Goal: Task Accomplishment & Management: Complete application form

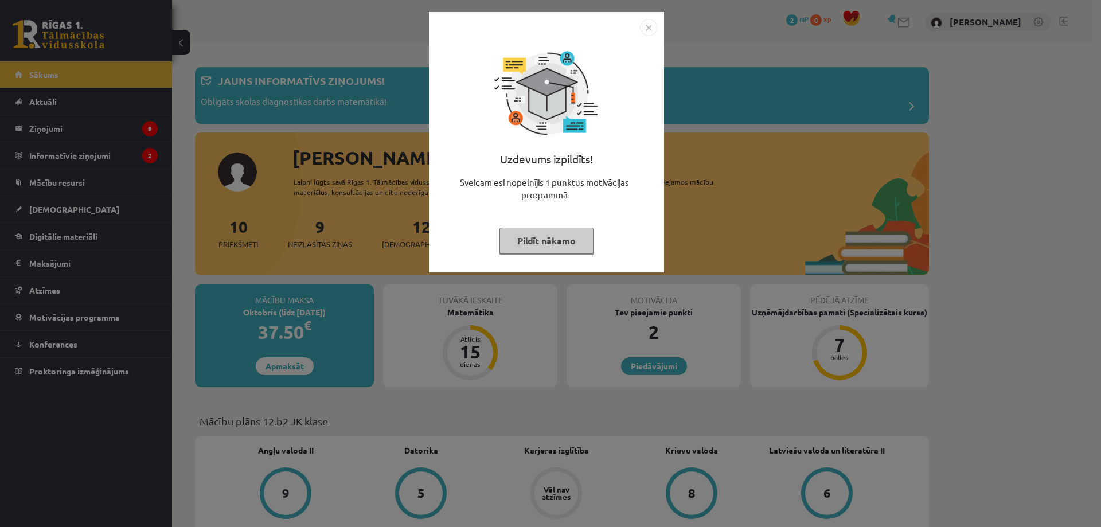
click at [542, 236] on button "Pildīt nākamo" at bounding box center [546, 241] width 94 height 26
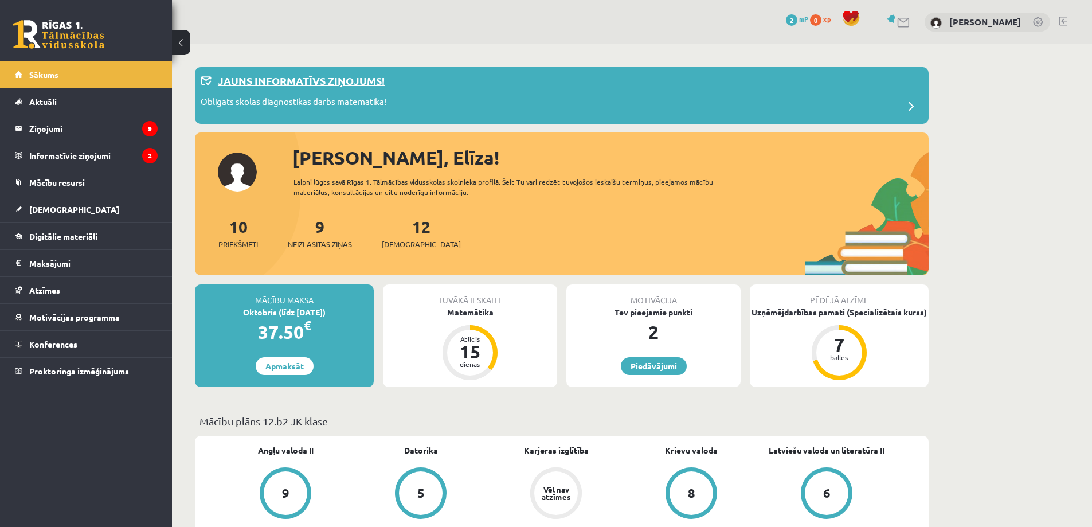
click at [324, 105] on p "Obligāts skolas diagnostikas darbs matemātikā!" at bounding box center [294, 103] width 186 height 16
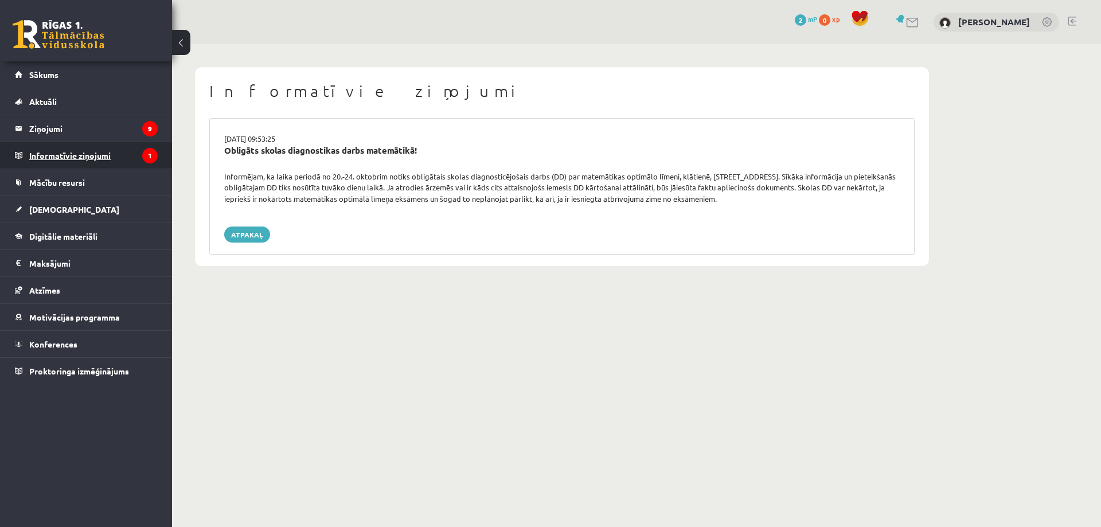
click at [89, 155] on legend "Informatīvie ziņojumi 1" at bounding box center [93, 155] width 128 height 26
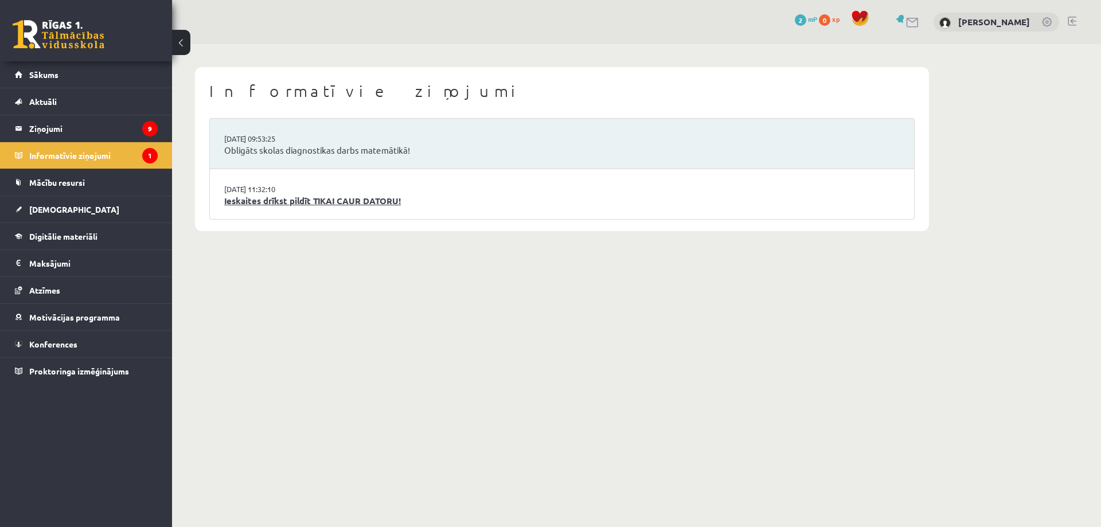
click at [301, 195] on link "Ieskaites drīkst pildīt TIKAI CAUR DATORU!" at bounding box center [561, 200] width 675 height 13
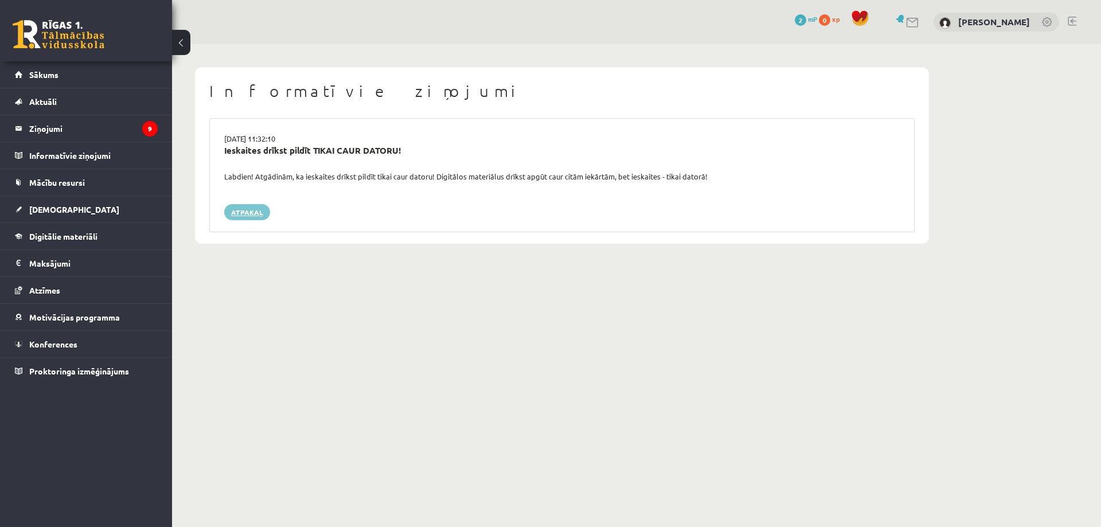
click at [258, 219] on link "Atpakaļ" at bounding box center [247, 212] width 46 height 16
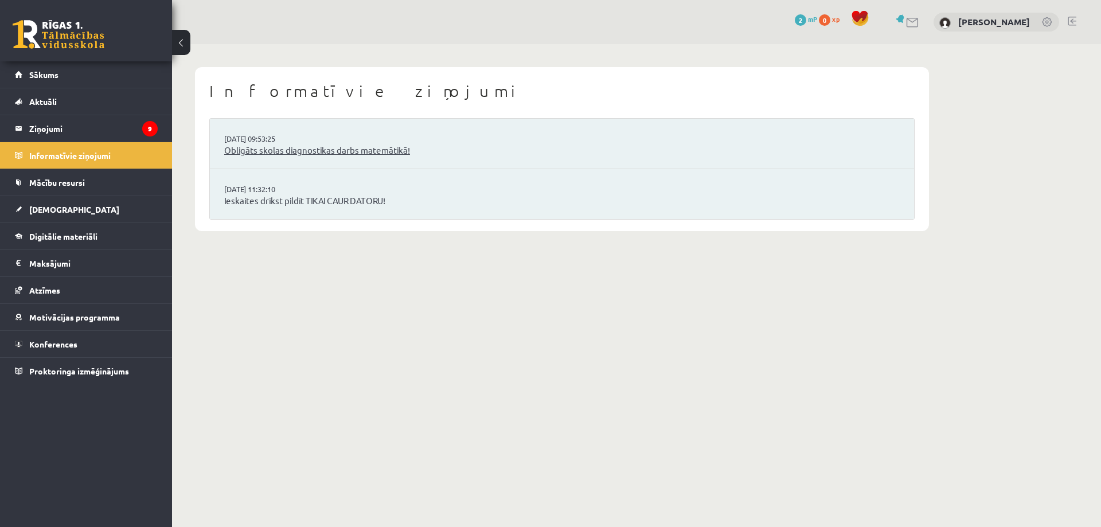
click at [250, 152] on link "Obligāts skolas diagnostikas darbs matemātikā!" at bounding box center [561, 150] width 675 height 13
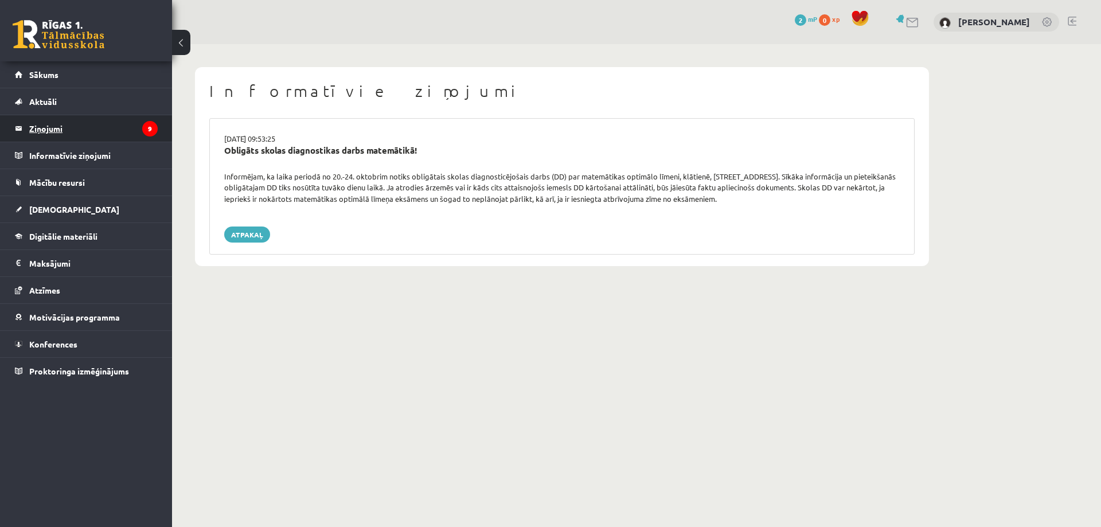
click at [46, 129] on legend "Ziņojumi 9" at bounding box center [93, 128] width 128 height 26
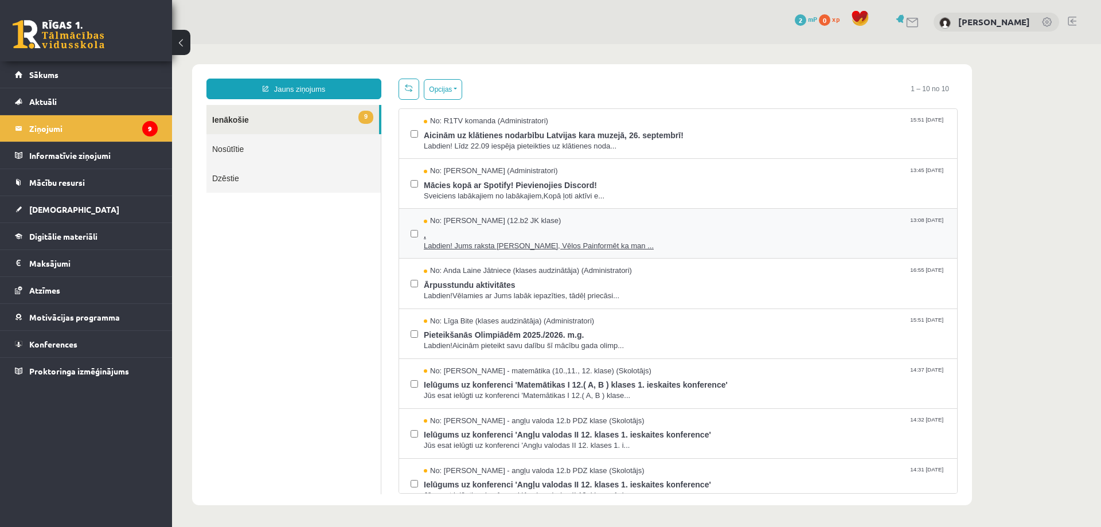
scroll to position [115, 0]
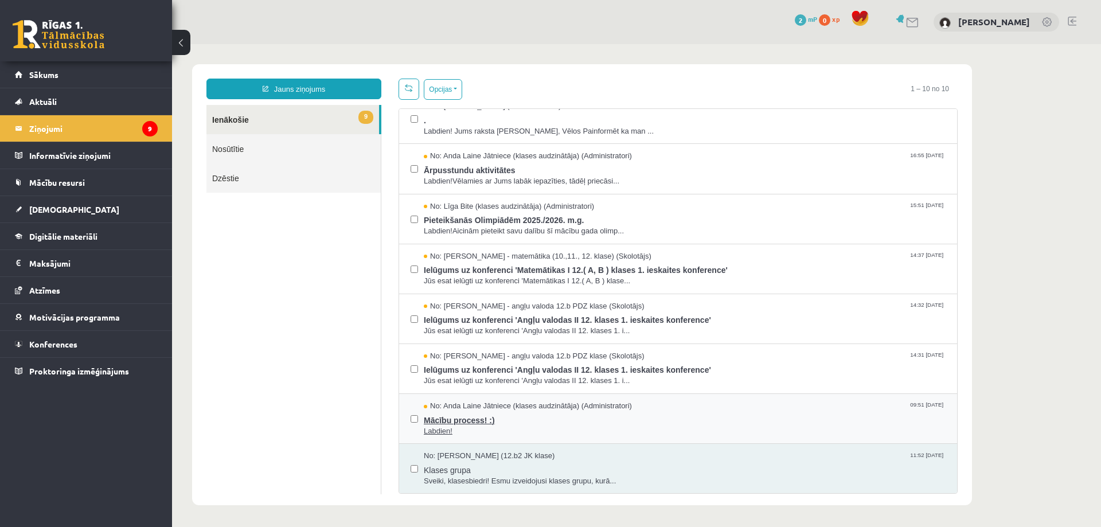
click at [537, 401] on span "No: Anda Laine Jātniece (klases audzinātāja) (Administratori)" at bounding box center [528, 406] width 208 height 11
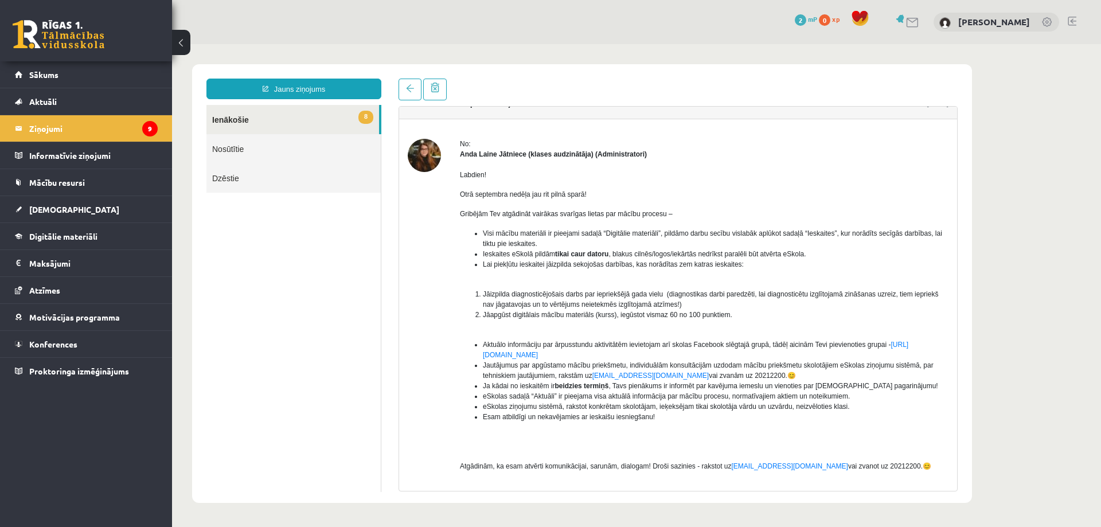
scroll to position [0, 0]
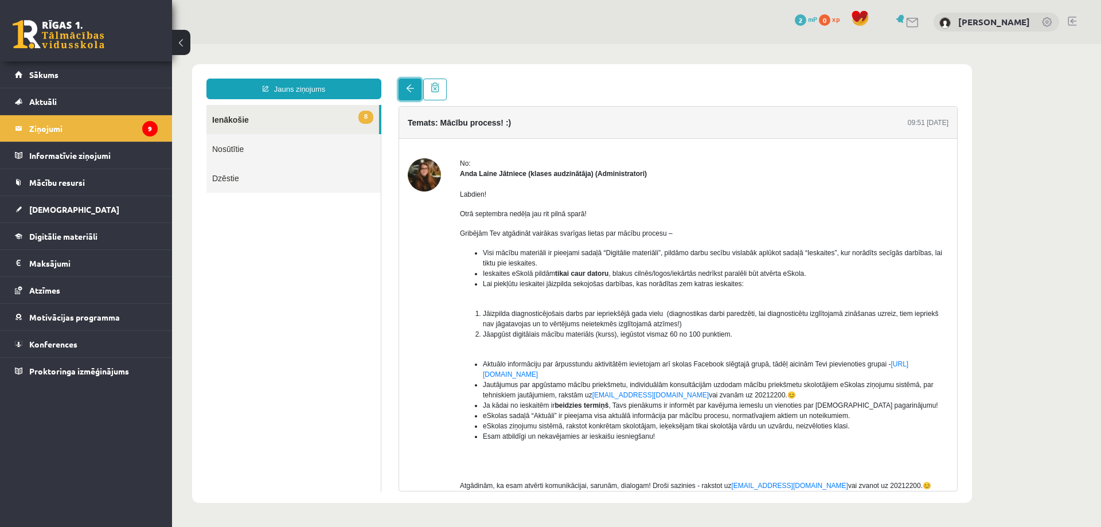
click at [411, 81] on link at bounding box center [409, 90] width 23 height 22
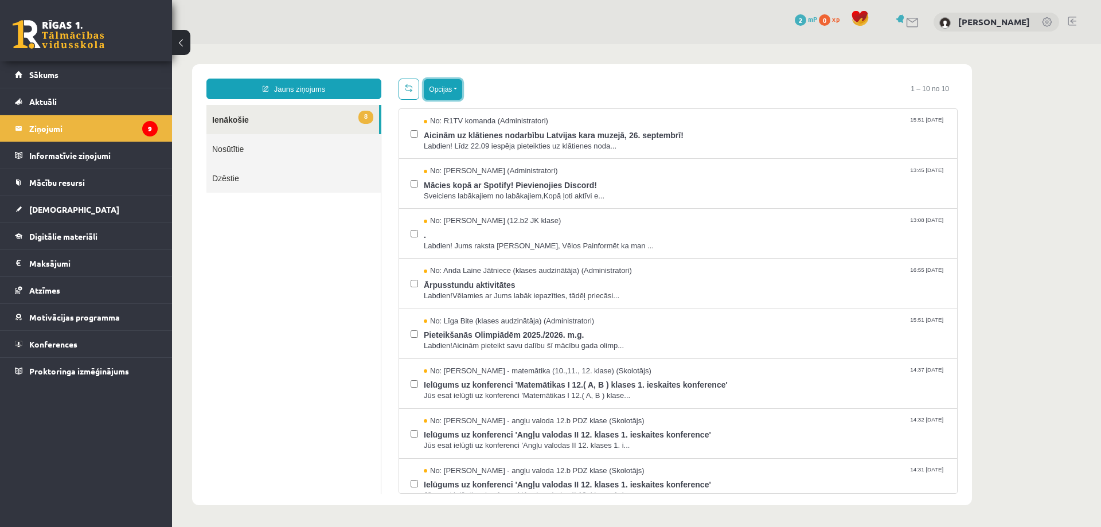
click at [437, 91] on button "Opcijas" at bounding box center [443, 89] width 38 height 21
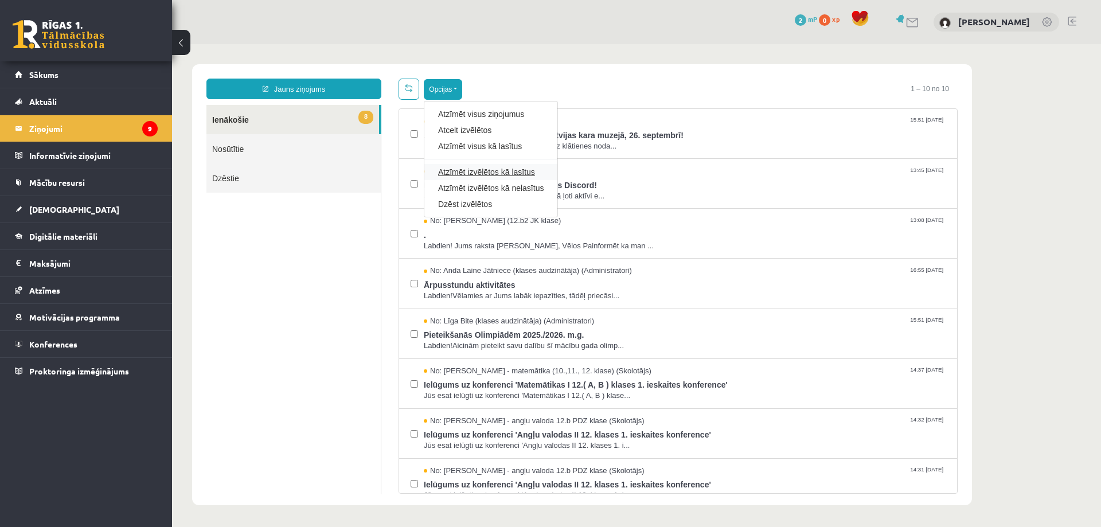
click at [494, 166] on link "Atzīmēt izvēlētos kā lasītus" at bounding box center [490, 171] width 105 height 11
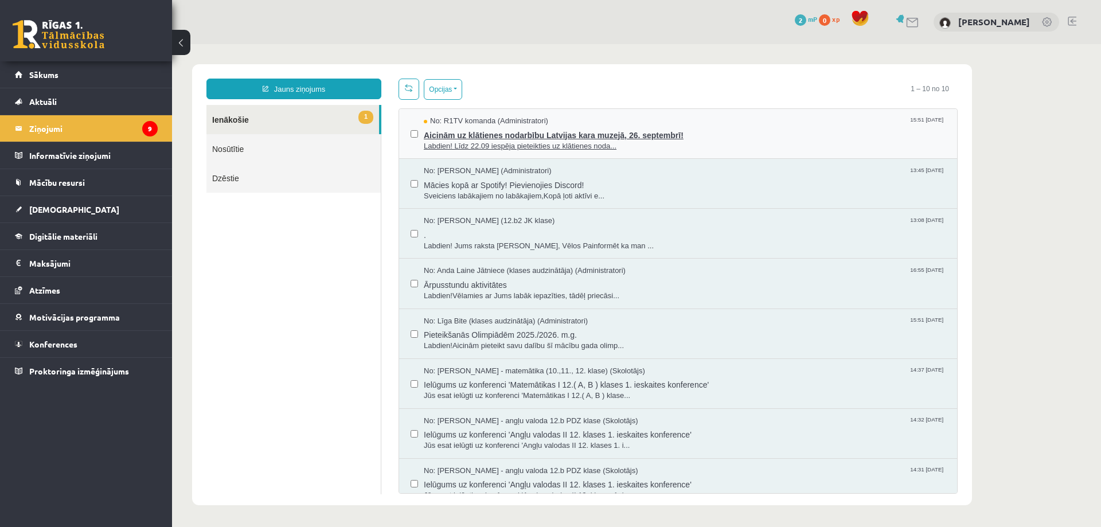
click at [575, 127] on span "Aicinām uz klātienes nodarbību Latvijas kara muzejā, 26. septembrī!" at bounding box center [685, 134] width 522 height 14
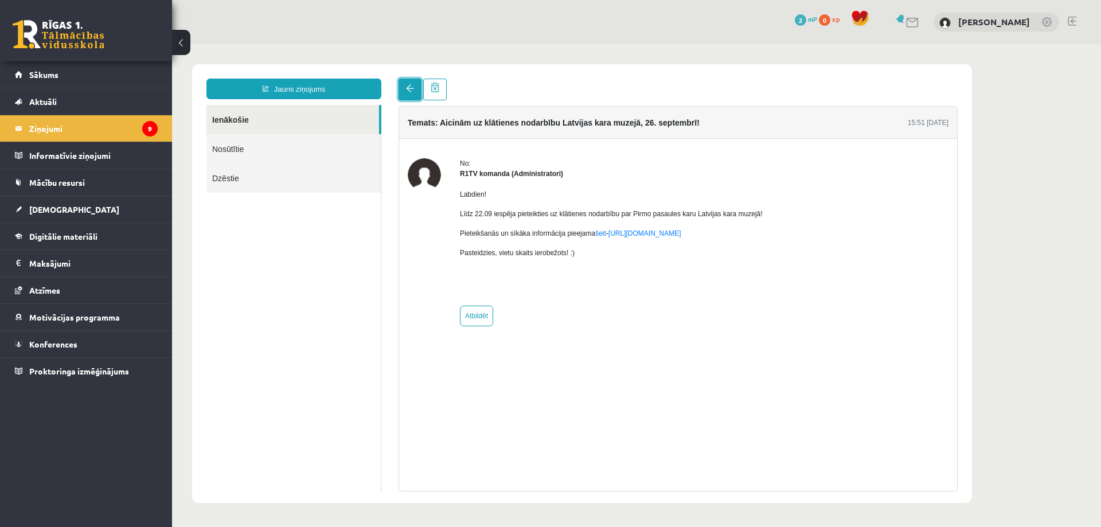
click at [405, 92] on link at bounding box center [409, 90] width 23 height 22
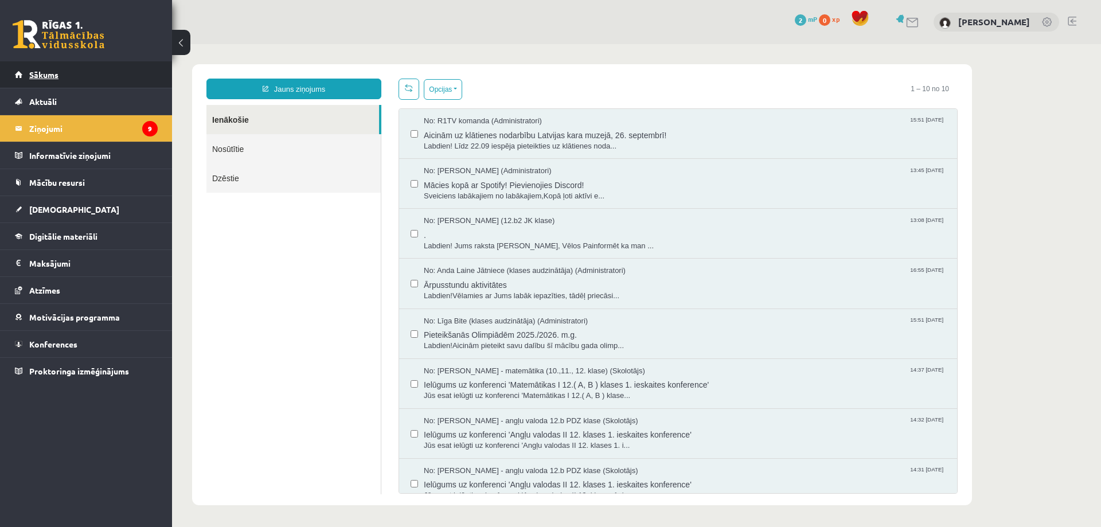
click at [83, 71] on link "Sākums" at bounding box center [86, 74] width 143 height 26
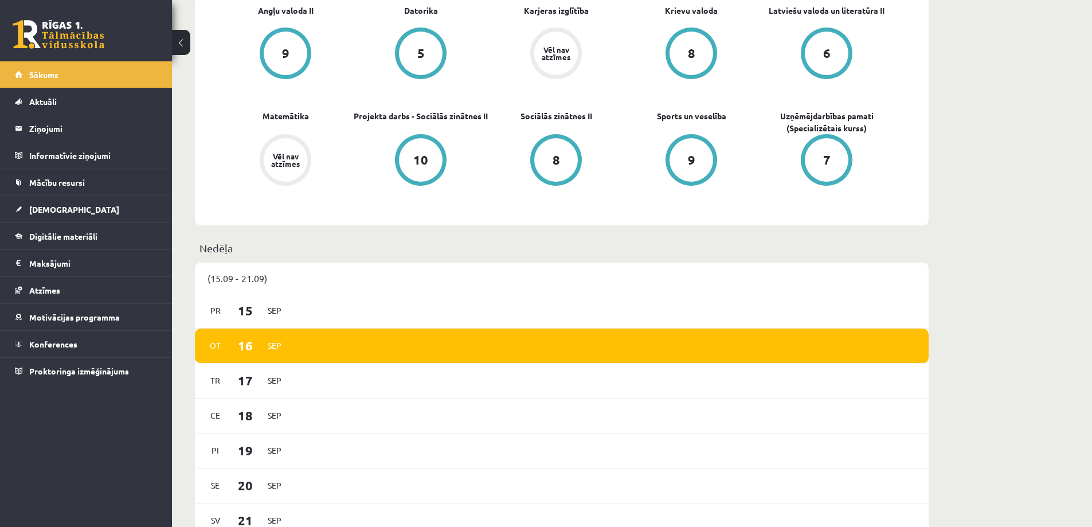
scroll to position [260, 0]
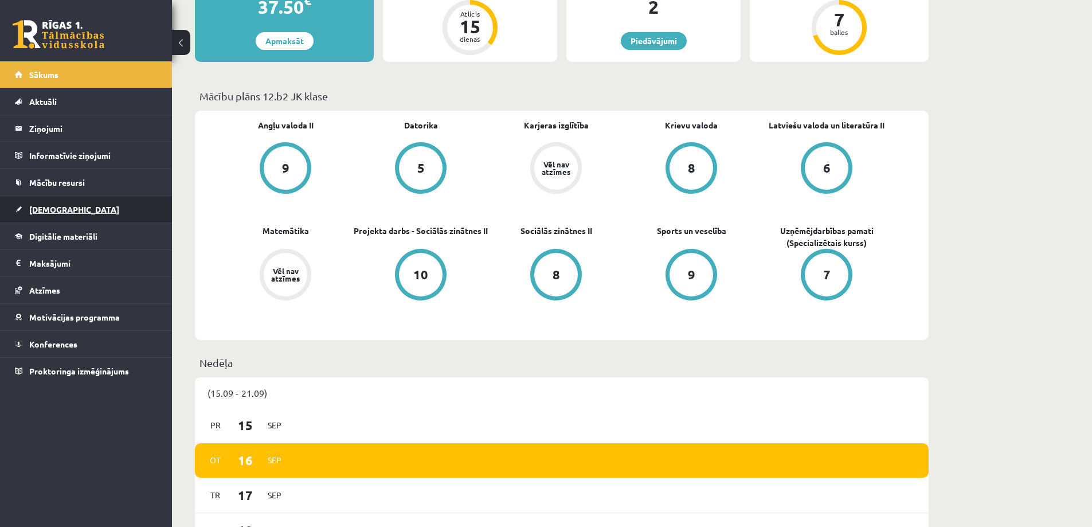
click at [76, 216] on link "[DEMOGRAPHIC_DATA]" at bounding box center [86, 209] width 143 height 26
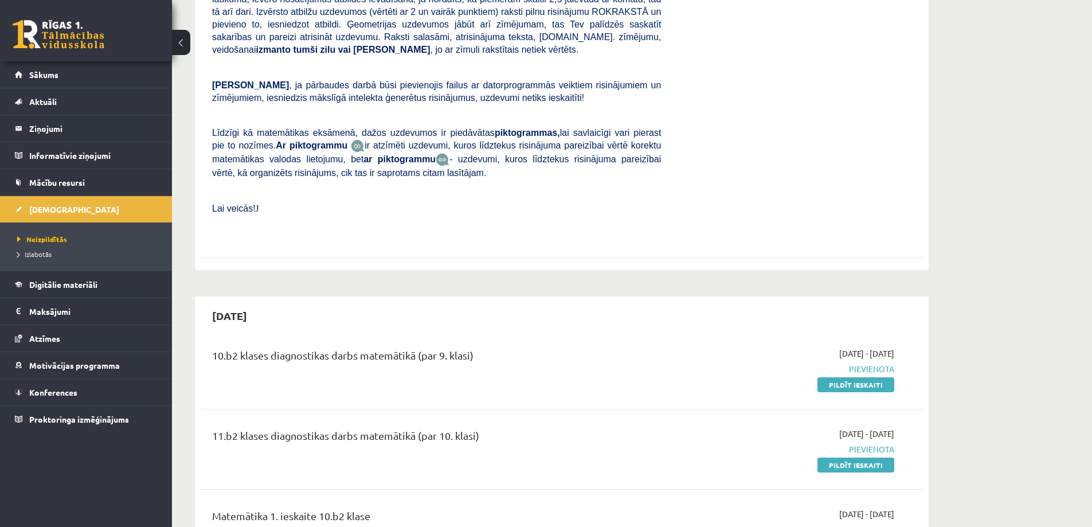
scroll to position [412, 0]
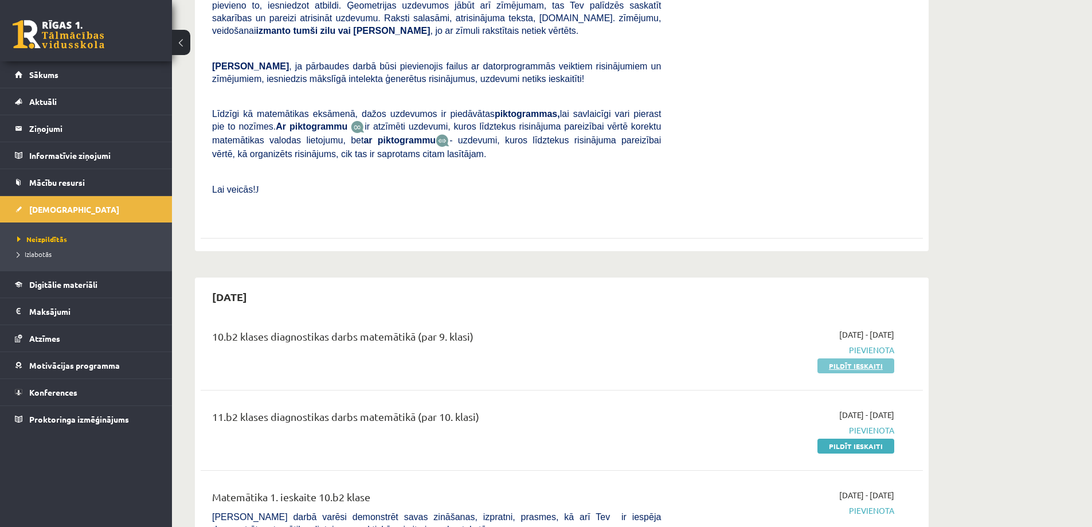
click at [851, 358] on link "Pildīt ieskaiti" at bounding box center [855, 365] width 77 height 15
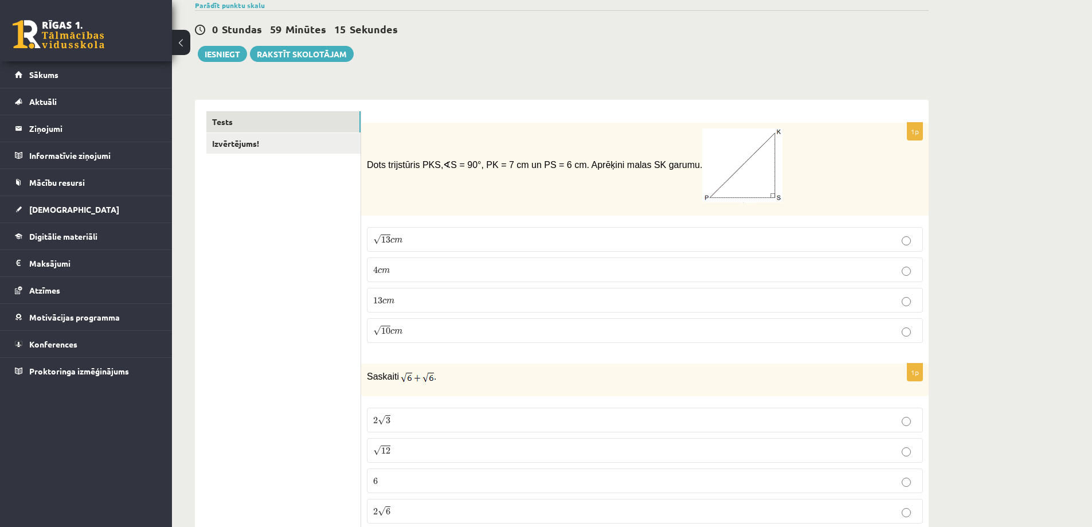
scroll to position [115, 0]
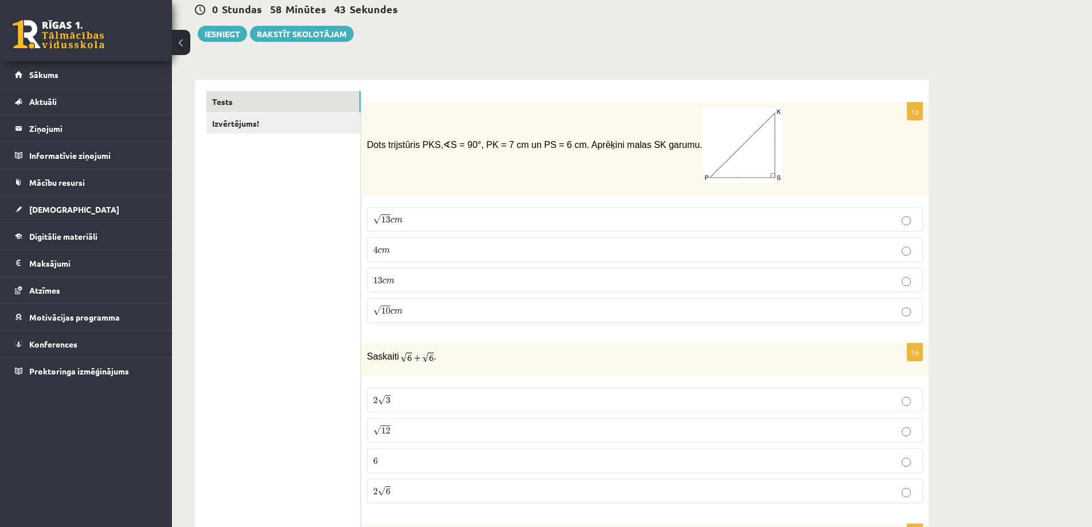
drag, startPoint x: 367, startPoint y: 143, endPoint x: 666, endPoint y: 165, distance: 300.0
click at [666, 150] on span "Dots trijstūris PKS, ∢ S = 90°, PK = 7 cm un PS = 6 cm. Aprēķini malas SK garum…" at bounding box center [575, 144] width 416 height 9
copy span "Dots trijstūris PKS, ∢ S = 90°, PK = 7 cm un PS = 6 cm. Aprēķini malas SK garum…"
click at [383, 213] on label "√ 13 c m 13 c m" at bounding box center [645, 219] width 556 height 25
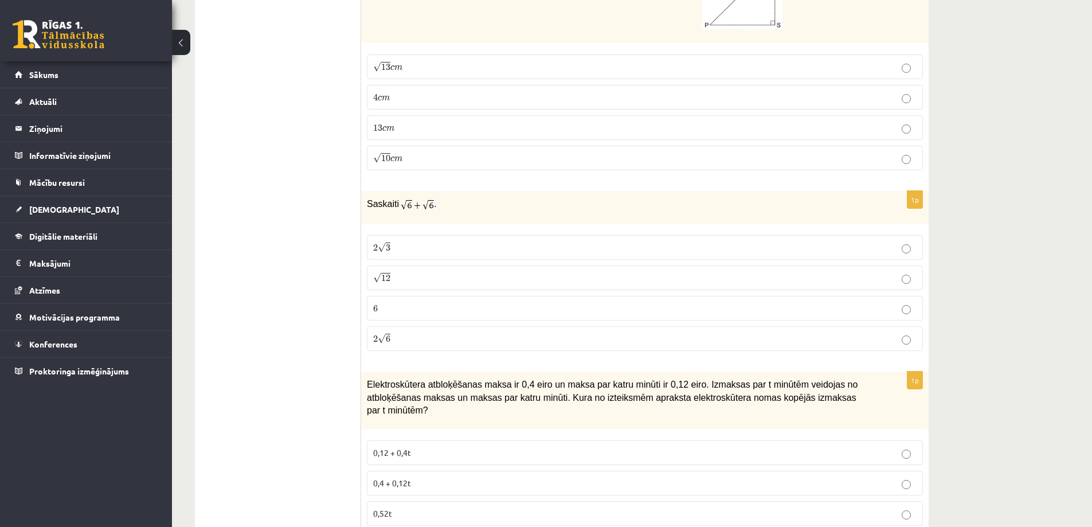
scroll to position [287, 0]
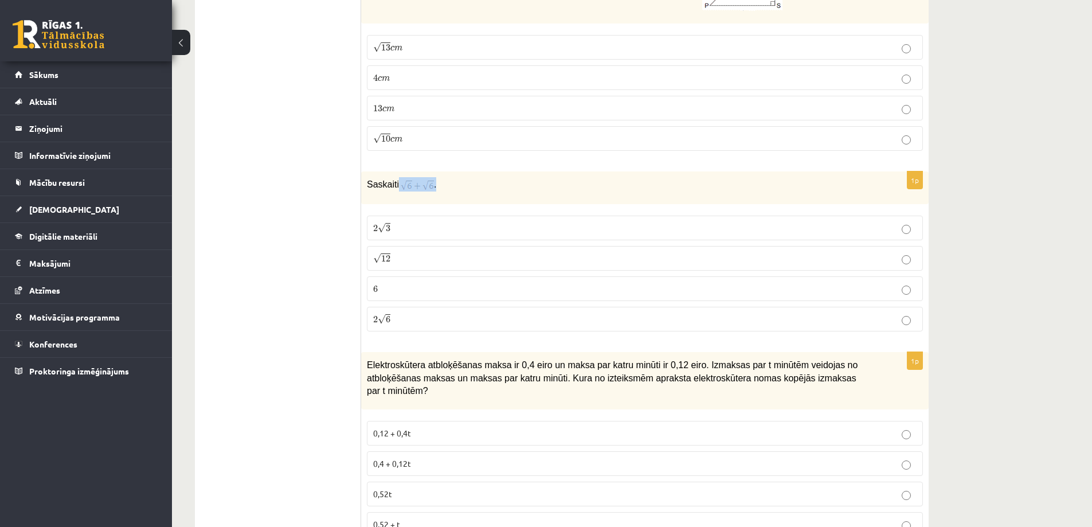
drag, startPoint x: 397, startPoint y: 186, endPoint x: 455, endPoint y: 194, distance: 58.4
click at [455, 194] on div "Saskaiti ." at bounding box center [644, 187] width 567 height 33
drag, startPoint x: 414, startPoint y: 190, endPoint x: 401, endPoint y: 186, distance: 13.6
click at [401, 186] on img at bounding box center [417, 185] width 33 height 13
copy p "."
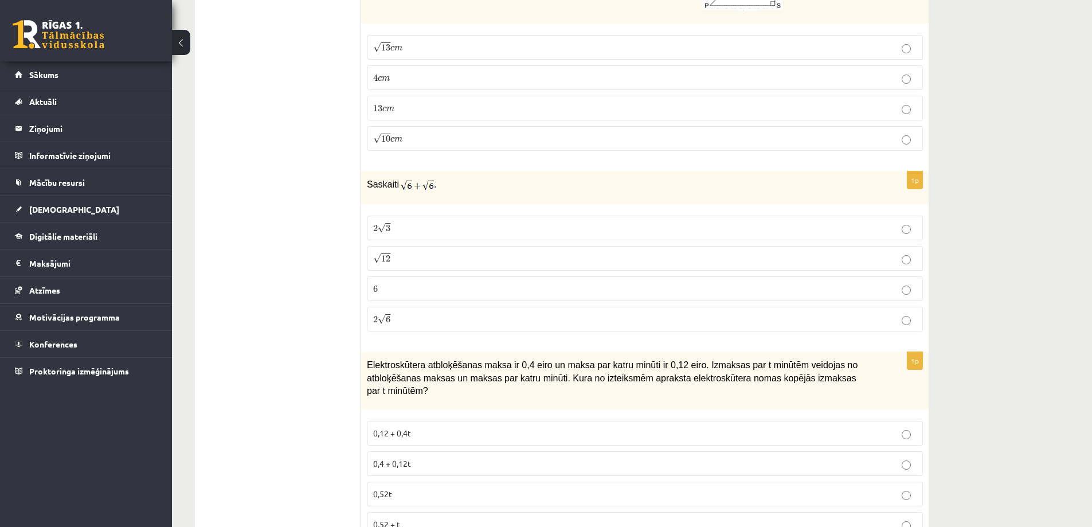
click at [401, 311] on label "2 √ 6 2 6" at bounding box center [645, 319] width 556 height 25
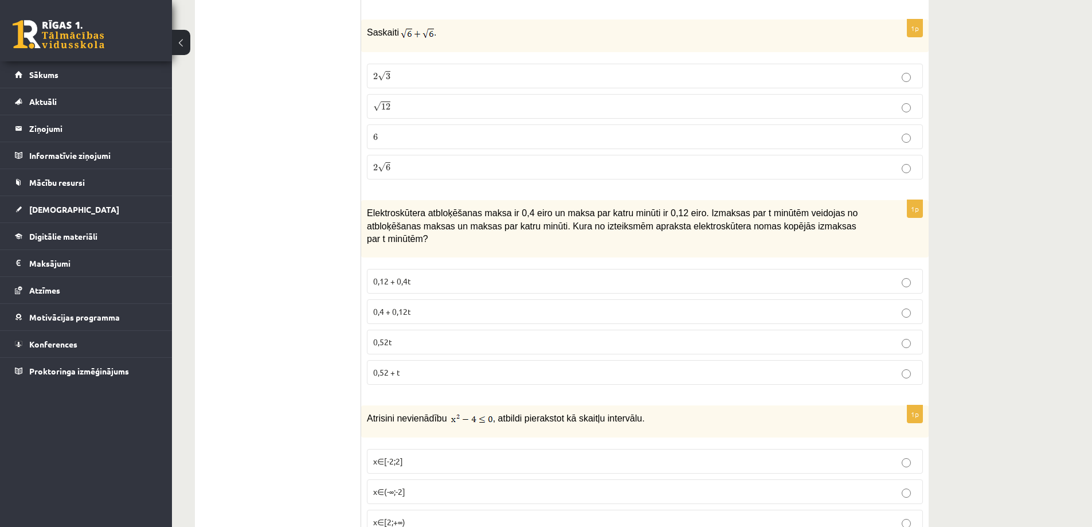
scroll to position [459, 0]
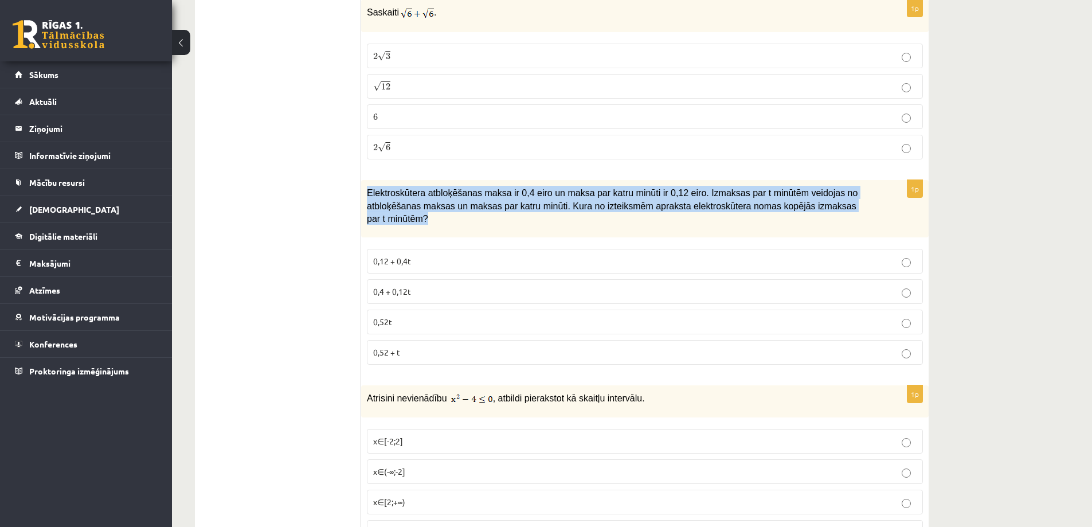
drag, startPoint x: 368, startPoint y: 195, endPoint x: 831, endPoint y: 214, distance: 463.5
click at [831, 214] on p "Elektroskūtera atbloķēšanas maksa ir 0,4 eiro un maksa par katru minūti ir 0,12…" at bounding box center [616, 205] width 499 height 39
copy span "Elektroskūtera atbloķēšanas maksa ir 0,4 eiro un maksa par katru minūti ir 0,12…"
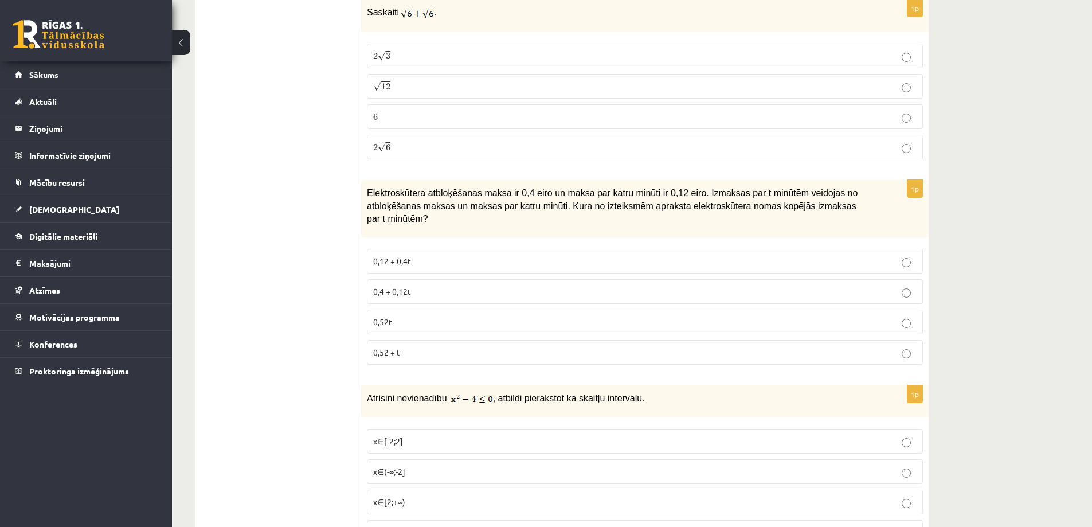
click at [420, 285] on p "0,4 + 0,12t" at bounding box center [644, 291] width 543 height 12
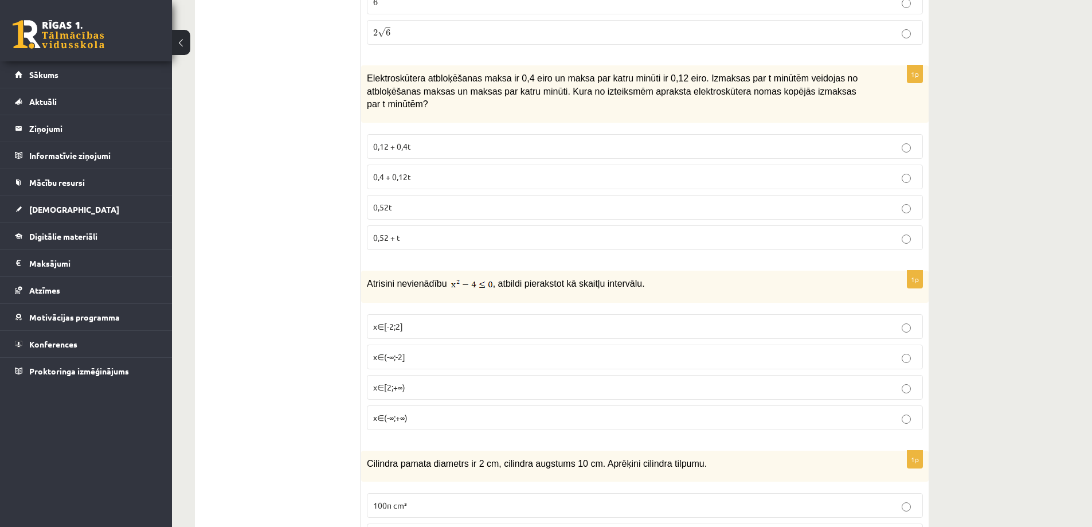
scroll to position [631, 0]
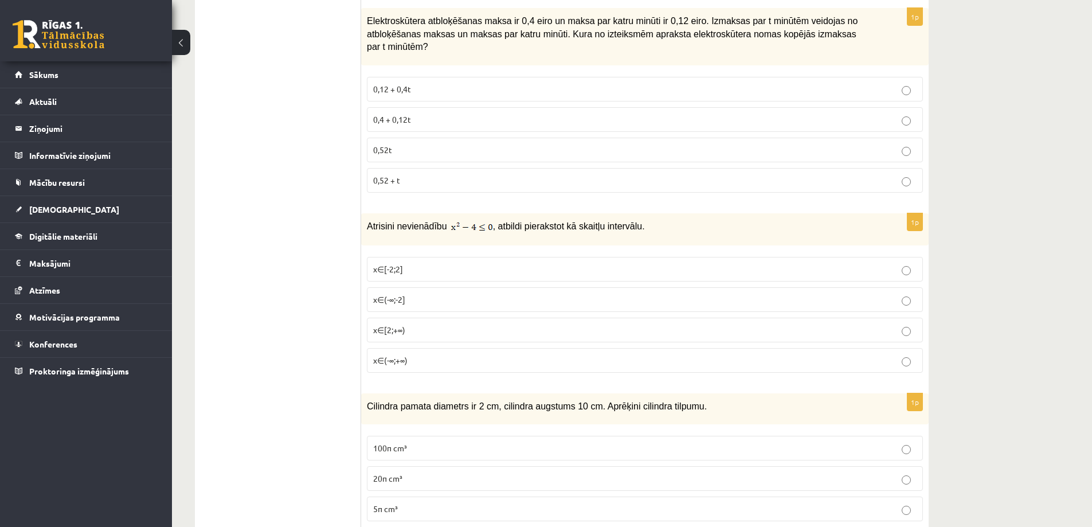
click at [385, 264] on span "x∈[-2;2]" at bounding box center [388, 269] width 30 height 10
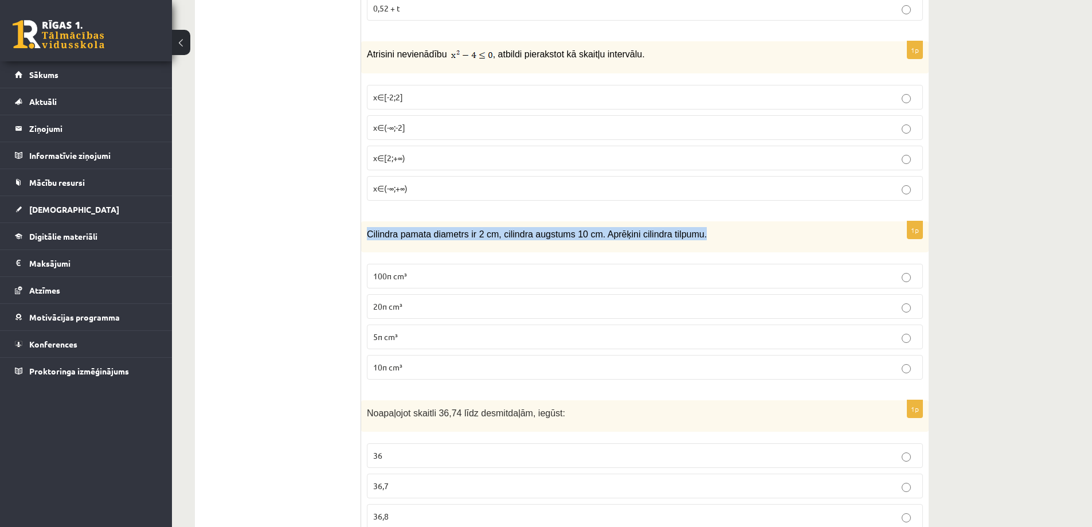
drag, startPoint x: 367, startPoint y: 220, endPoint x: 683, endPoint y: 214, distance: 315.9
click at [683, 221] on div "Cilindra pamata diametrs ir 2 cm, cilindra augstums 10 cm. Aprēķini cilindra ti…" at bounding box center [644, 237] width 567 height 32
copy span "Cilindra pamata diametrs ir 2 cm, cilindra augstums 10 cm. Aprēķini cilindra ti…"
click at [377, 362] on span "10π cm³" at bounding box center [387, 367] width 29 height 10
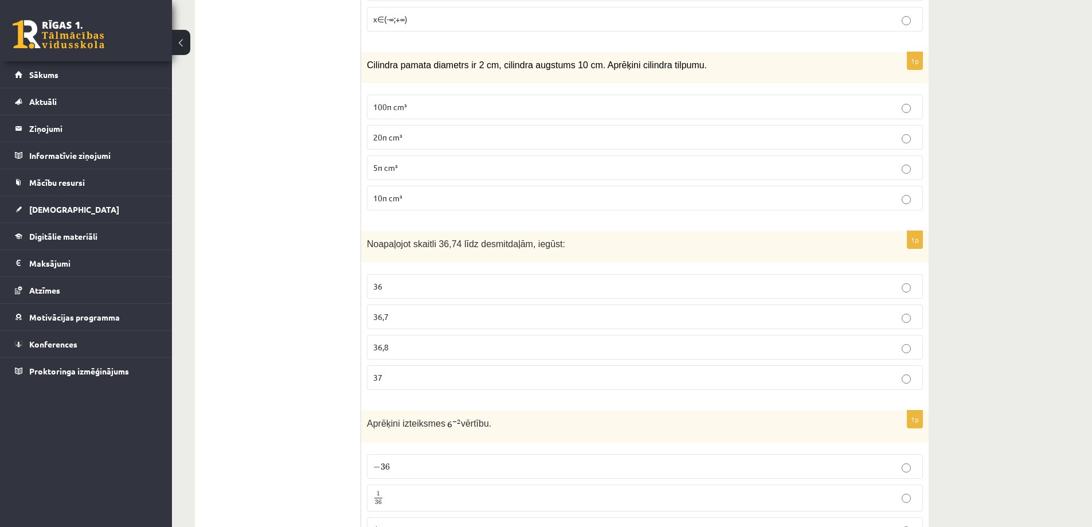
scroll to position [974, 0]
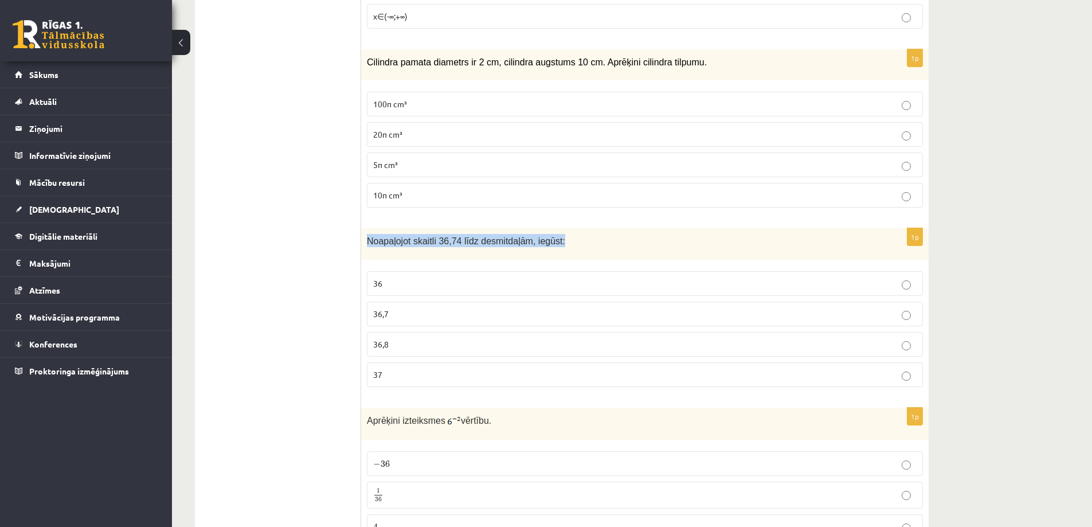
drag, startPoint x: 369, startPoint y: 229, endPoint x: 676, endPoint y: 245, distance: 307.7
click at [676, 245] on div "Noapaļojot skaitli 36,74 līdz desmitdaļām, iegūst:" at bounding box center [644, 244] width 567 height 32
copy span "Noapaļojot skaitli 36,74 līdz desmitdaļām, iegūst:"
click at [396, 308] on p "36,7" at bounding box center [644, 314] width 543 height 12
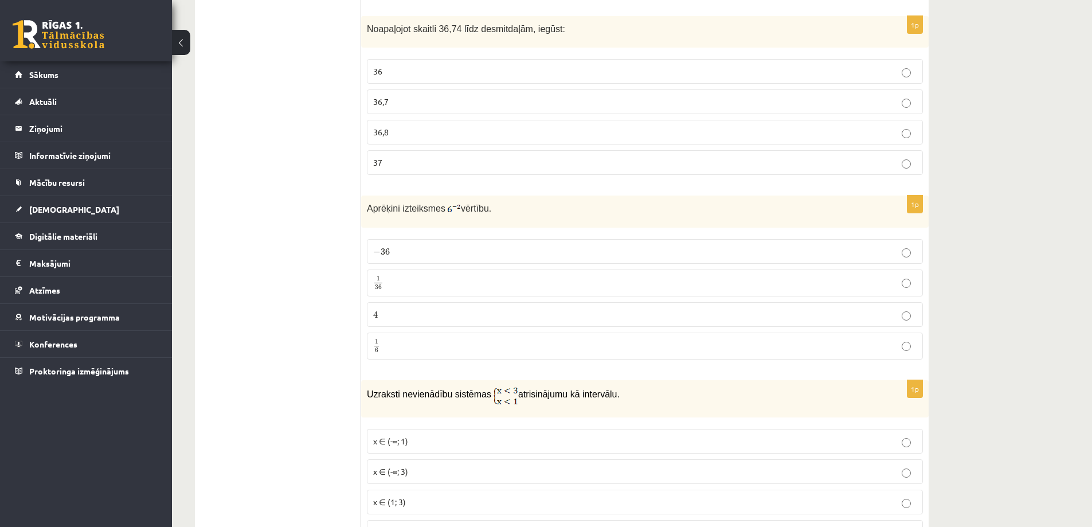
scroll to position [1204, 0]
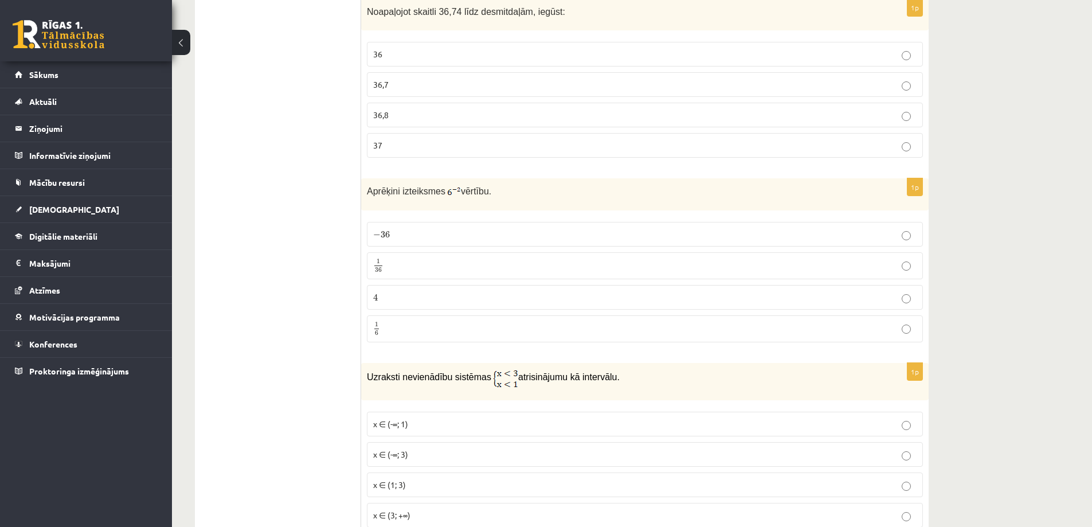
click at [430, 231] on label "− 36 − 36" at bounding box center [645, 234] width 556 height 25
drag, startPoint x: 369, startPoint y: 178, endPoint x: 486, endPoint y: 178, distance: 117.5
click at [486, 184] on p "Aprēķini izteiksmes vērtību." at bounding box center [616, 191] width 499 height 14
copy p "Aprēķini izteiksmes vērtību."
click at [387, 259] on p "1 36 1 36" at bounding box center [644, 266] width 543 height 14
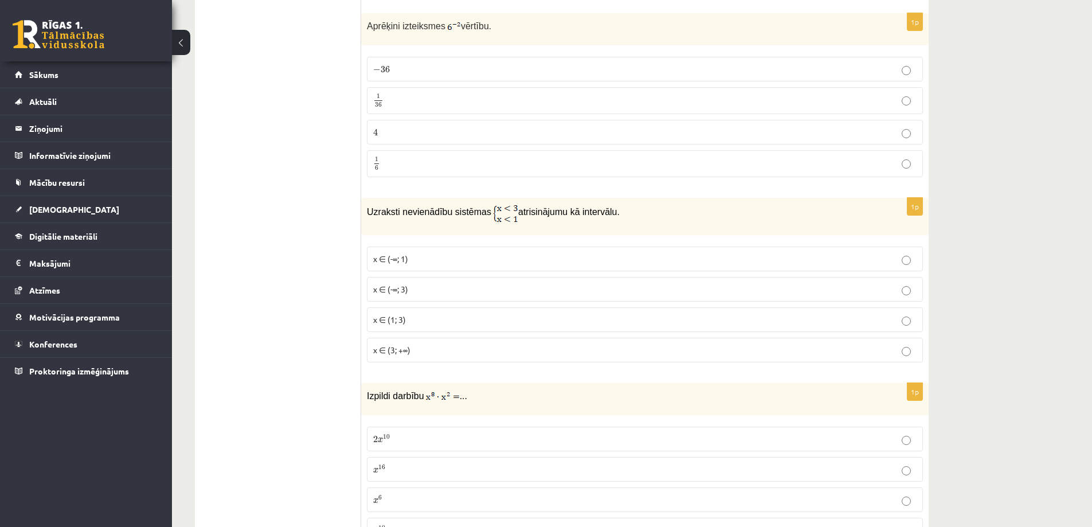
scroll to position [1376, 0]
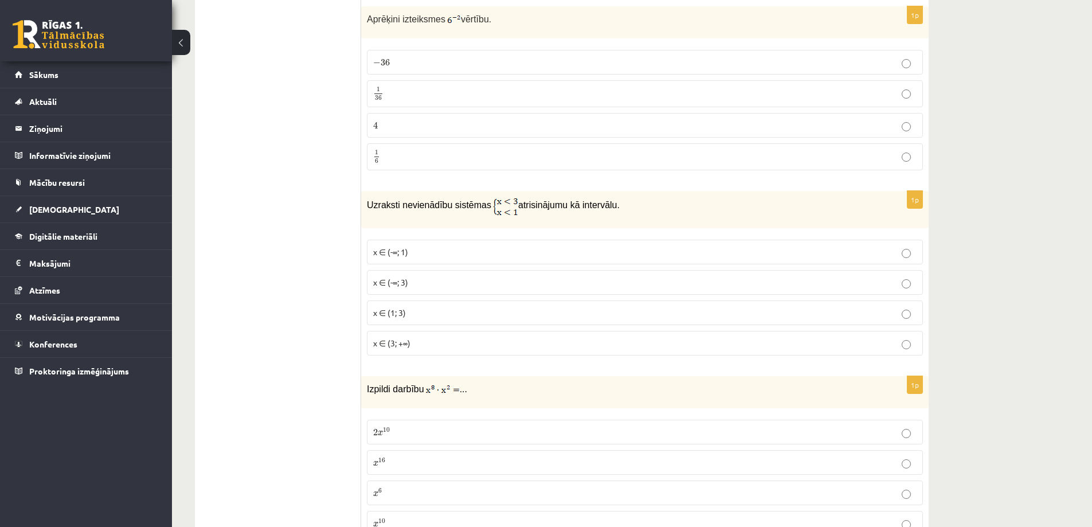
click at [405, 246] on span "x ∈ (-∞; 1)" at bounding box center [390, 251] width 35 height 10
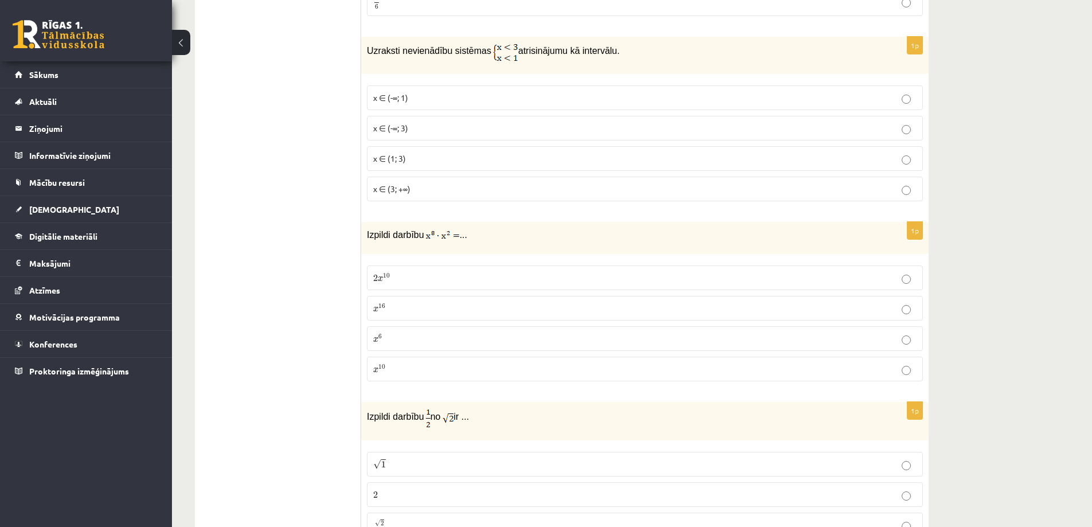
scroll to position [1548, 0]
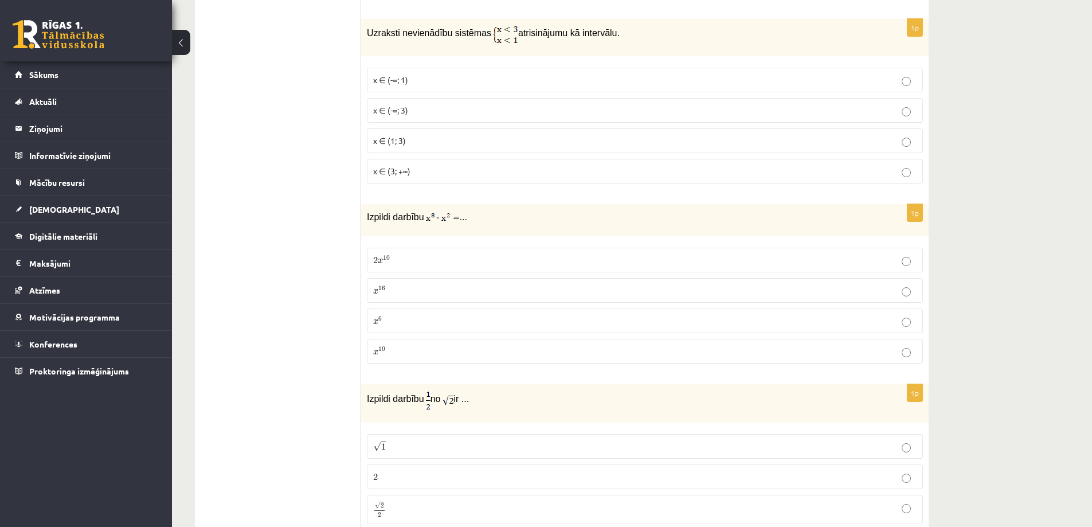
click at [409, 345] on p "x 10 x 10" at bounding box center [644, 351] width 543 height 12
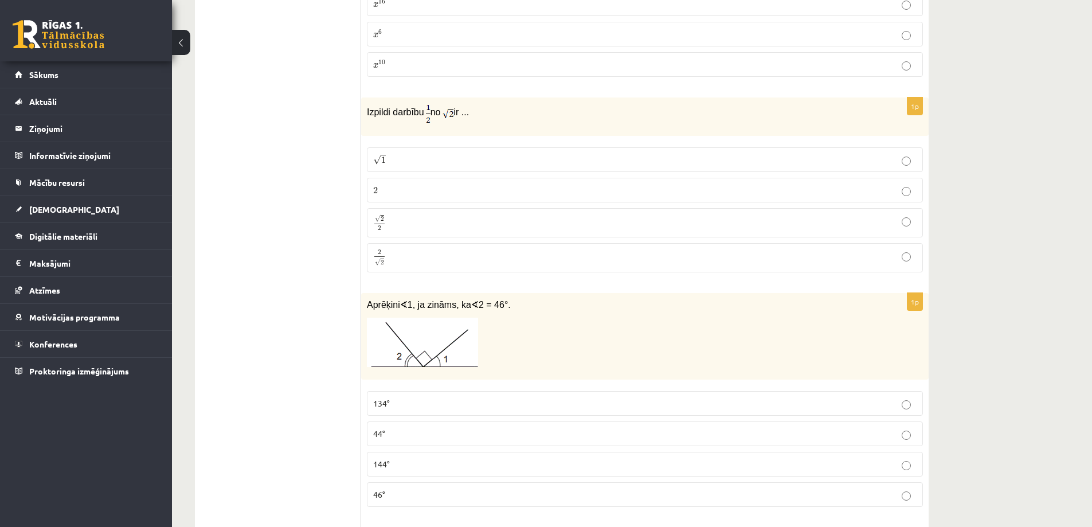
scroll to position [1777, 0]
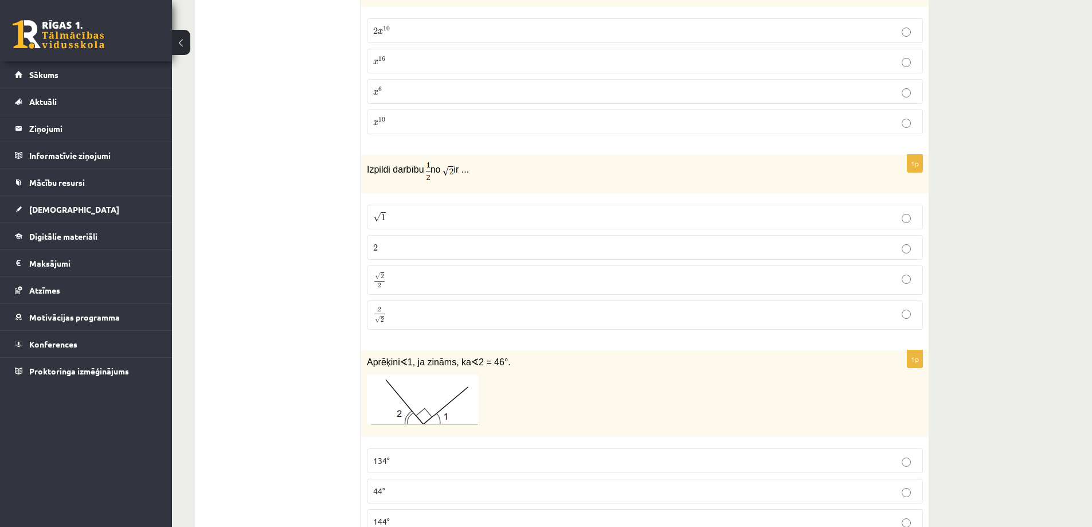
click at [381, 274] on span "2" at bounding box center [382, 276] width 3 height 5
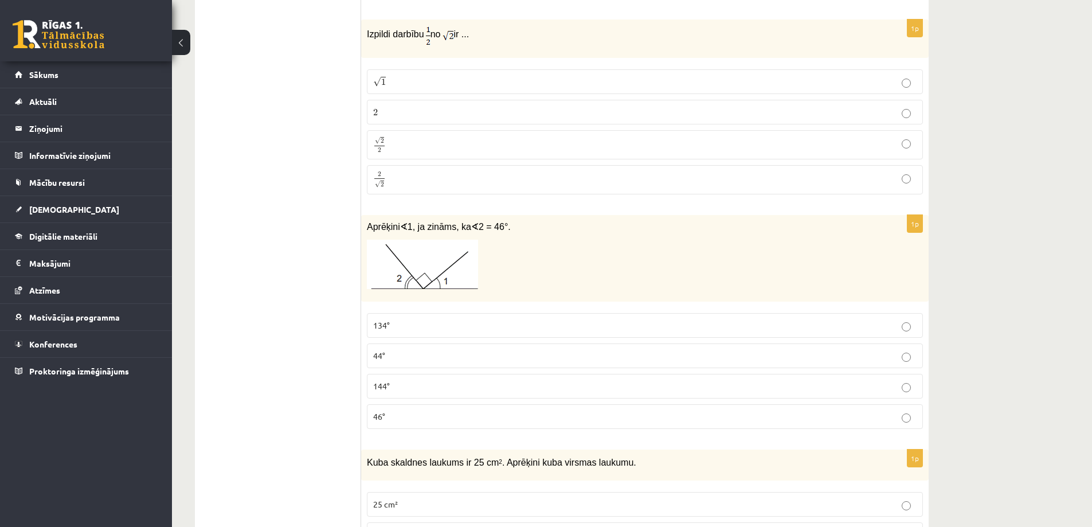
scroll to position [1949, 0]
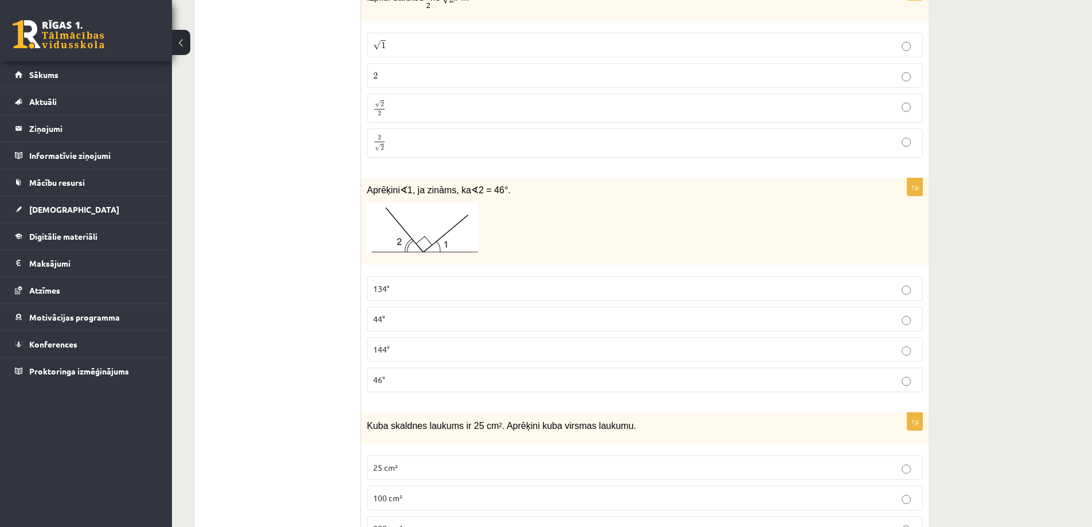
click at [550, 313] on p "44°" at bounding box center [644, 319] width 543 height 12
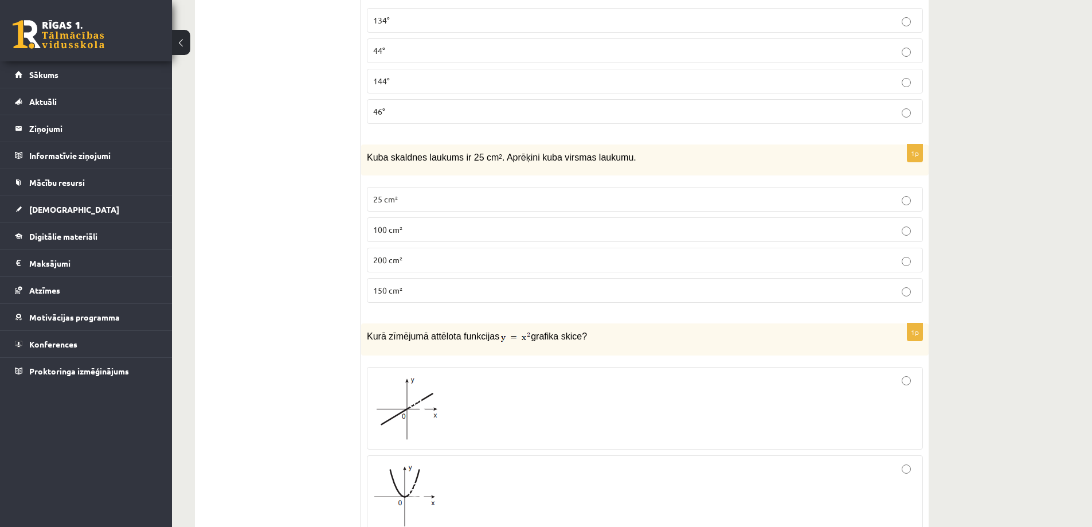
scroll to position [2235, 0]
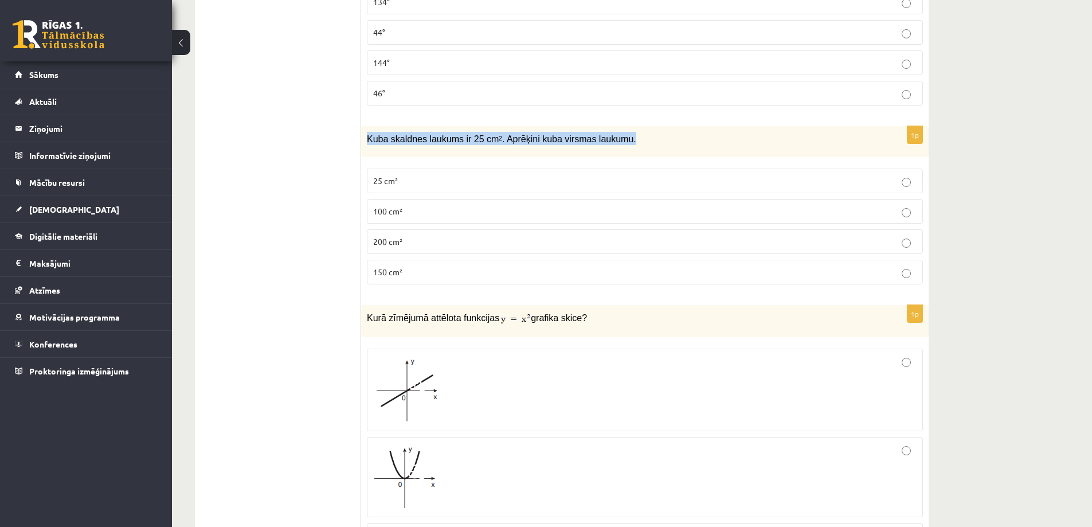
drag, startPoint x: 367, startPoint y: 128, endPoint x: 617, endPoint y: 139, distance: 249.6
click at [617, 139] on div "Kuba skaldnes laukums ir 25 cm 2 . Aprēķini kuba virsmas laukumu." at bounding box center [644, 142] width 567 height 32
copy span "Kuba skaldnes laukums ir 25 cm 2 . Aprēķini kuba virsmas laukumu."
click at [390, 267] on p "150 cm²" at bounding box center [644, 272] width 543 height 12
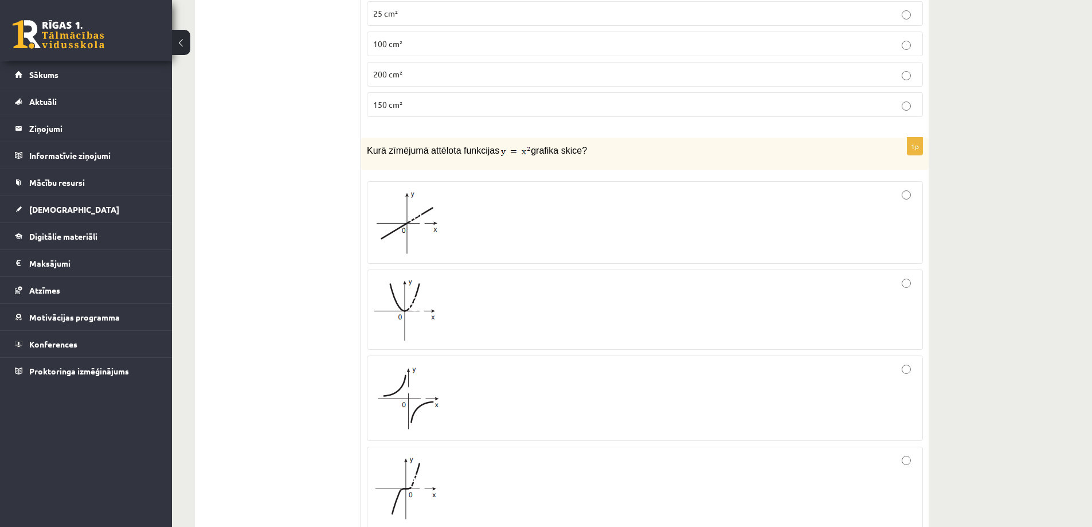
scroll to position [2465, 0]
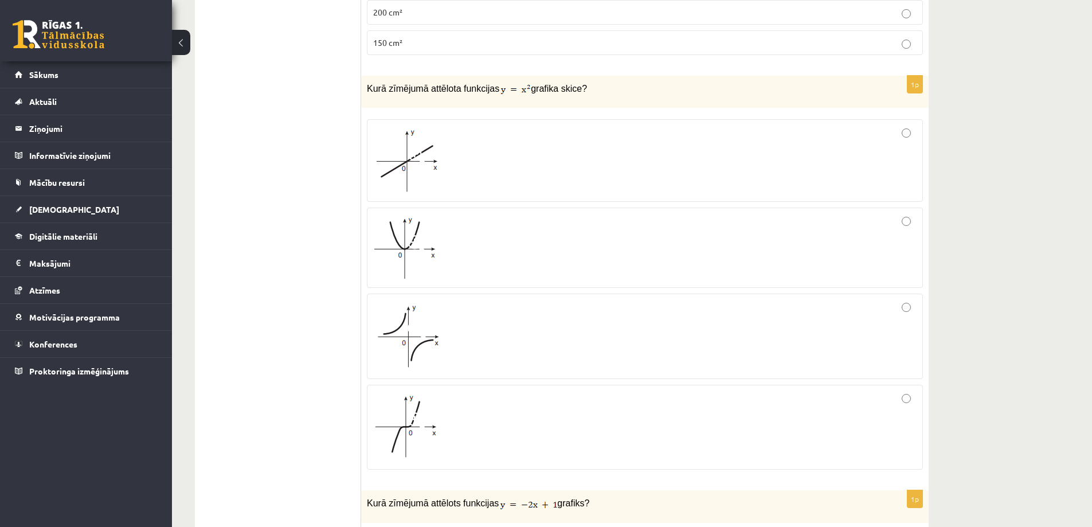
click at [406, 243] on img at bounding box center [405, 248] width 65 height 62
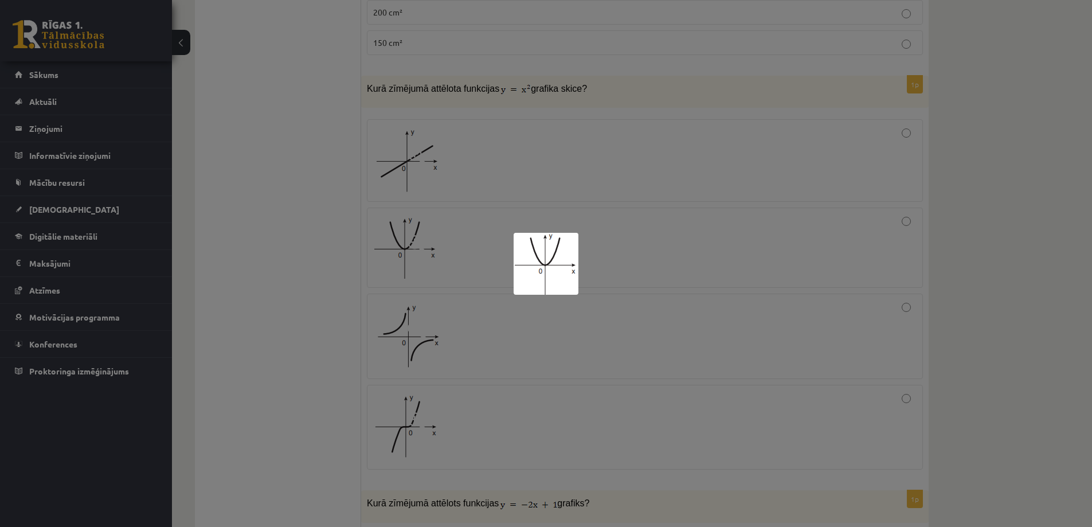
click at [621, 222] on div at bounding box center [546, 263] width 1092 height 527
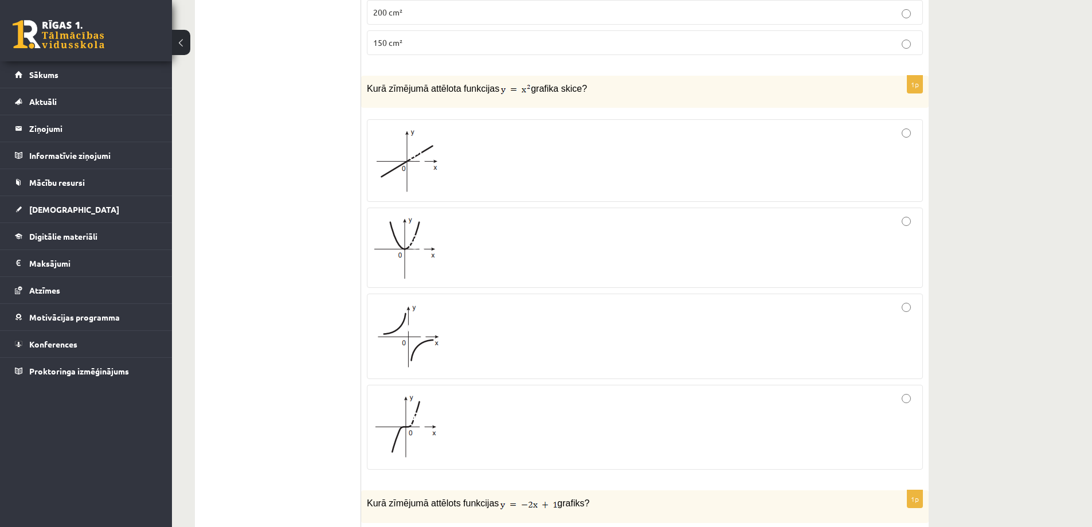
click at [882, 218] on div at bounding box center [644, 248] width 543 height 68
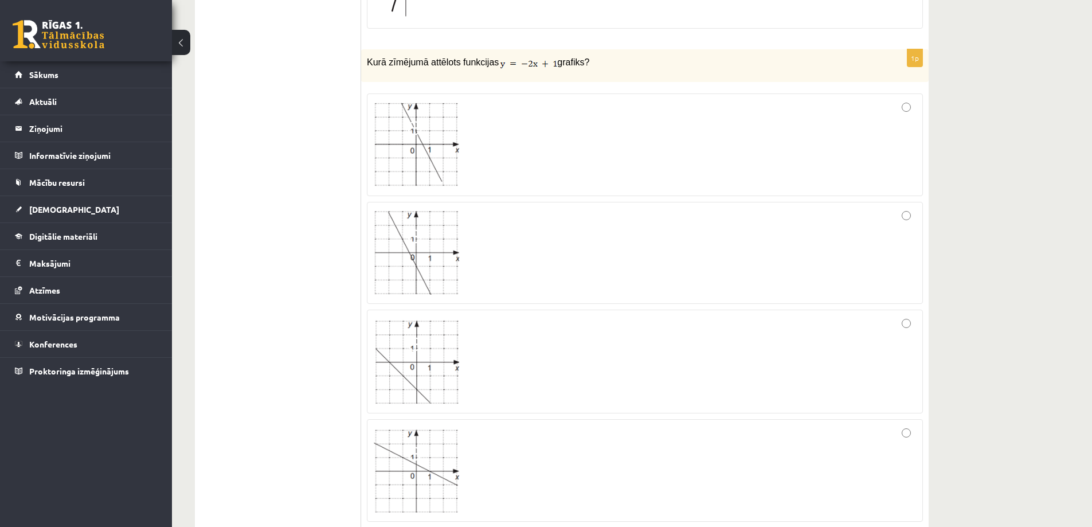
scroll to position [2923, 0]
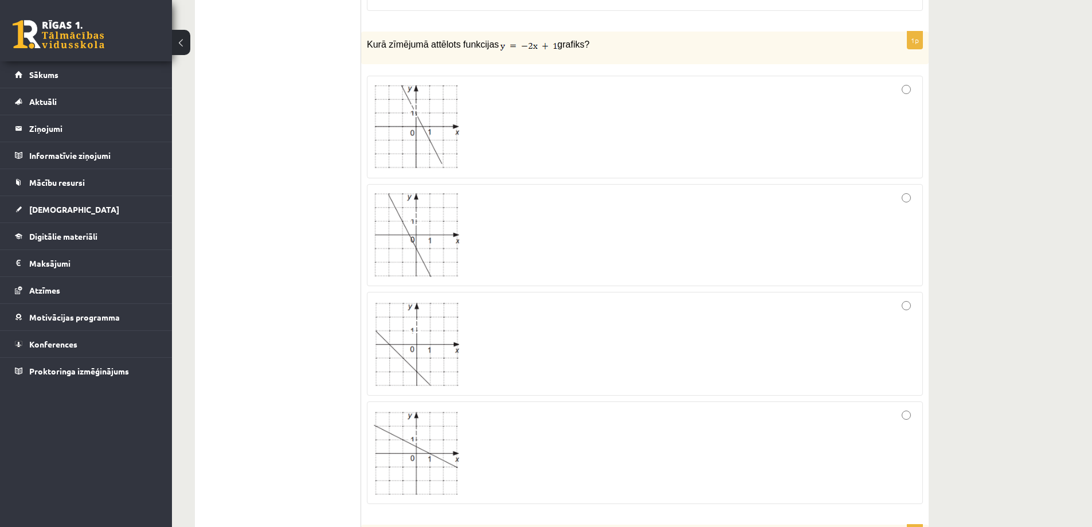
click at [419, 121] on img at bounding box center [416, 127] width 86 height 84
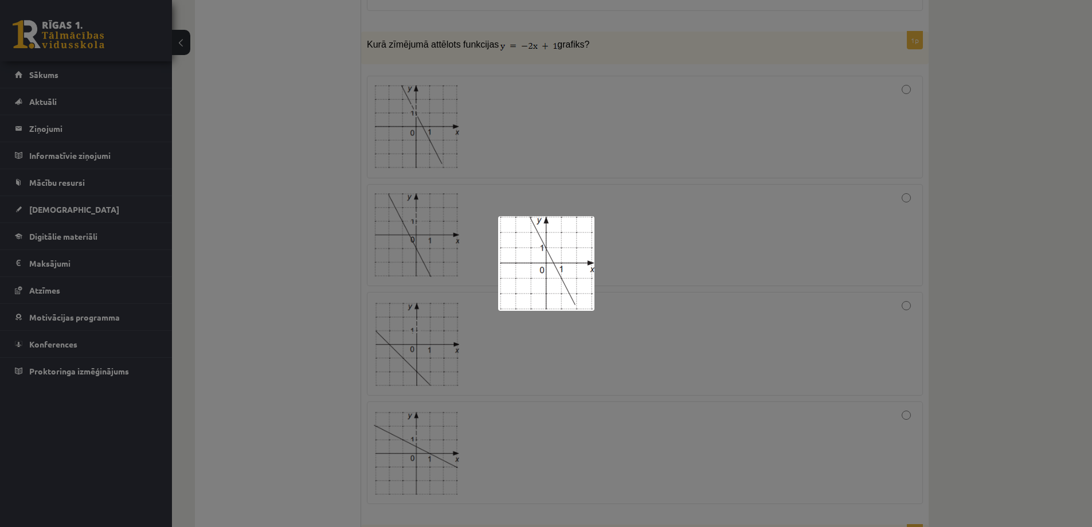
click at [840, 95] on div at bounding box center [546, 263] width 1092 height 527
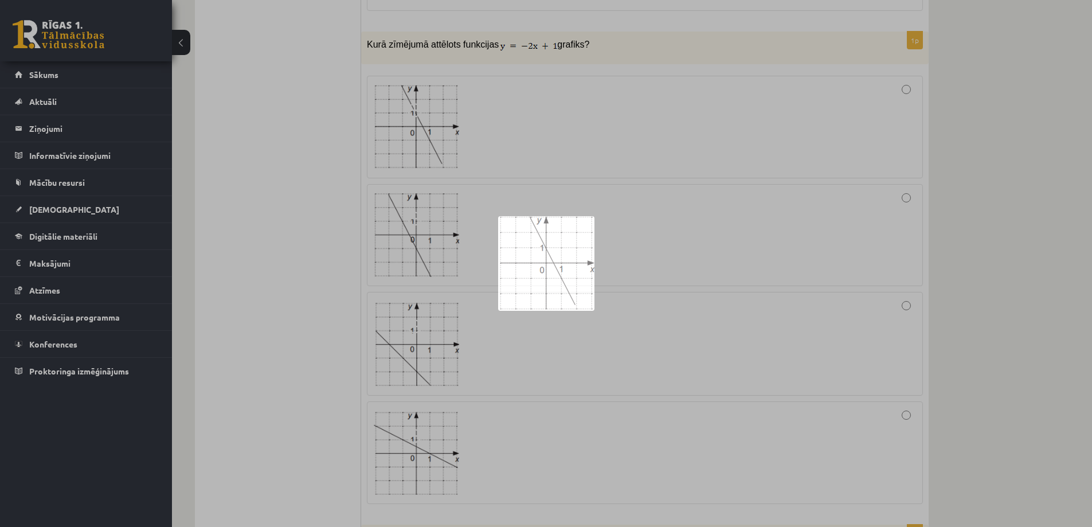
click at [840, 95] on div at bounding box center [644, 127] width 543 height 90
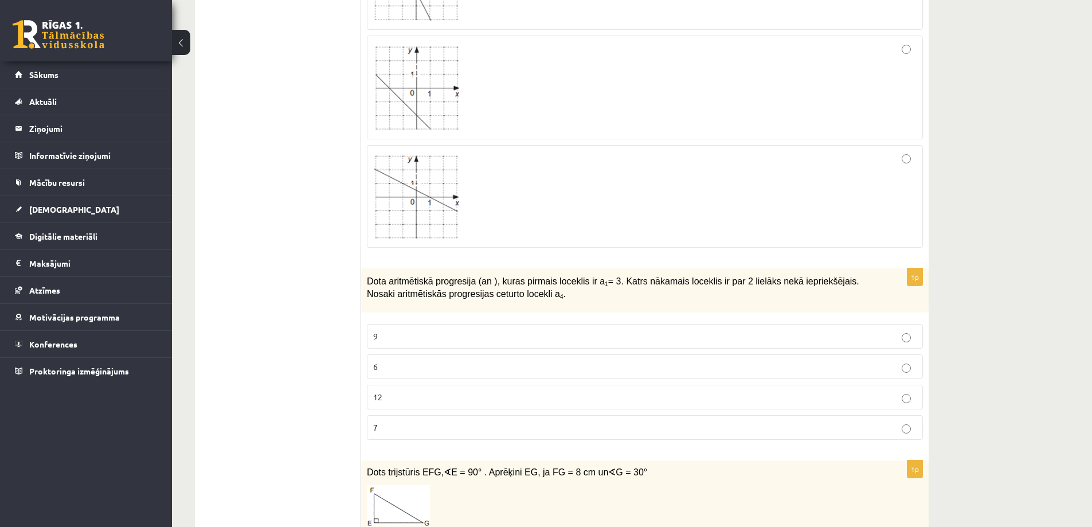
scroll to position [3267, 0]
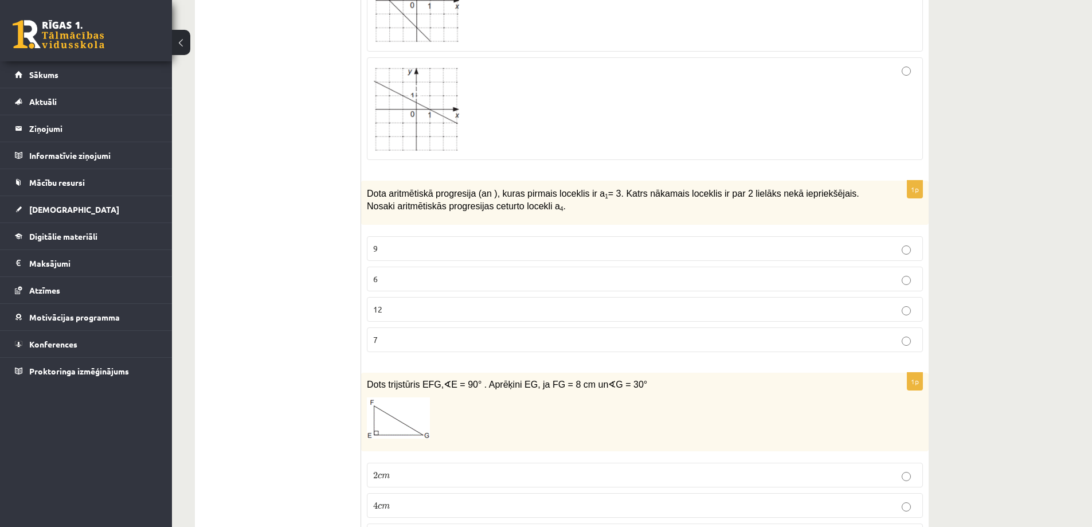
click at [422, 242] on p "9" at bounding box center [644, 248] width 543 height 12
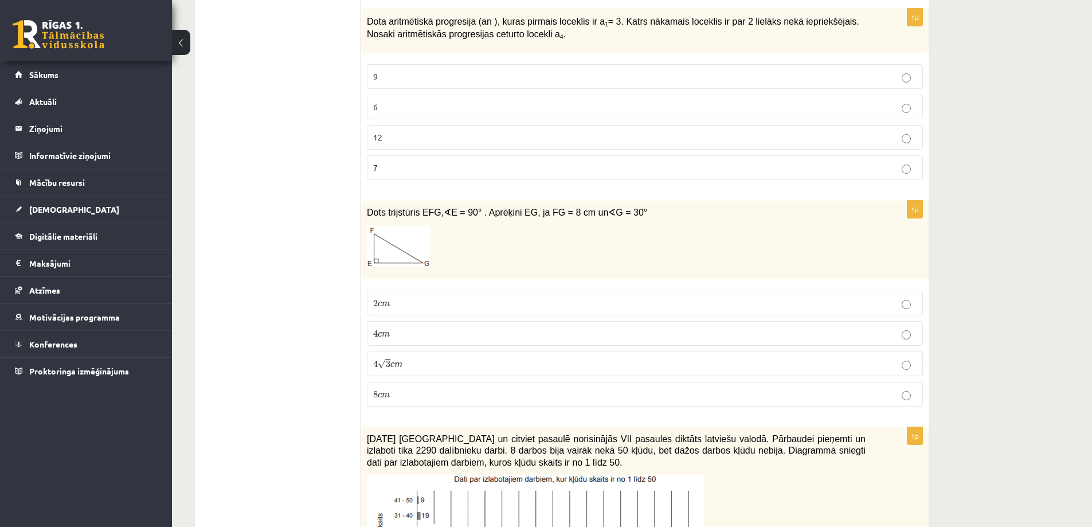
scroll to position [3496, 0]
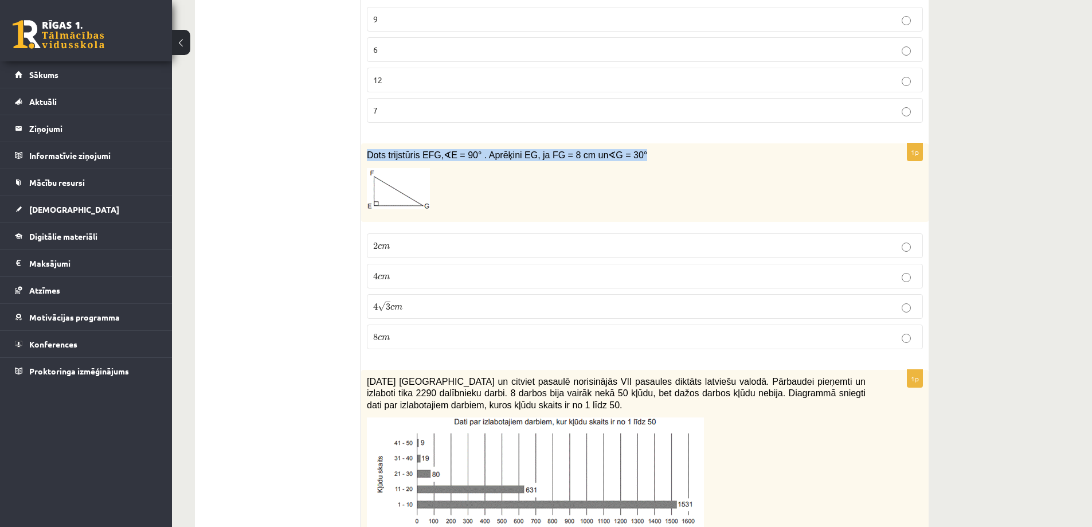
drag, startPoint x: 369, startPoint y: 141, endPoint x: 636, endPoint y: 132, distance: 267.3
click at [636, 143] on div "Dots trijstūris EFG, ∢ E = 90° . Aprēķini EG, ja FG = 8 cm un ∢ G = 30°" at bounding box center [644, 182] width 567 height 79
copy span "Dots trijstūris EFG, ∢ E = 90° . Aprēķini EG, ja FG = 8 cm un ∢ G = 30°"
click at [535, 301] on label "4 √ 3 c m 4 3 c m" at bounding box center [645, 306] width 556 height 25
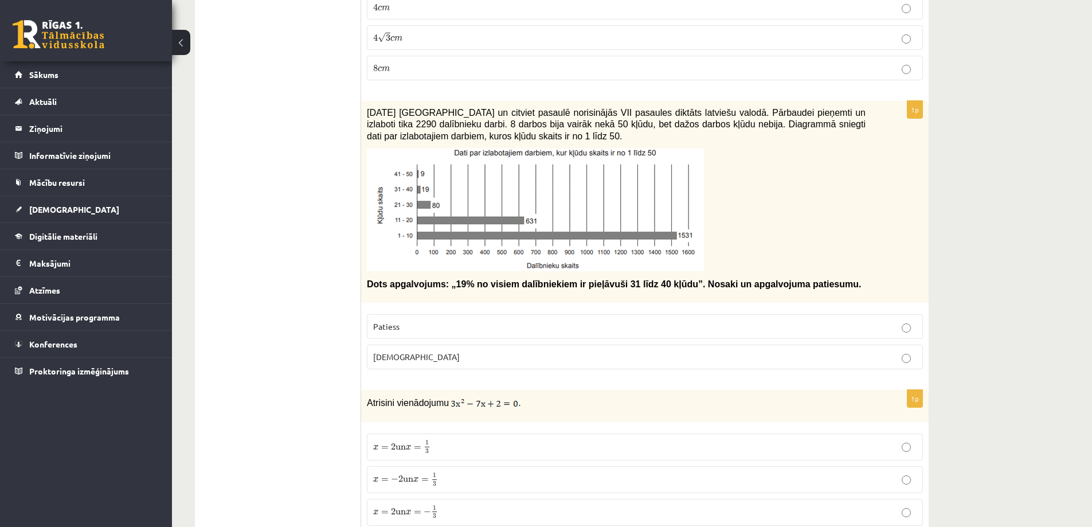
scroll to position [3783, 0]
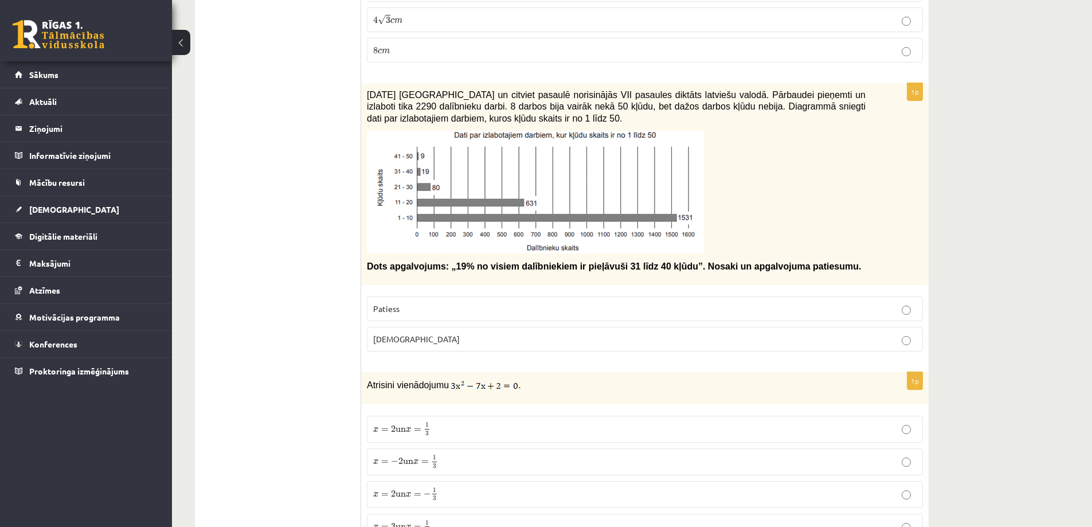
click at [518, 333] on p "Aplams" at bounding box center [644, 339] width 543 height 12
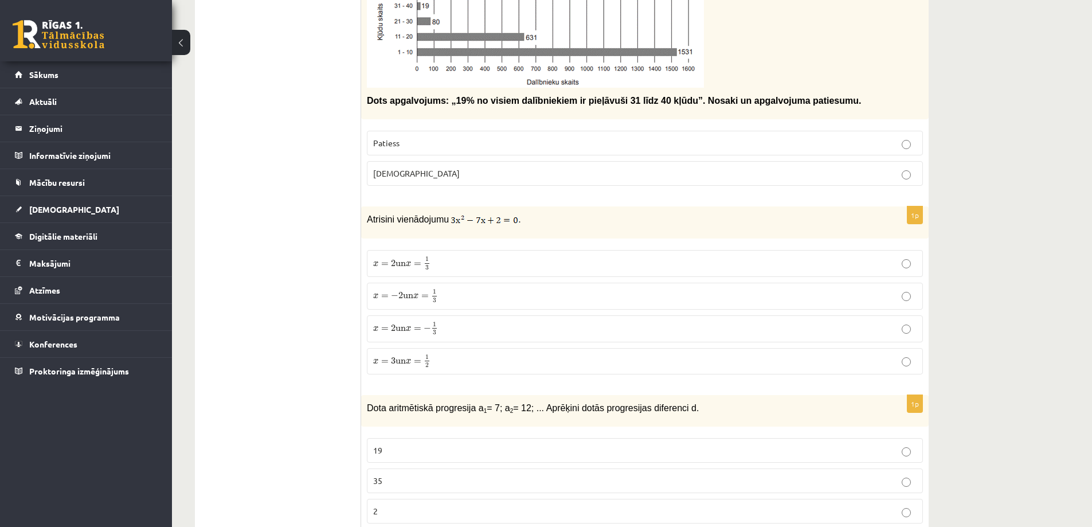
scroll to position [3955, 0]
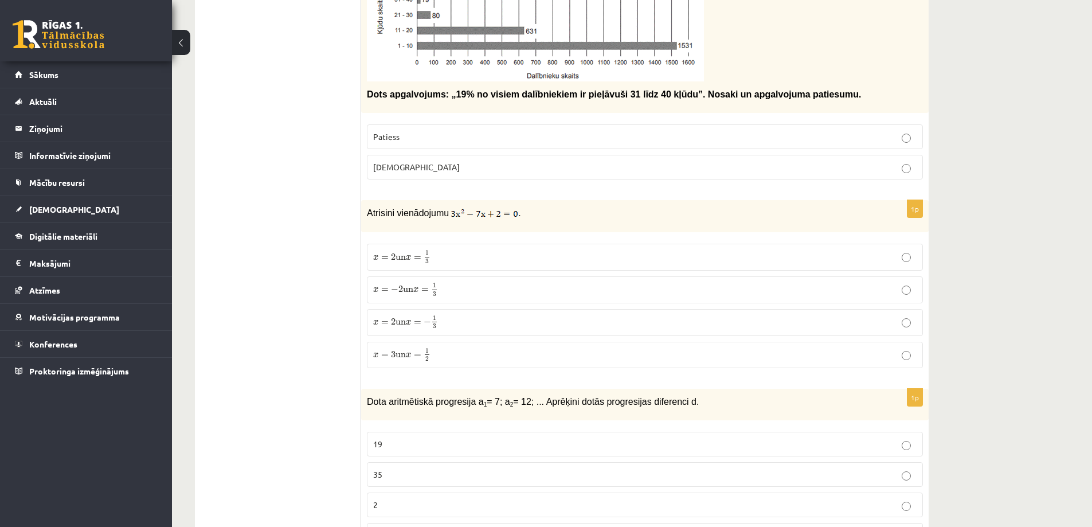
click at [463, 250] on p "x = 2 un x = 1 3 x = 2 un x = 1 3" at bounding box center [644, 257] width 543 height 14
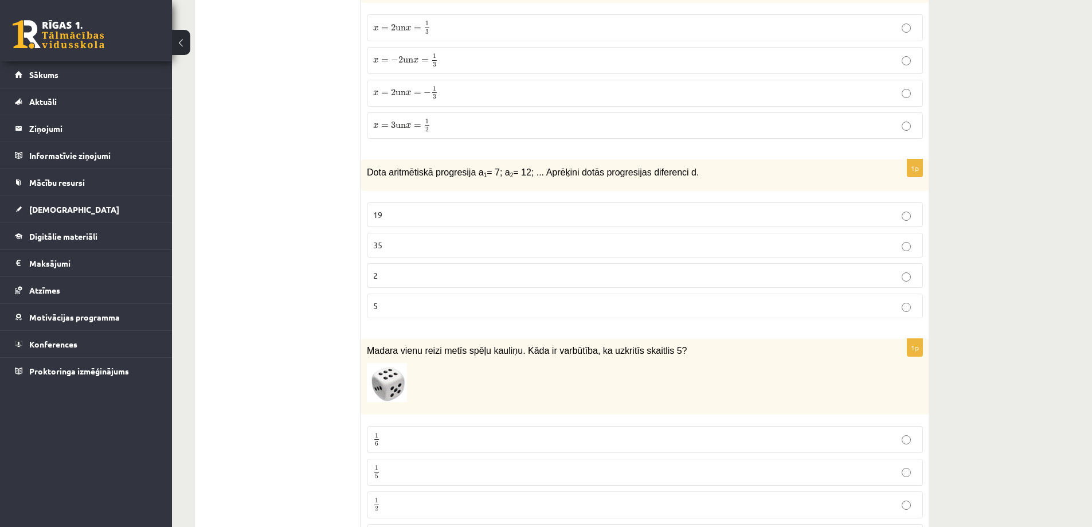
click at [451, 300] on p "5" at bounding box center [644, 306] width 543 height 12
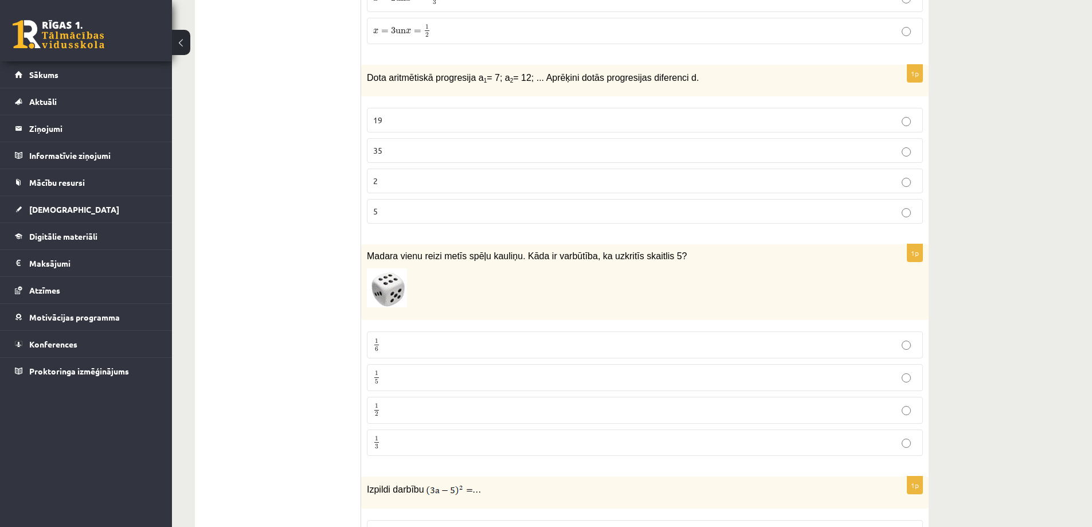
scroll to position [4299, 0]
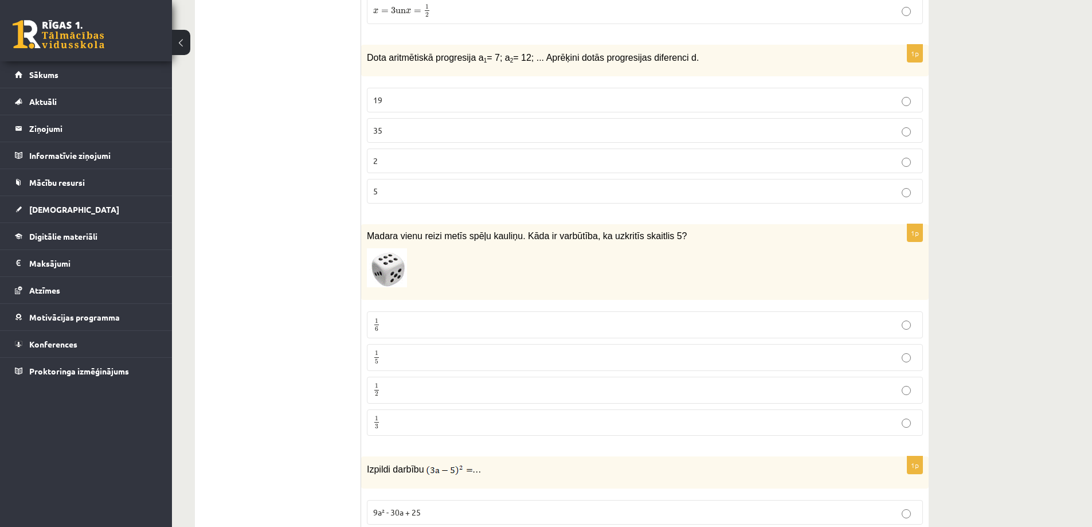
click at [457, 318] on p "1 6 1 6" at bounding box center [644, 325] width 543 height 14
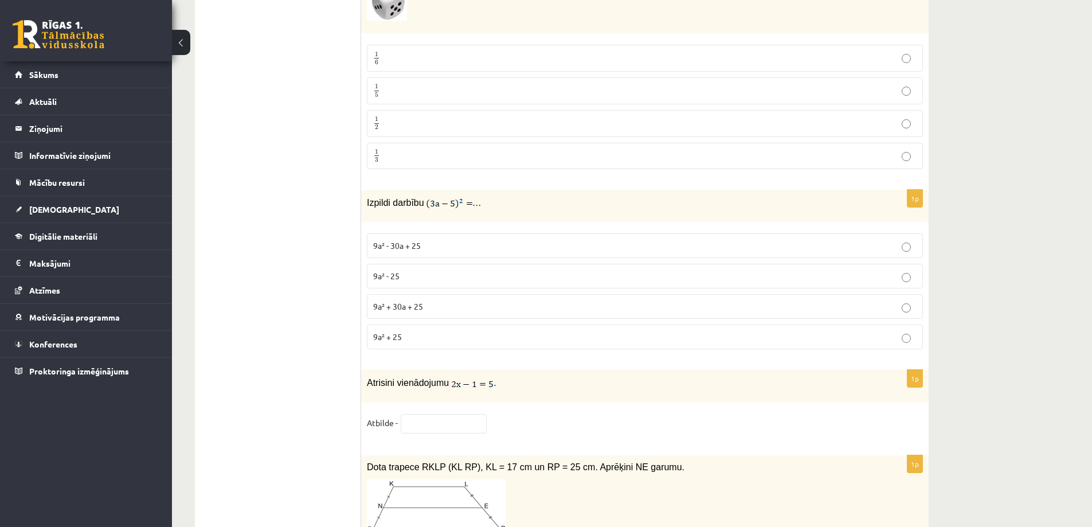
scroll to position [4586, 0]
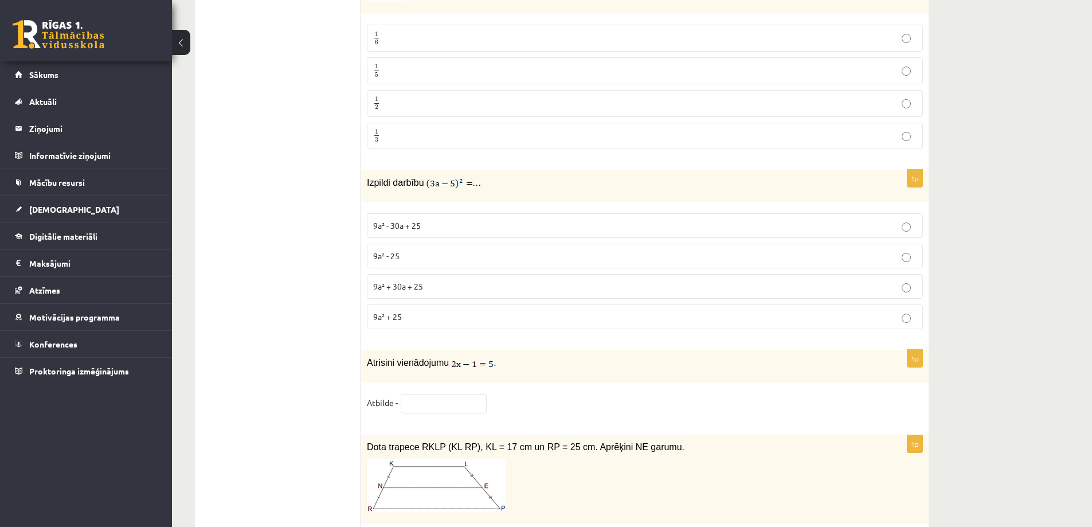
click at [437, 220] on p "9a² - 30a + 25" at bounding box center [644, 226] width 543 height 12
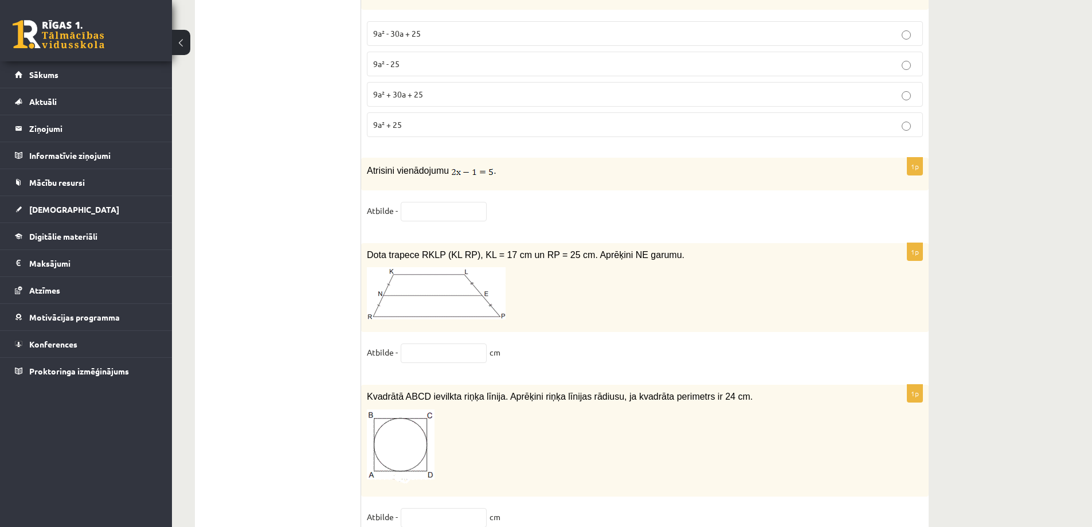
scroll to position [4758, 0]
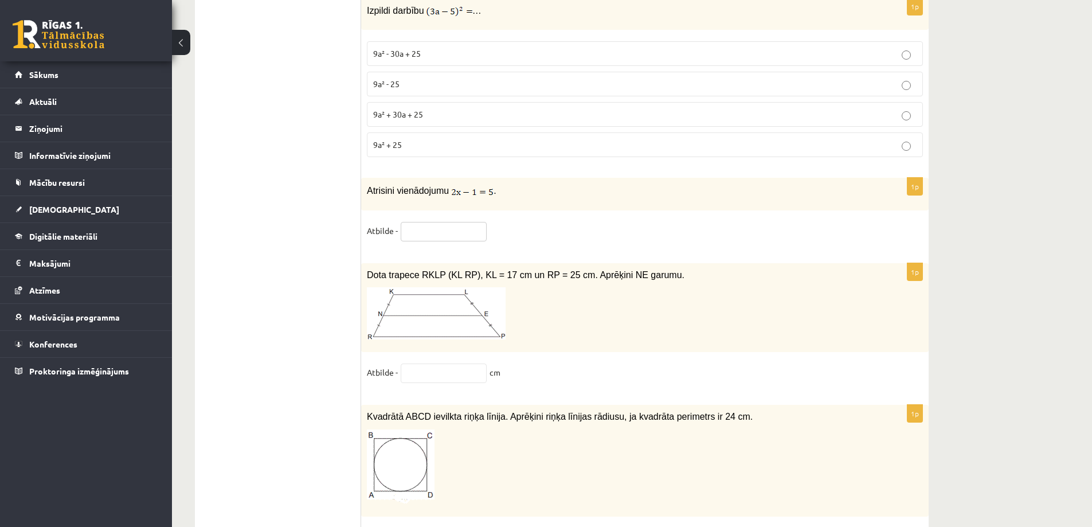
click at [452, 224] on input "text" at bounding box center [444, 231] width 86 height 19
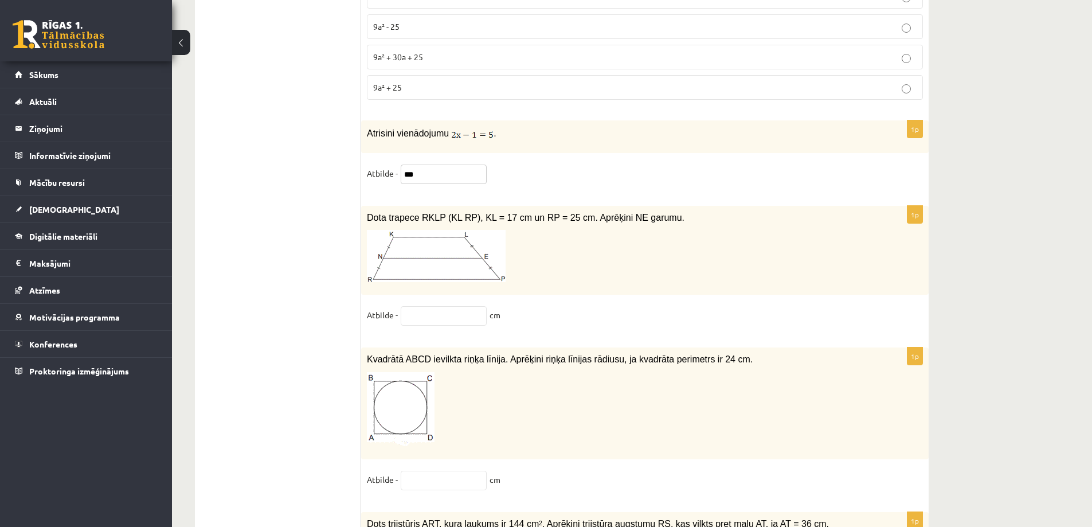
type input "***"
drag, startPoint x: 367, startPoint y: 206, endPoint x: 680, endPoint y: 216, distance: 313.1
click at [680, 216] on div "Dota trapece RKLP (KL RP), KL = 17 cm un RP = 25 cm. Aprēķini NE garumu." at bounding box center [644, 250] width 567 height 89
copy div "Dota trapece RKLP (KL RP), KL = 17 cm un RP = 25 cm. Aprēķini NE garumu."
click at [447, 306] on input "text" at bounding box center [444, 315] width 86 height 19
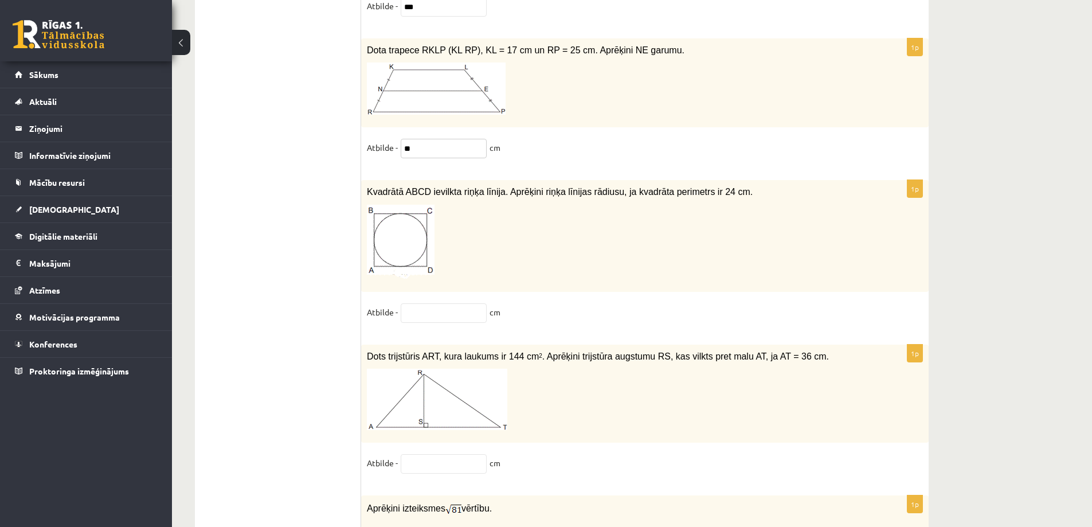
scroll to position [4987, 0]
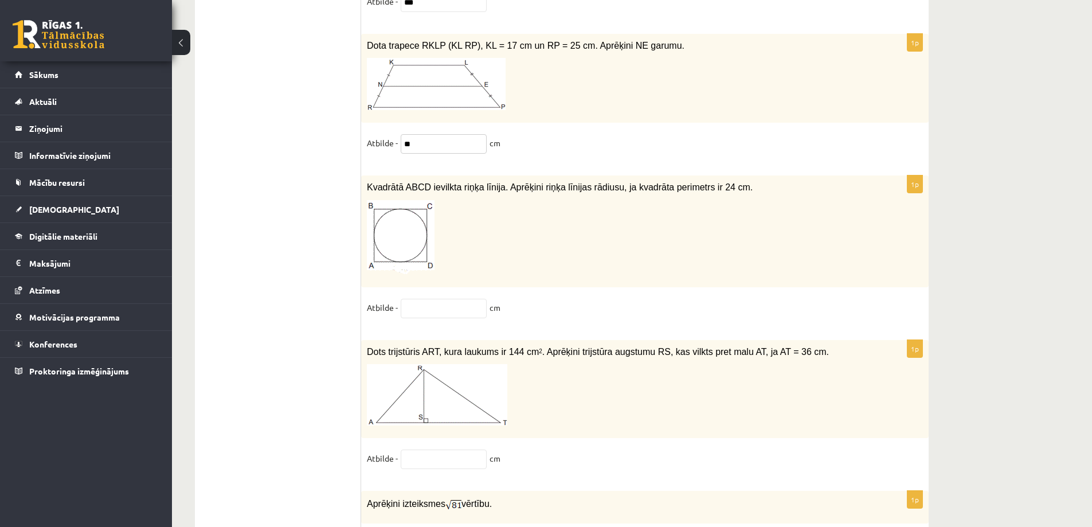
type input "**"
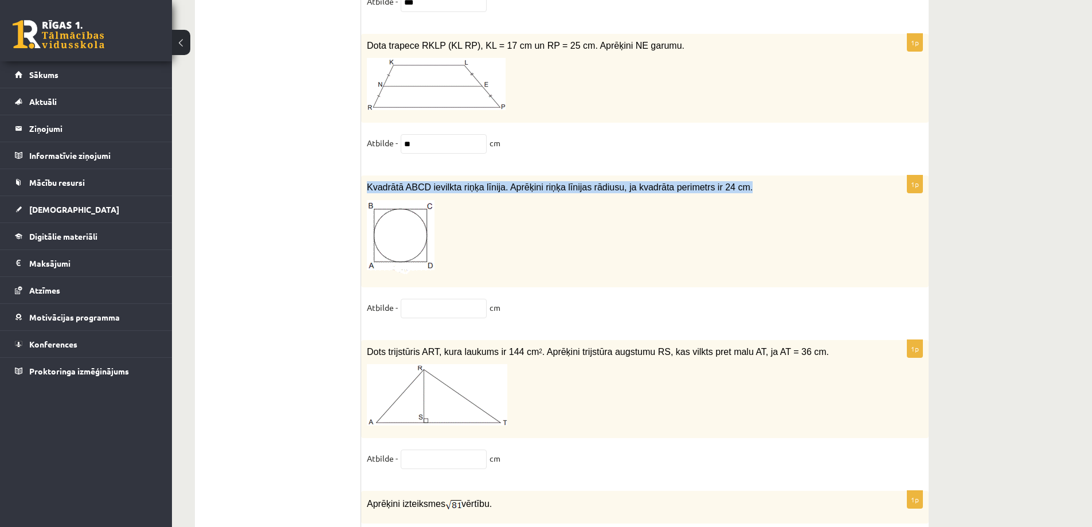
drag, startPoint x: 369, startPoint y: 174, endPoint x: 732, endPoint y: 179, distance: 363.4
click at [732, 181] on p "Kvadrātā ABCD ievilkta riņķa līnija. Aprēķini riņķa līnijas rādiusu, ja kvadrāt…" at bounding box center [616, 187] width 499 height 12
copy span "Kvadrātā ABCD ievilkta riņķa līnija. Aprēķini riņķa līnijas rādiusu, ja kvadrāt…"
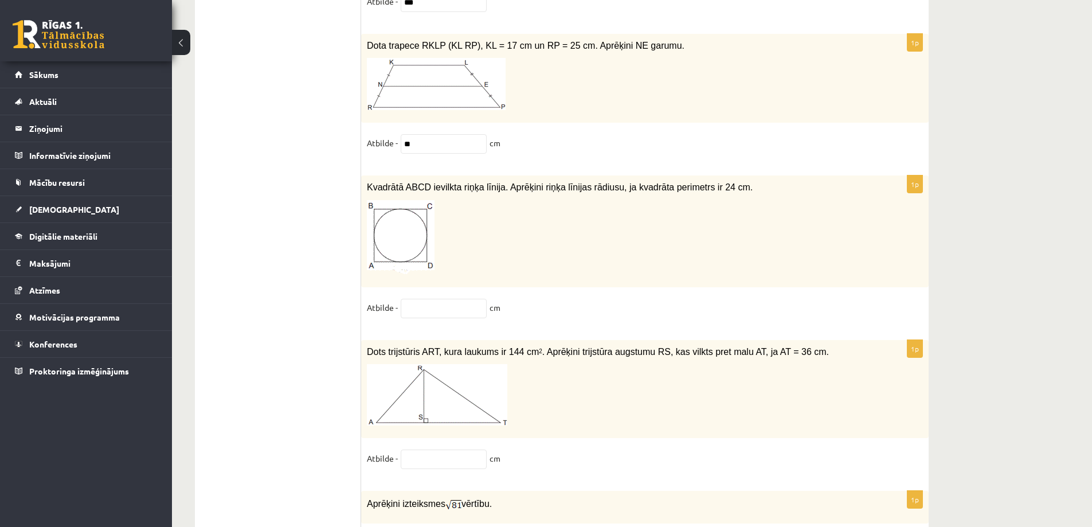
click at [622, 259] on p at bounding box center [616, 237] width 499 height 75
click at [419, 304] on input "text" at bounding box center [444, 308] width 86 height 19
type input "*"
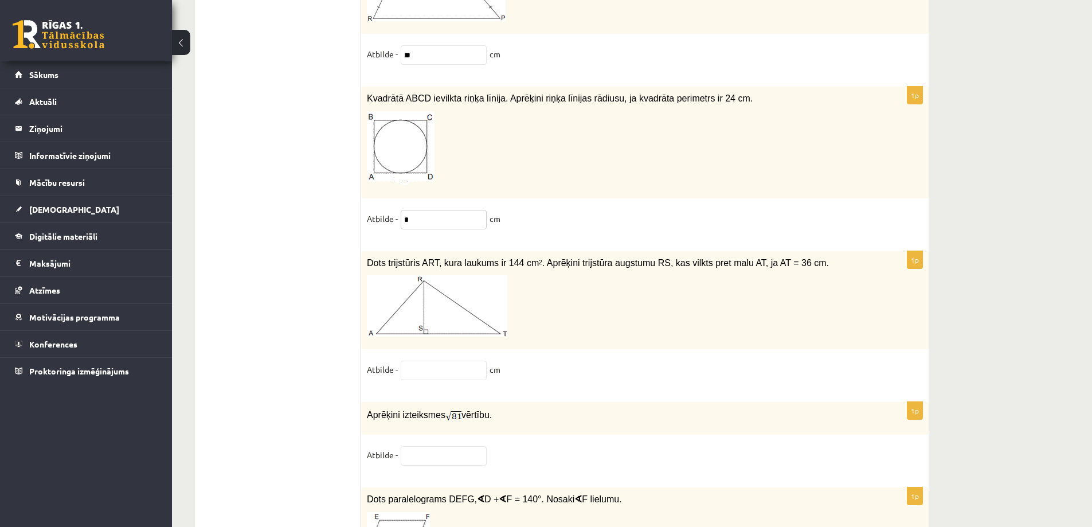
scroll to position [5159, 0]
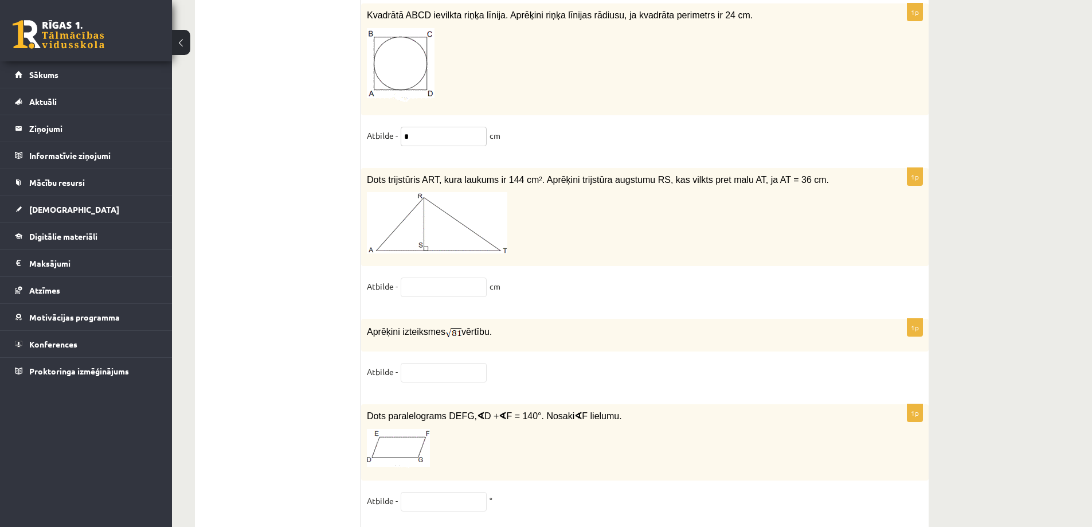
type input "*"
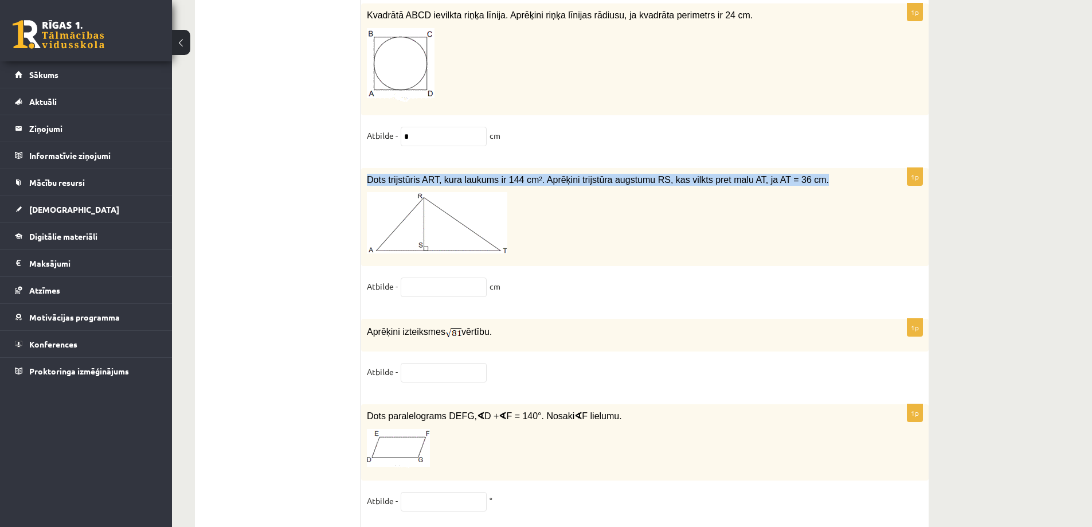
drag, startPoint x: 367, startPoint y: 174, endPoint x: 842, endPoint y: 158, distance: 474.9
click at [425, 281] on input "text" at bounding box center [444, 286] width 86 height 19
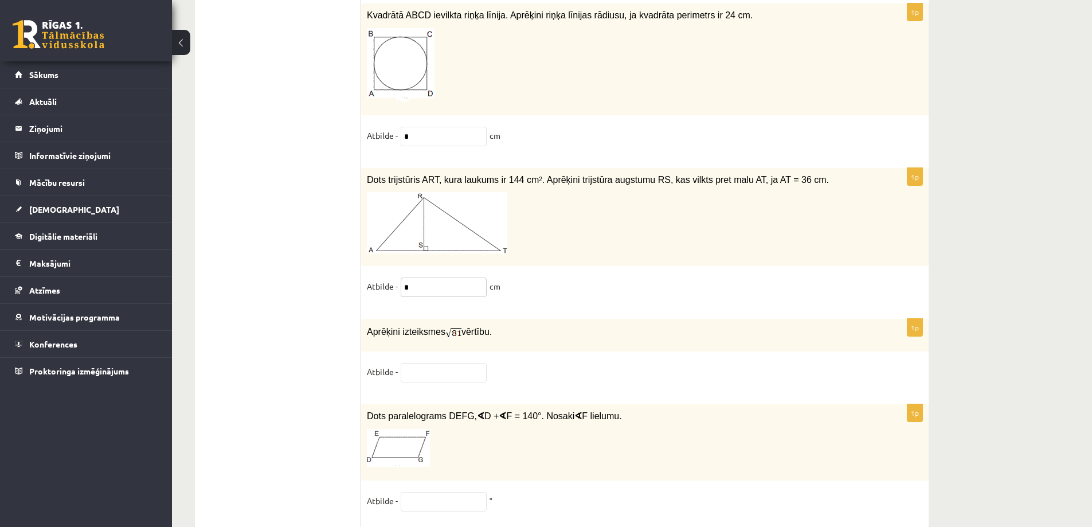
scroll to position [5216, 0]
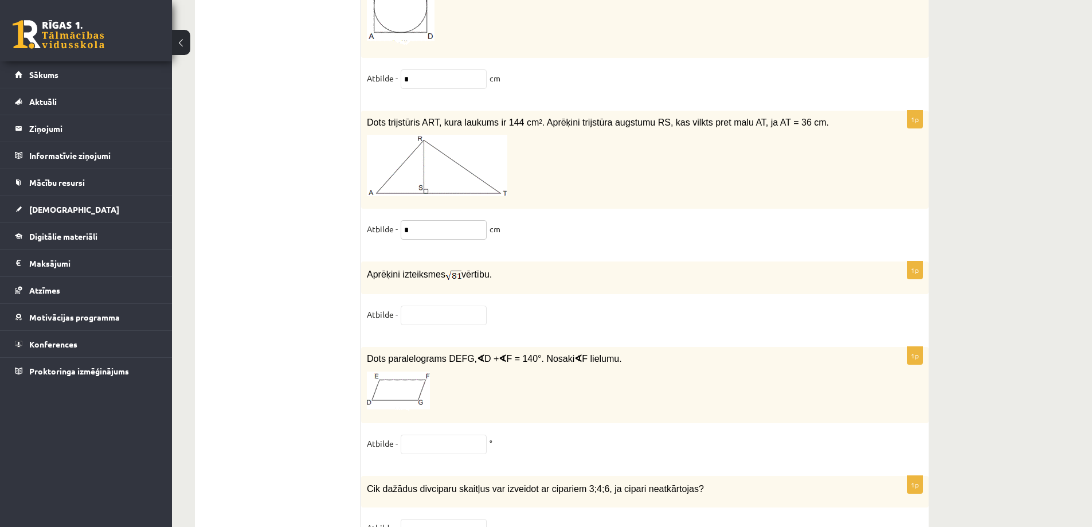
type input "*"
click at [418, 309] on input "text" at bounding box center [444, 315] width 86 height 19
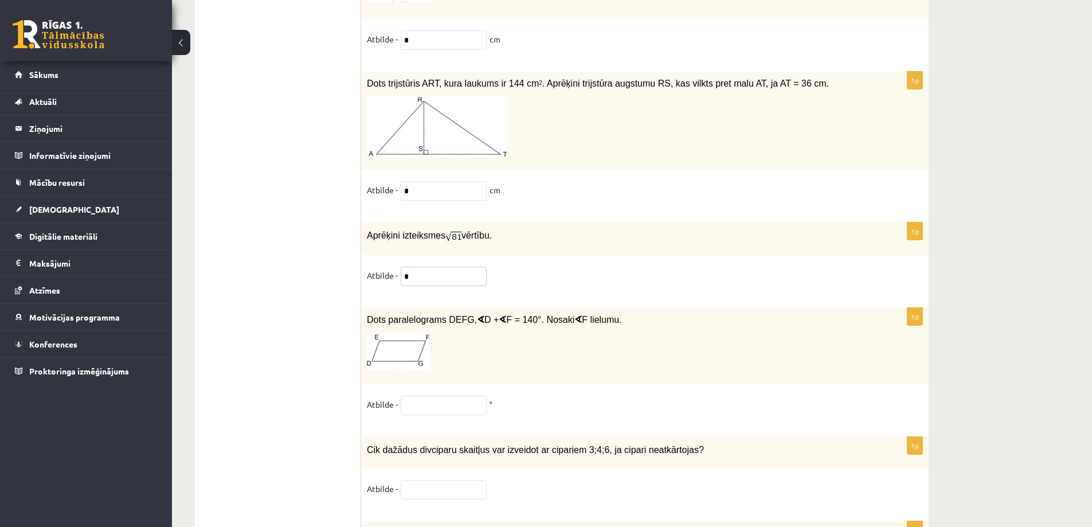
scroll to position [5273, 0]
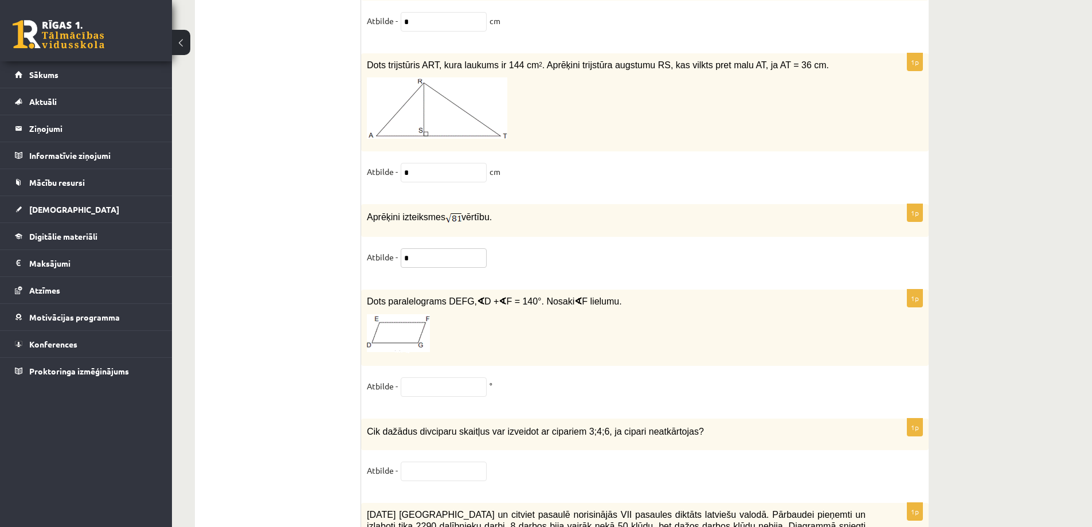
type input "*"
drag, startPoint x: 368, startPoint y: 296, endPoint x: 846, endPoint y: 296, distance: 478.0
click at [846, 296] on p "Dots paralelograms DEFG, ∢ D + ∢ F = 140°. Nosaki ∢ F lielumu." at bounding box center [616, 301] width 499 height 12
click at [453, 381] on input "text" at bounding box center [444, 386] width 86 height 19
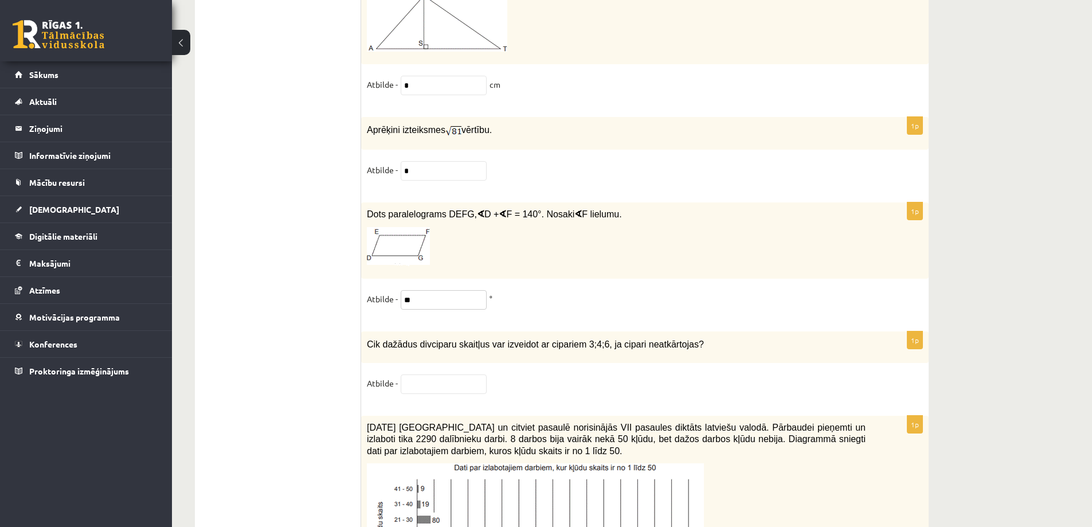
scroll to position [5388, 0]
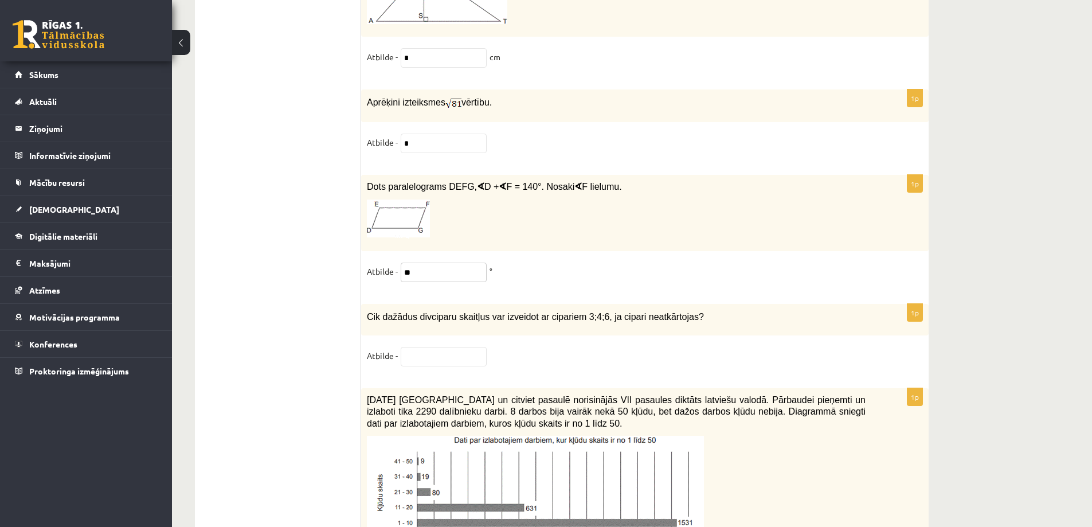
type input "**"
drag, startPoint x: 369, startPoint y: 312, endPoint x: 657, endPoint y: 314, distance: 288.3
click at [447, 349] on input "text" at bounding box center [444, 356] width 86 height 19
type input "*"
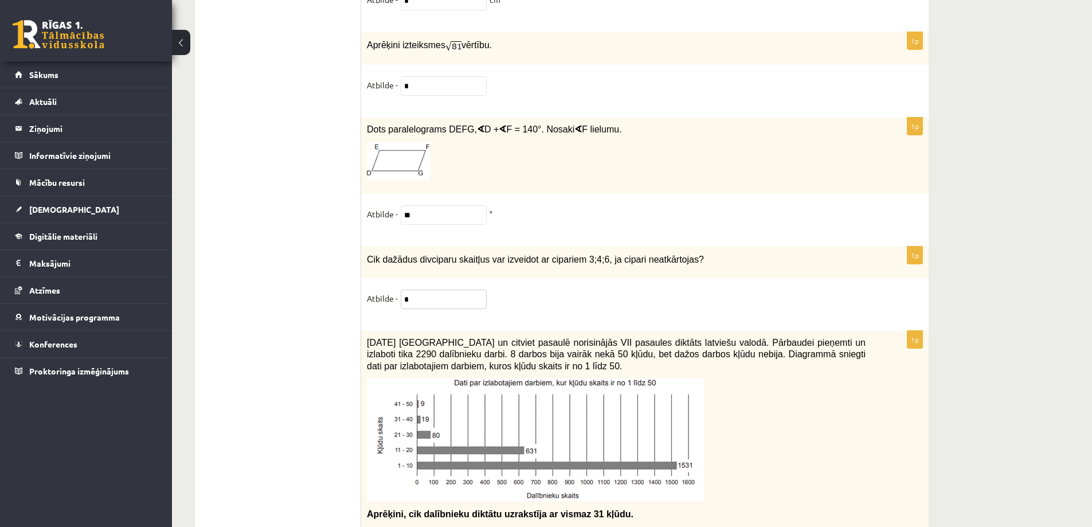
scroll to position [5560, 0]
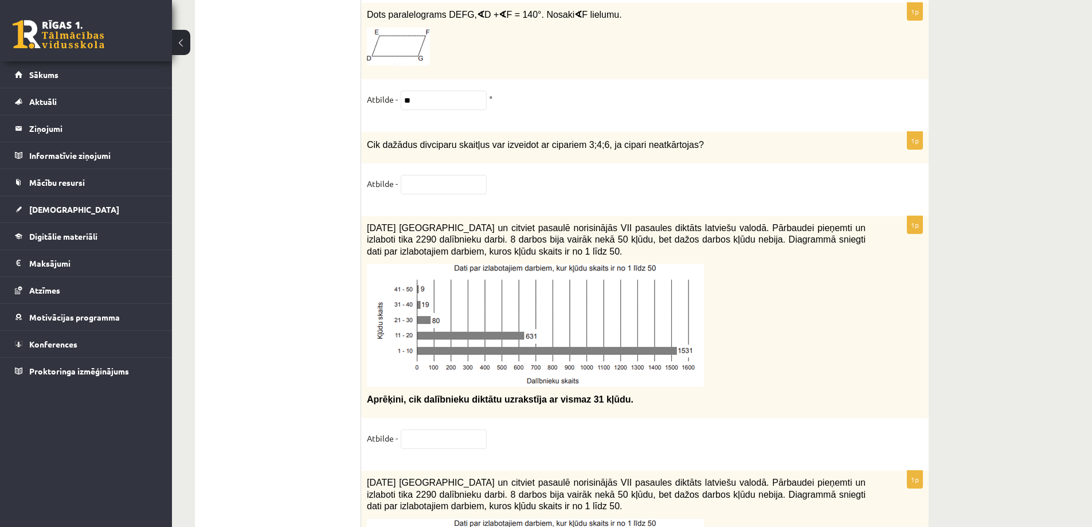
click at [539, 188] on fieldset "Atbilde -" at bounding box center [645, 187] width 556 height 24
click at [477, 183] on input "text" at bounding box center [444, 184] width 86 height 19
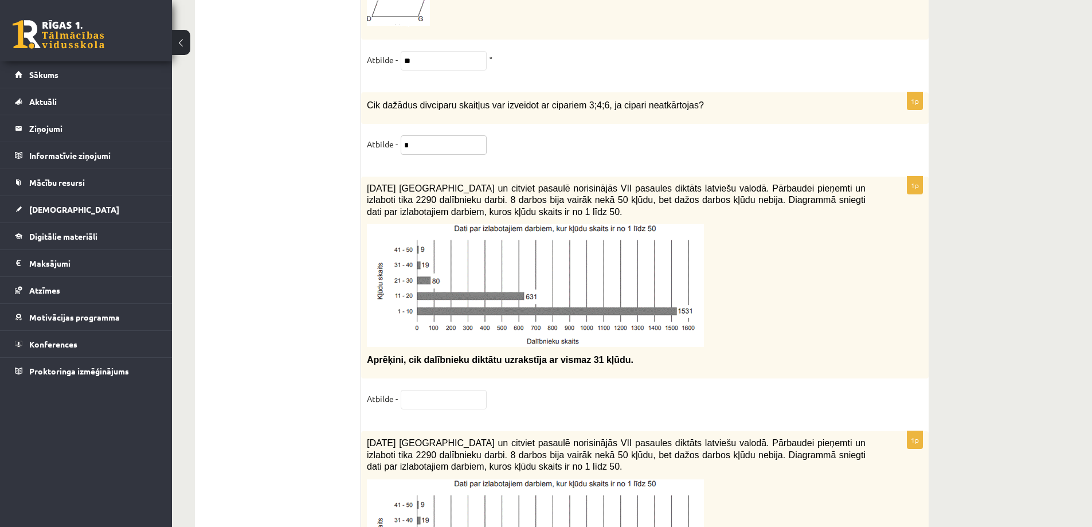
scroll to position [5617, 0]
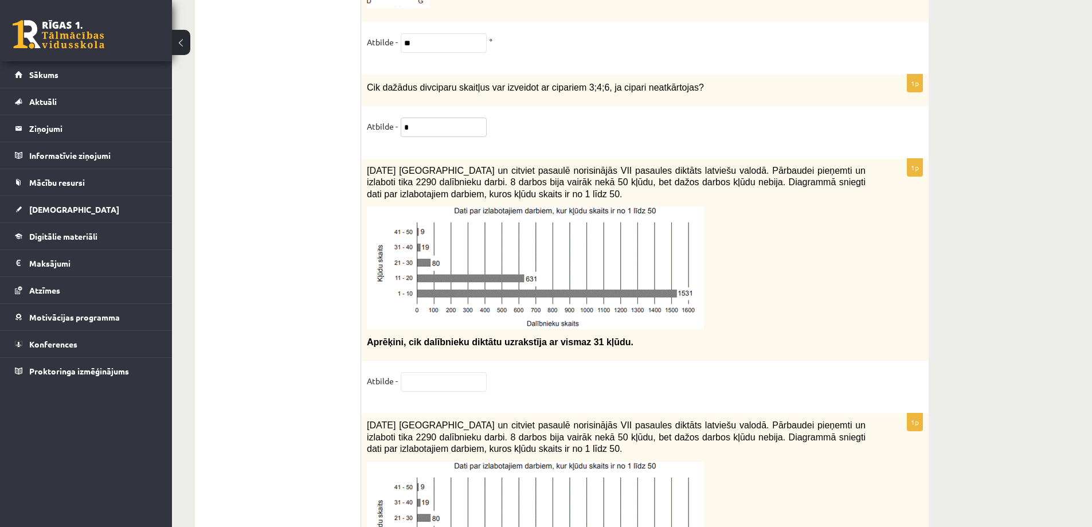
type input "*"
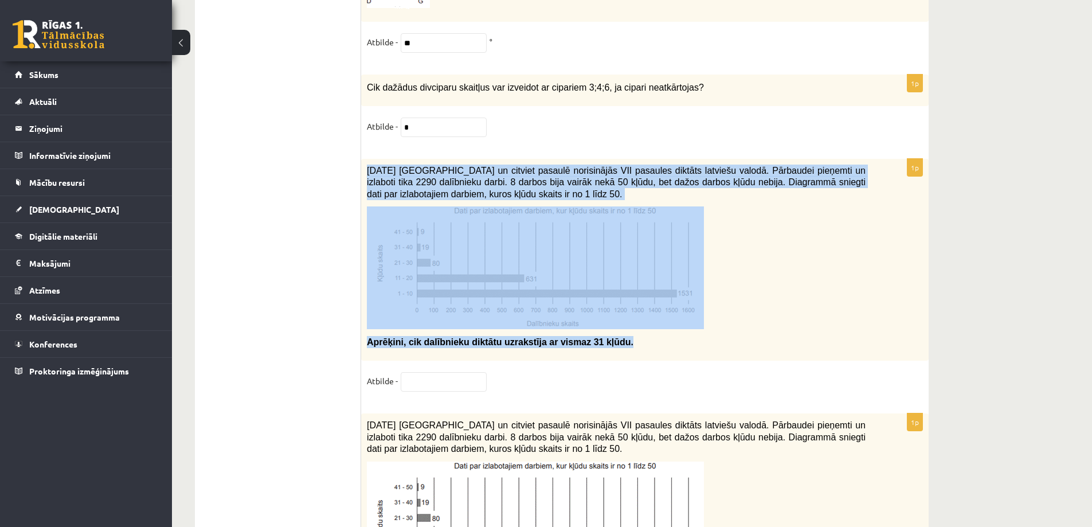
drag, startPoint x: 368, startPoint y: 165, endPoint x: 606, endPoint y: 333, distance: 291.2
click at [623, 331] on div "2021. gada 27. novembrī Latvijā un citviet pasaulē norisinājās VII pasaules dik…" at bounding box center [644, 260] width 567 height 202
click at [444, 377] on input "text" at bounding box center [444, 381] width 86 height 19
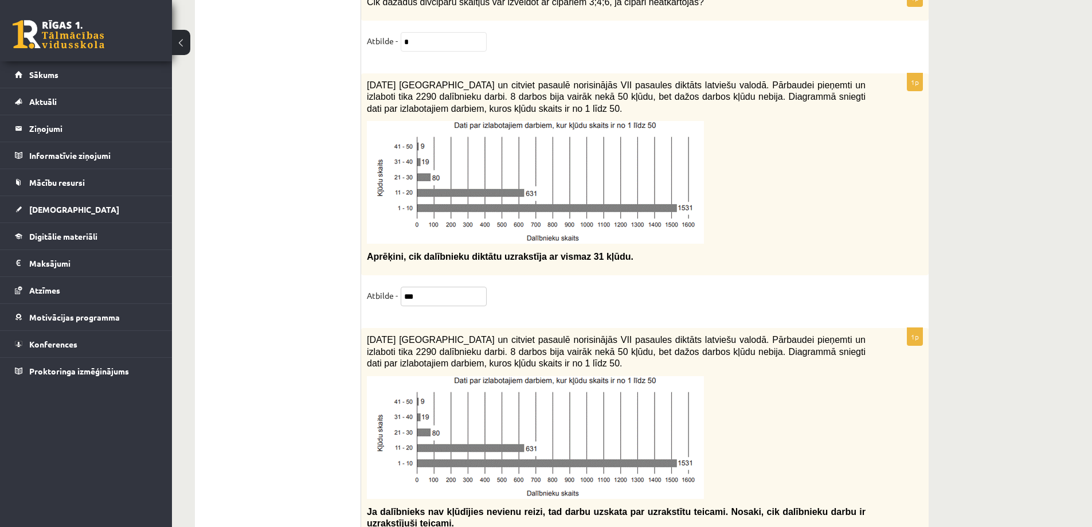
scroll to position [5789, 0]
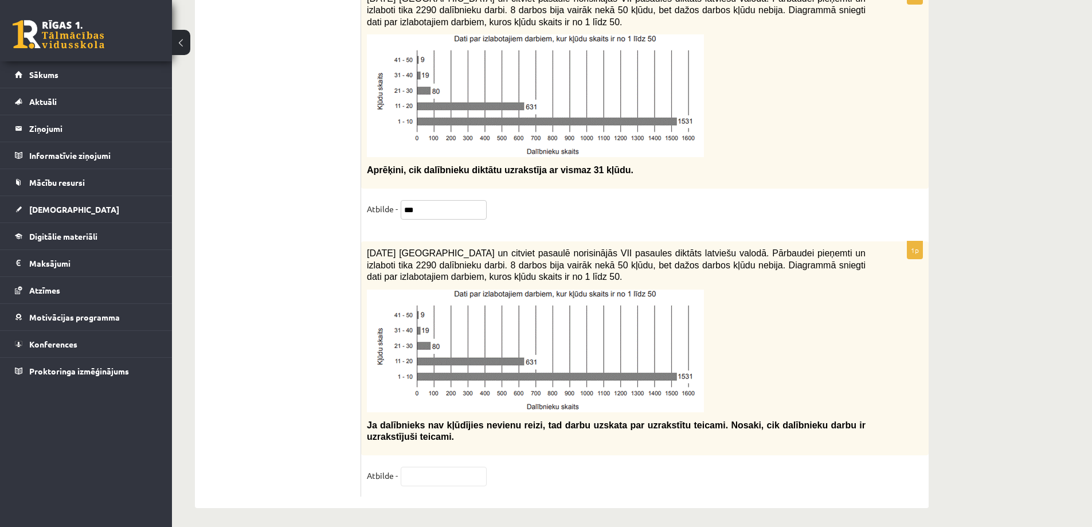
type input "***"
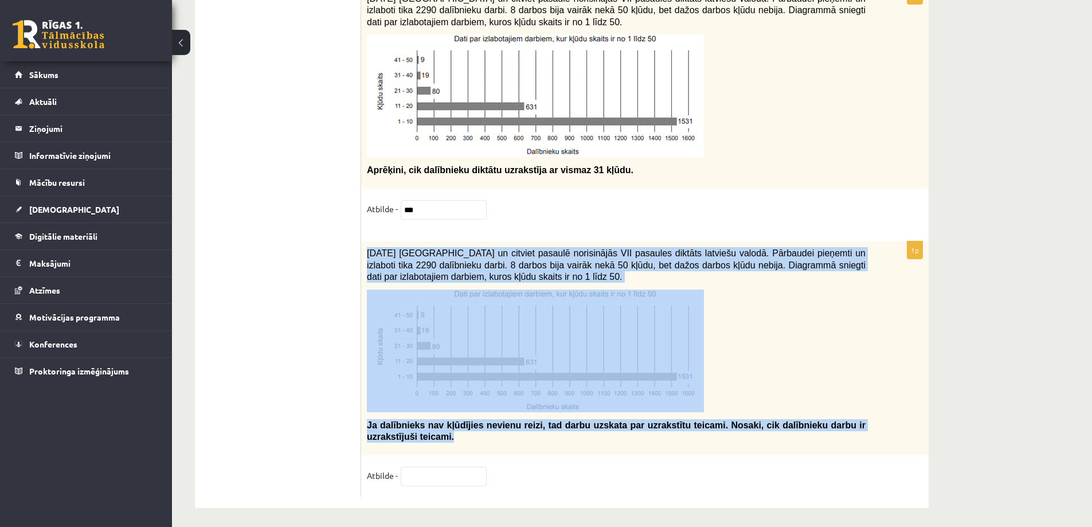
drag, startPoint x: 367, startPoint y: 249, endPoint x: 467, endPoint y: 434, distance: 210.0
click at [467, 434] on div "2021. gada 27. novembrī Latvijā un citviet pasaulē norisinājās VII pasaules dik…" at bounding box center [644, 348] width 567 height 214
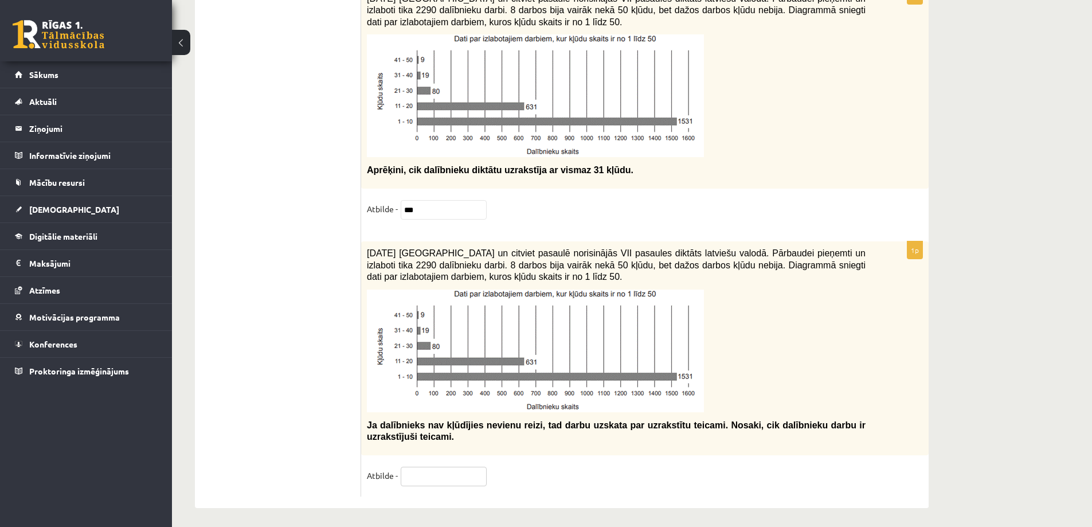
click at [436, 474] on input "text" at bounding box center [444, 476] width 86 height 19
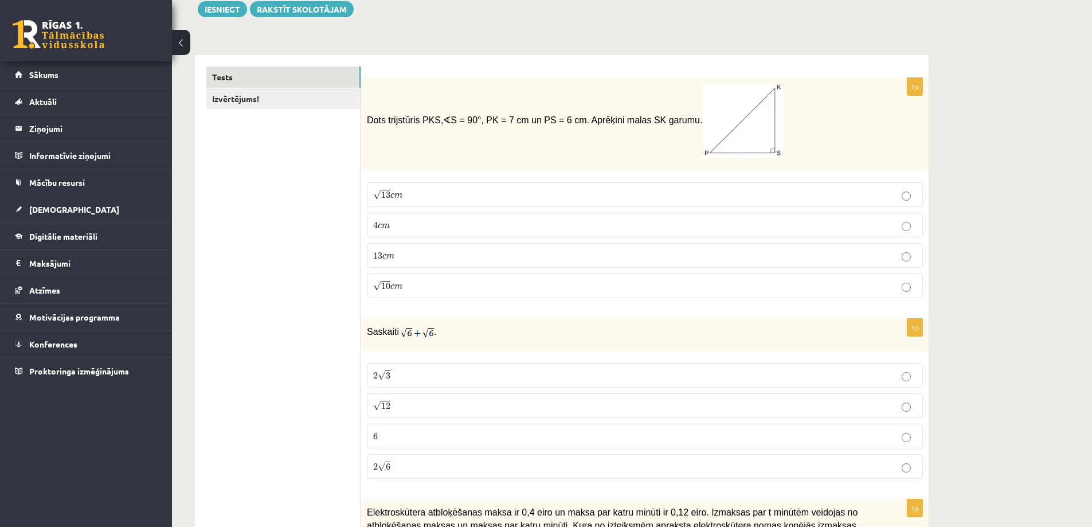
scroll to position [0, 0]
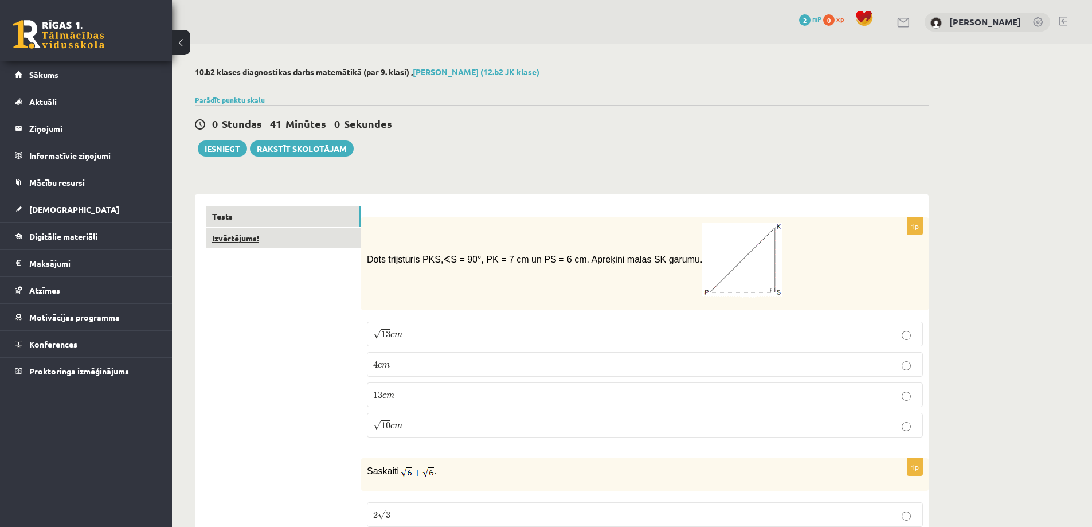
type input "***"
click at [232, 247] on link "Izvērtējums!" at bounding box center [283, 238] width 154 height 21
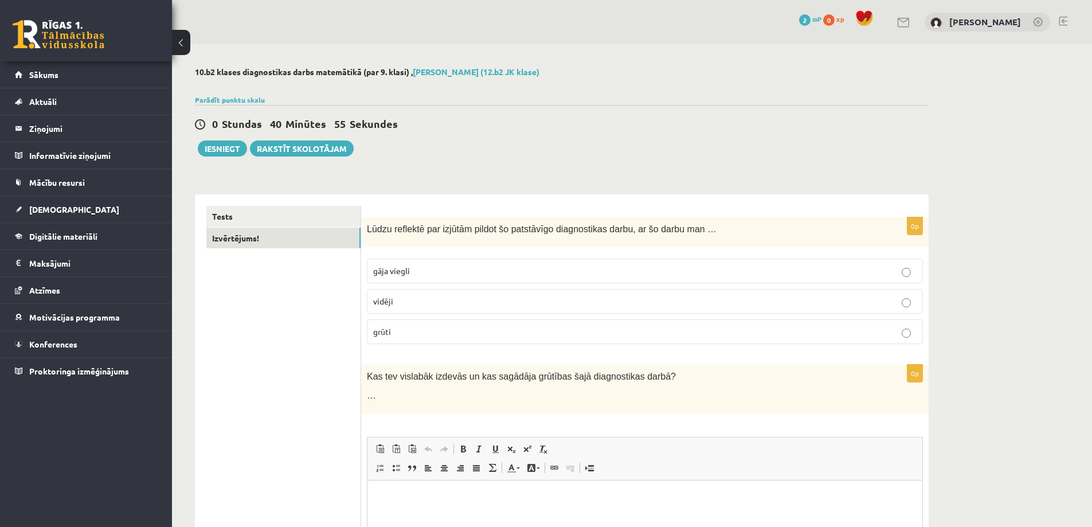
click at [436, 303] on p "vidēji" at bounding box center [644, 301] width 543 height 12
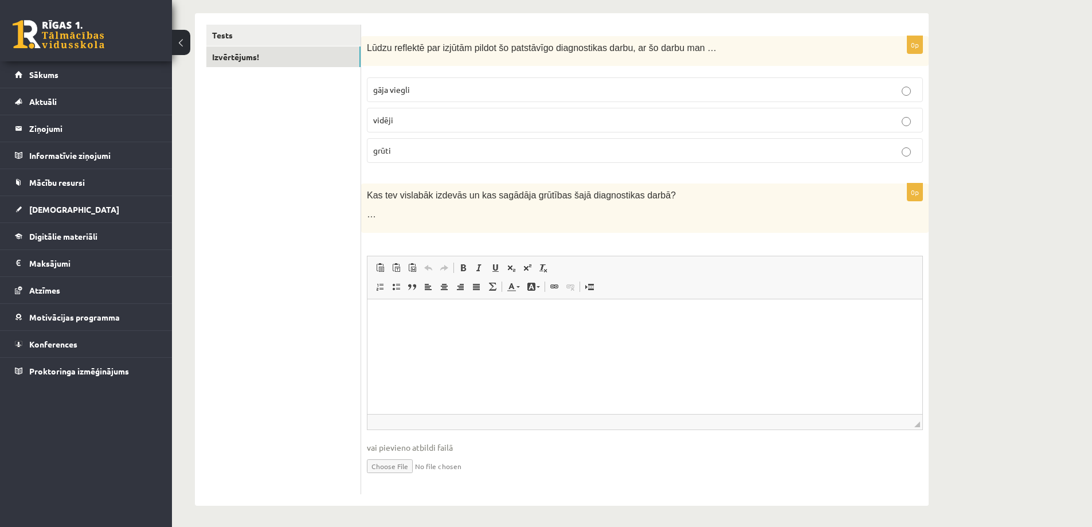
scroll to position [184, 0]
click at [444, 319] on p "Bagātinātā teksta redaktors, wiswyg-editor-user-answer-47024943910380" at bounding box center [645, 314] width 532 height 12
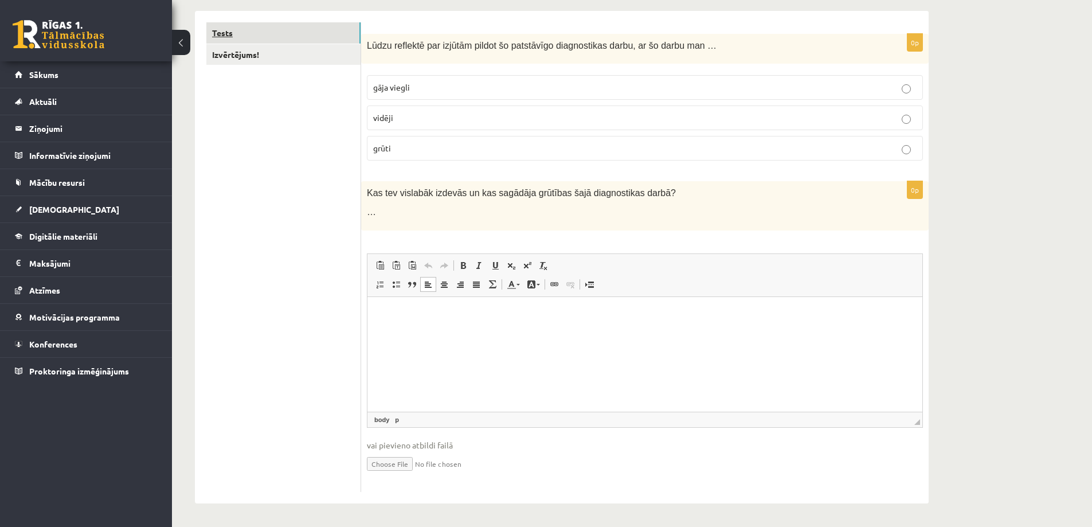
click at [312, 37] on link "Tests" at bounding box center [283, 32] width 154 height 21
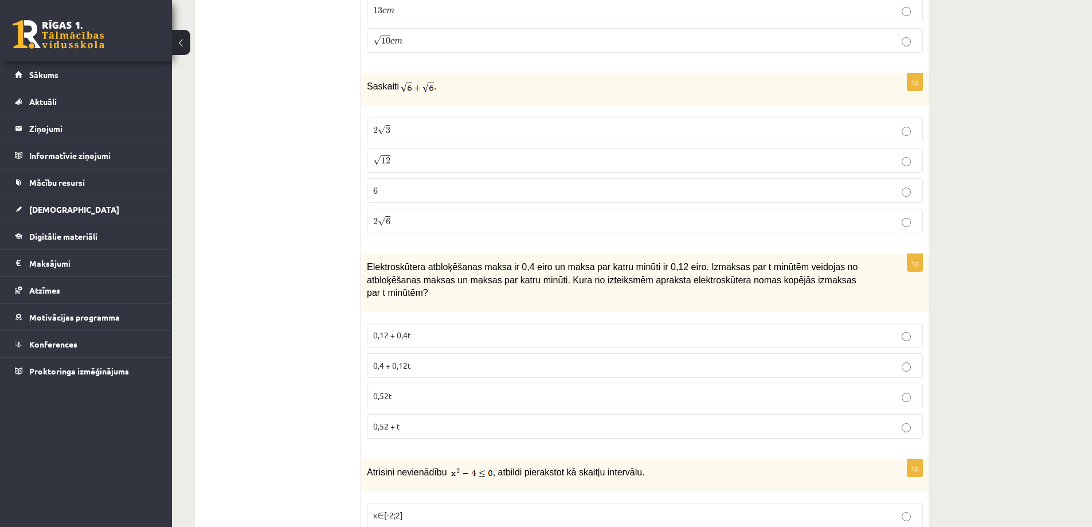
scroll to position [0, 0]
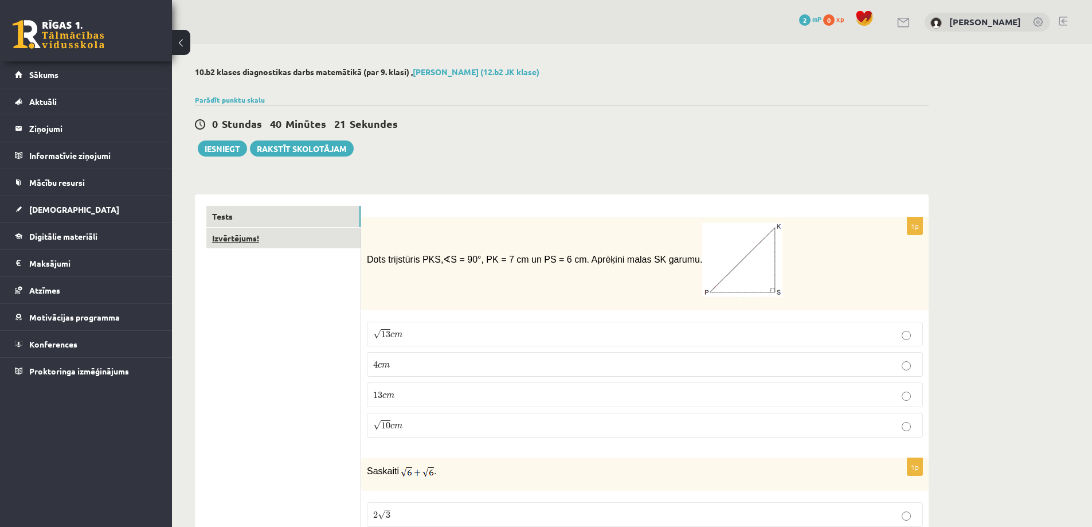
click at [273, 238] on link "Izvērtējums!" at bounding box center [283, 238] width 154 height 21
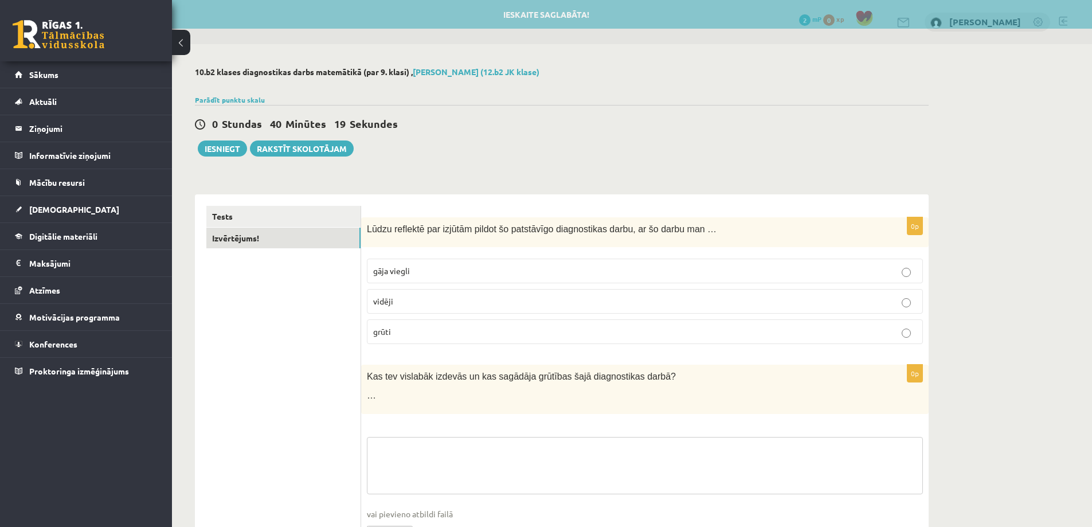
click at [486, 473] on textarea at bounding box center [645, 465] width 556 height 57
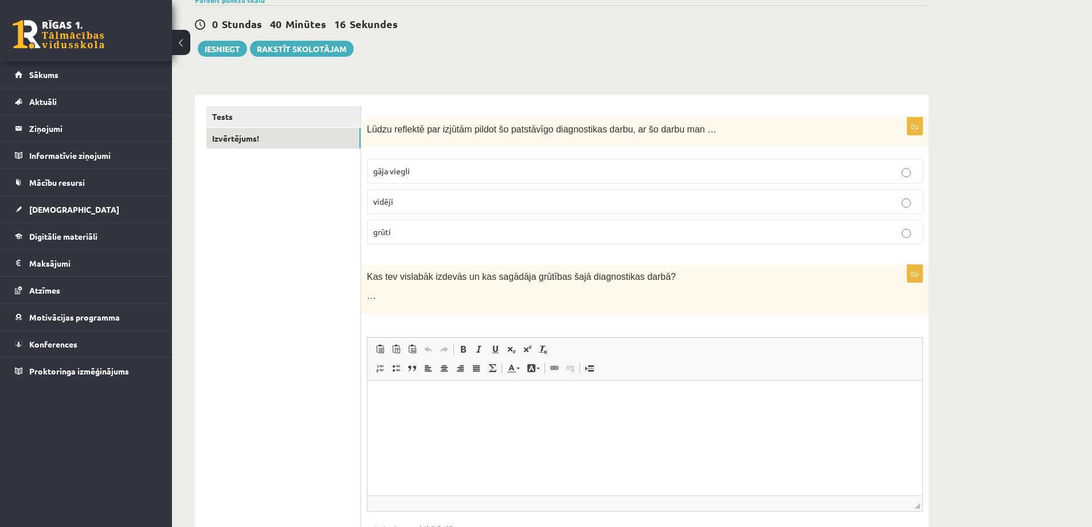
scroll to position [184, 0]
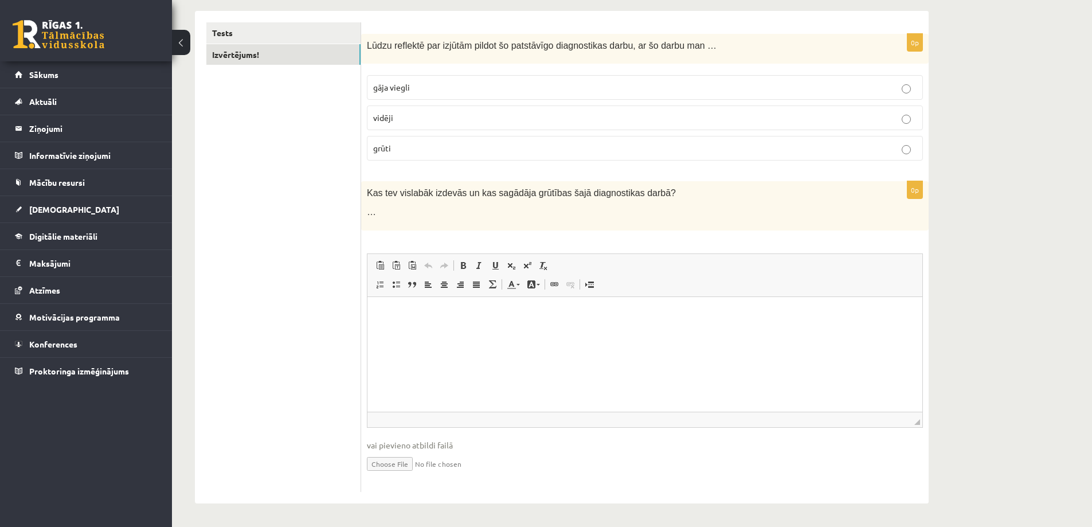
click at [498, 299] on html at bounding box center [644, 313] width 555 height 35
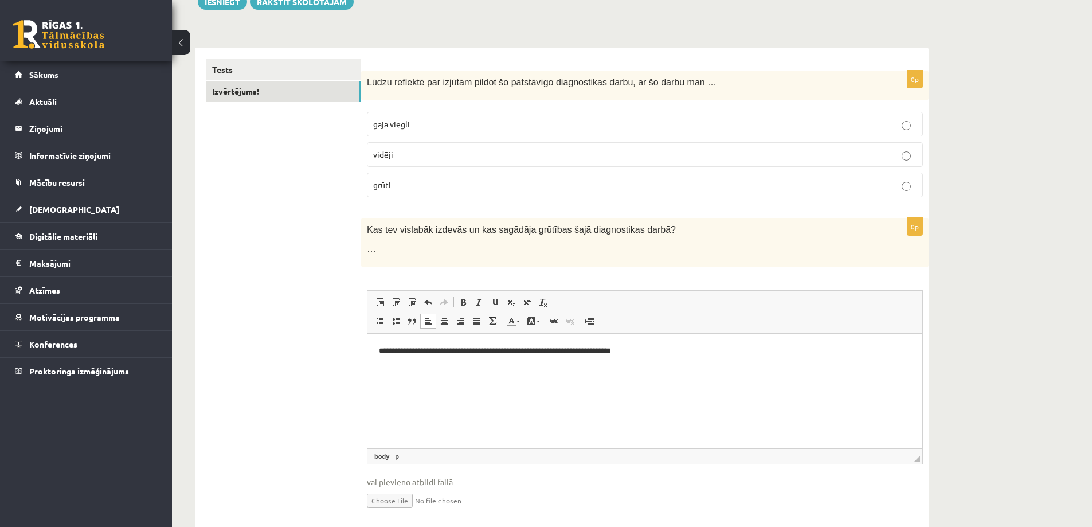
scroll to position [127, 0]
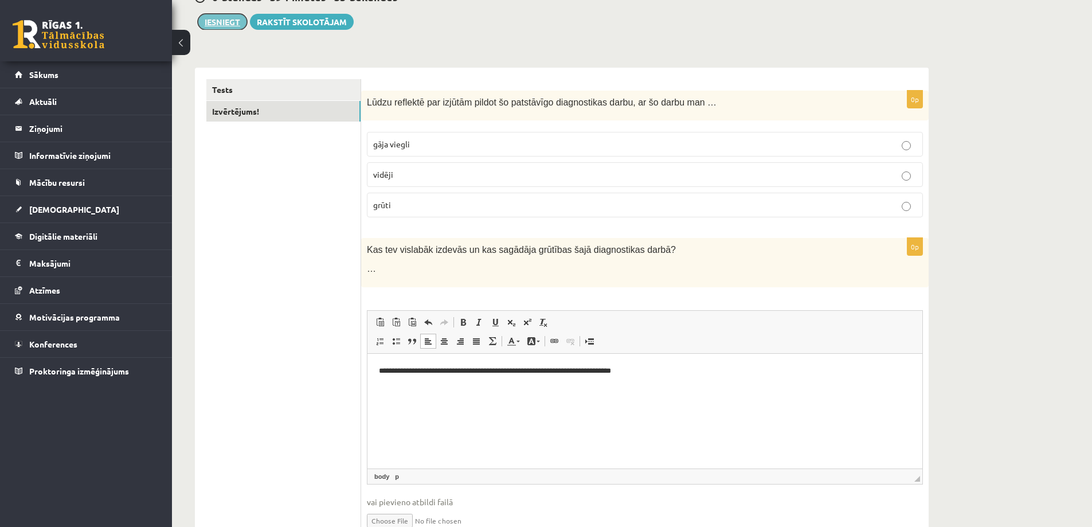
click at [204, 23] on button "Iesniegt" at bounding box center [222, 22] width 49 height 16
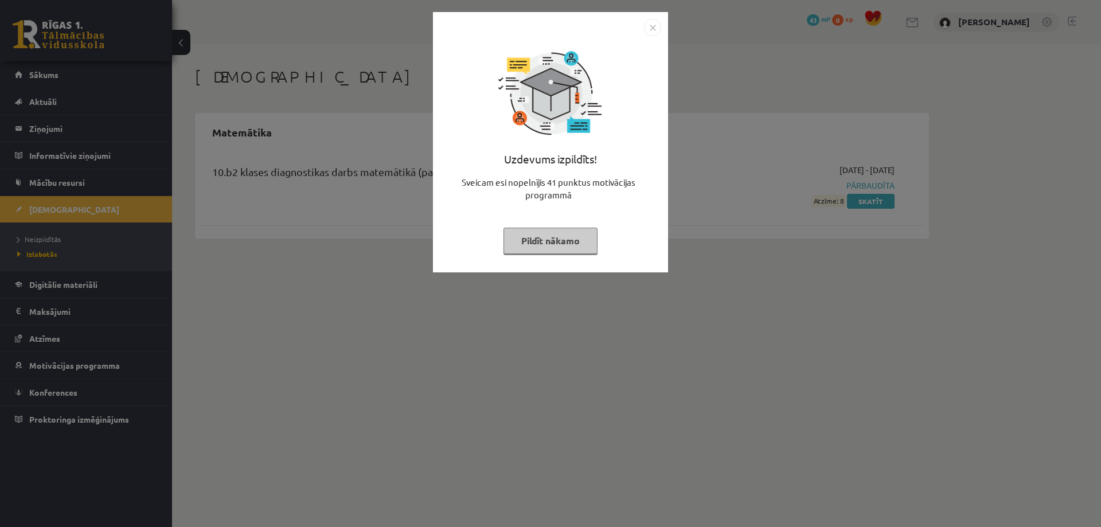
click at [539, 238] on button "Pildīt nākamo" at bounding box center [550, 241] width 94 height 26
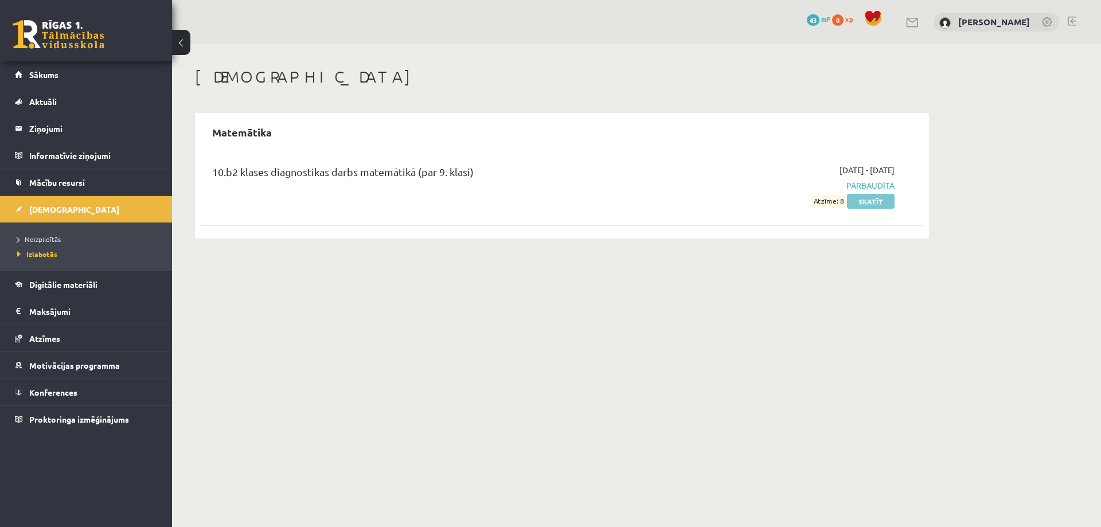
click at [855, 203] on link "Skatīt" at bounding box center [871, 201] width 48 height 15
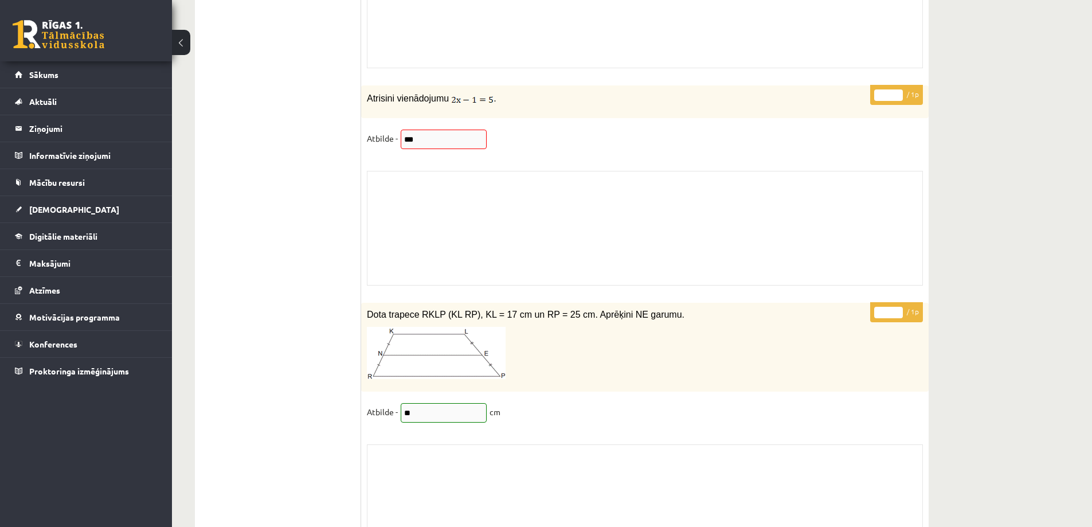
scroll to position [7623, 0]
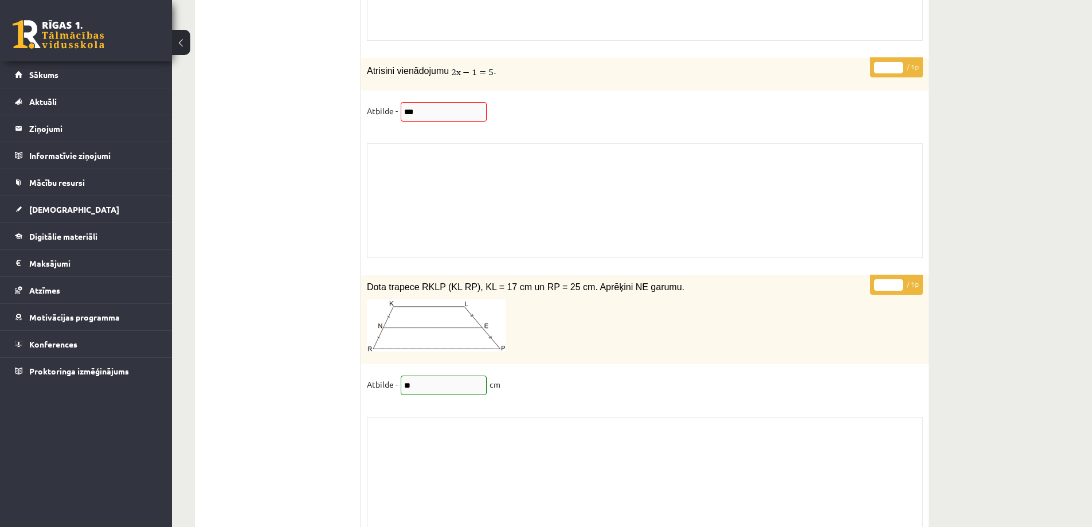
click at [451, 89] on div "* / 1p Atrisini vienādojumu . Atbilde - *** Skolotāja pielikums" at bounding box center [644, 160] width 567 height 205
click at [400, 108] on fieldset "Atbilde - ***" at bounding box center [645, 114] width 556 height 24
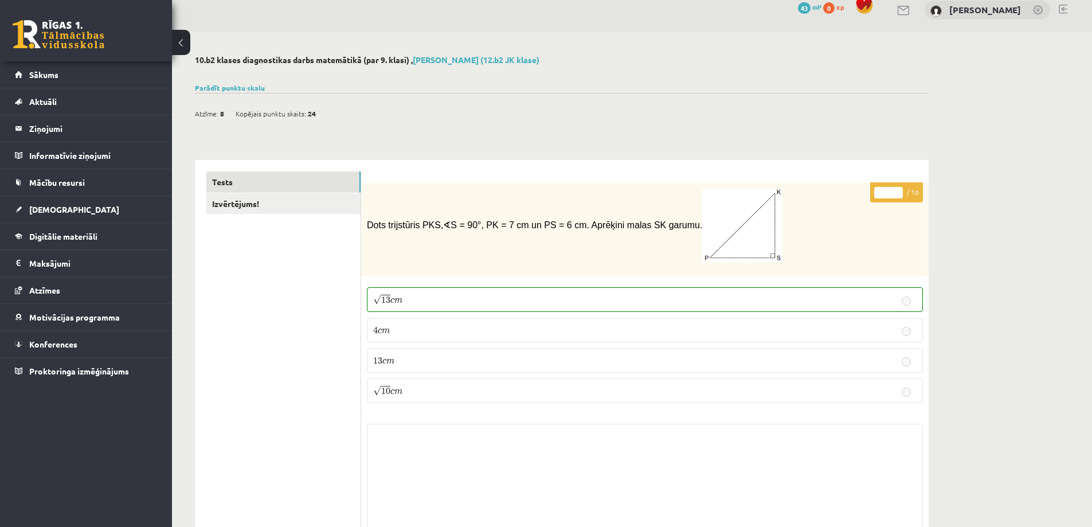
scroll to position [0, 0]
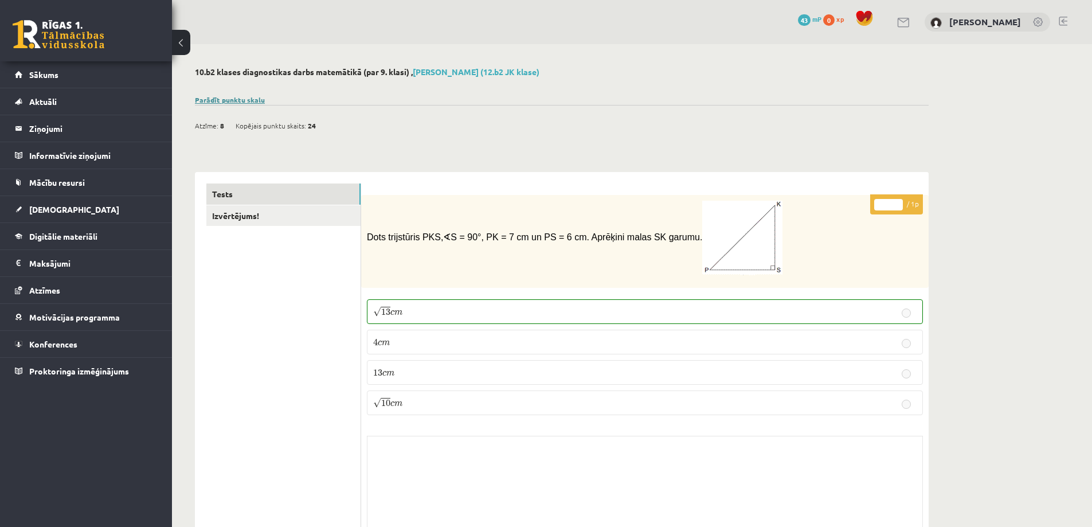
click at [249, 97] on link "Parādīt punktu skalu" at bounding box center [230, 99] width 70 height 9
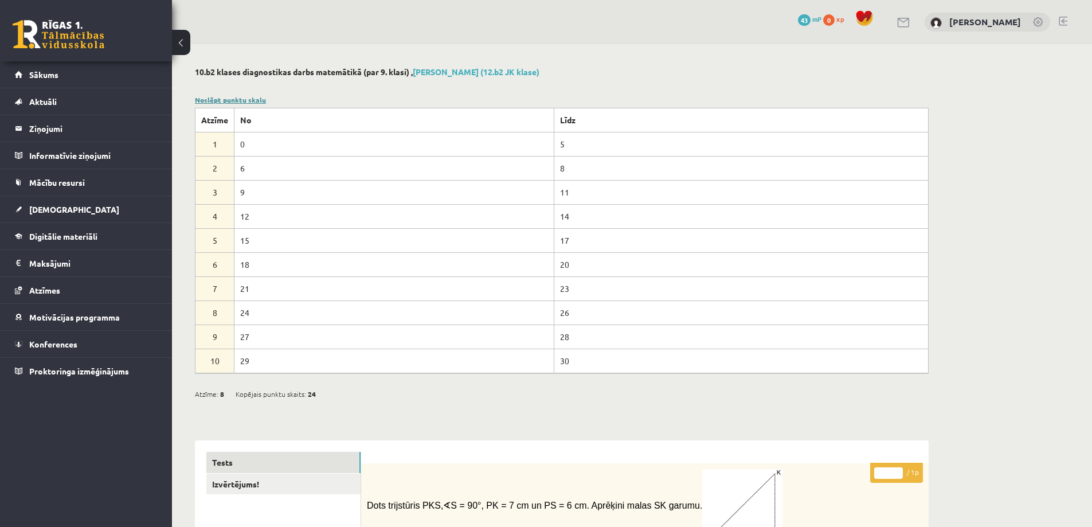
click at [249, 97] on link "Noslēpt punktu skalu" at bounding box center [230, 99] width 71 height 9
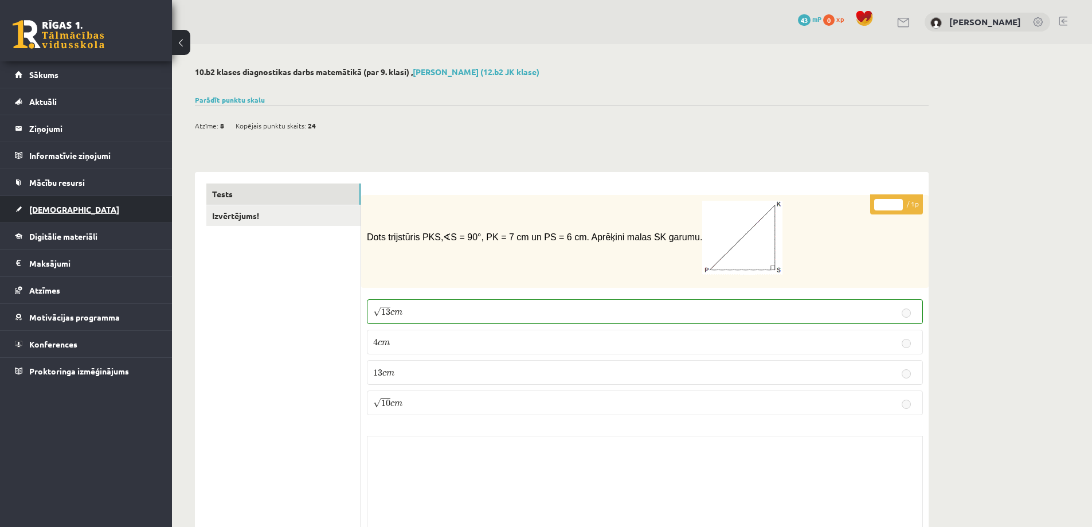
click at [73, 216] on link "[DEMOGRAPHIC_DATA]" at bounding box center [86, 209] width 143 height 26
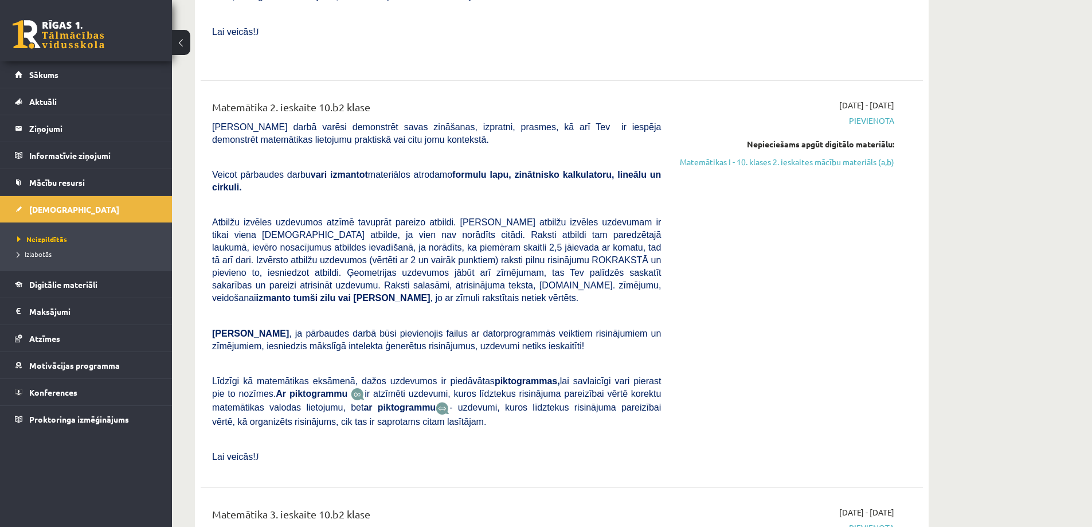
scroll to position [1089, 0]
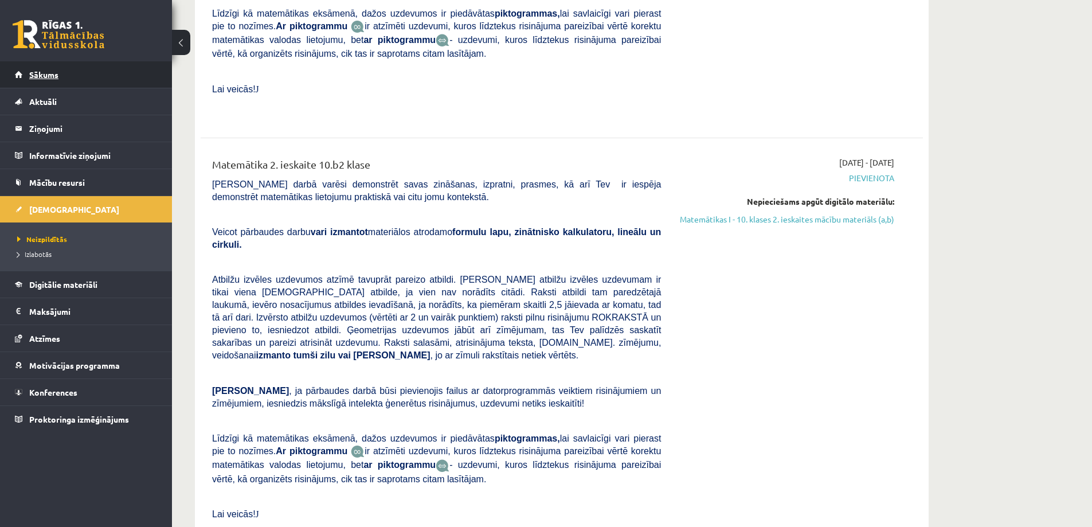
click at [57, 77] on span "Sākums" at bounding box center [43, 74] width 29 height 10
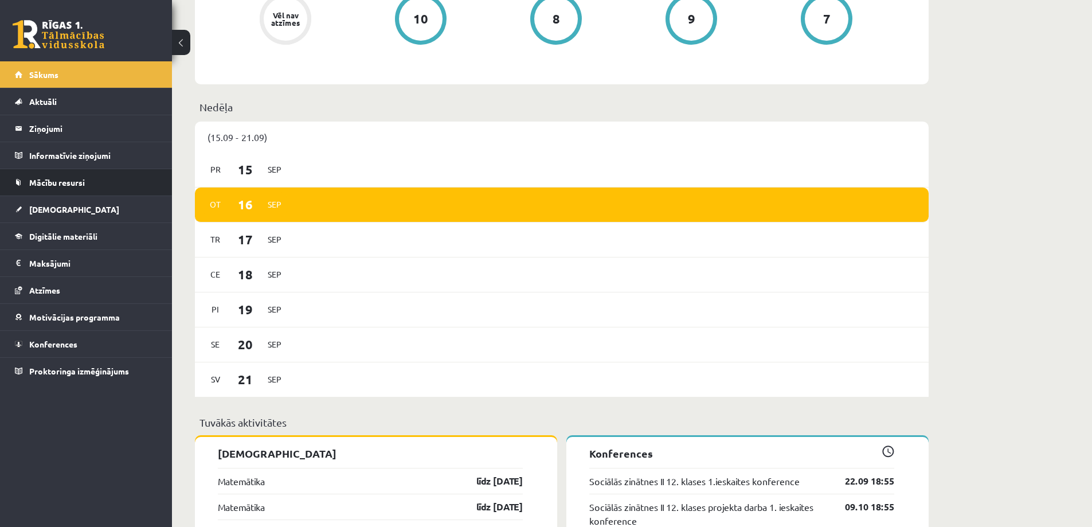
scroll to position [401, 0]
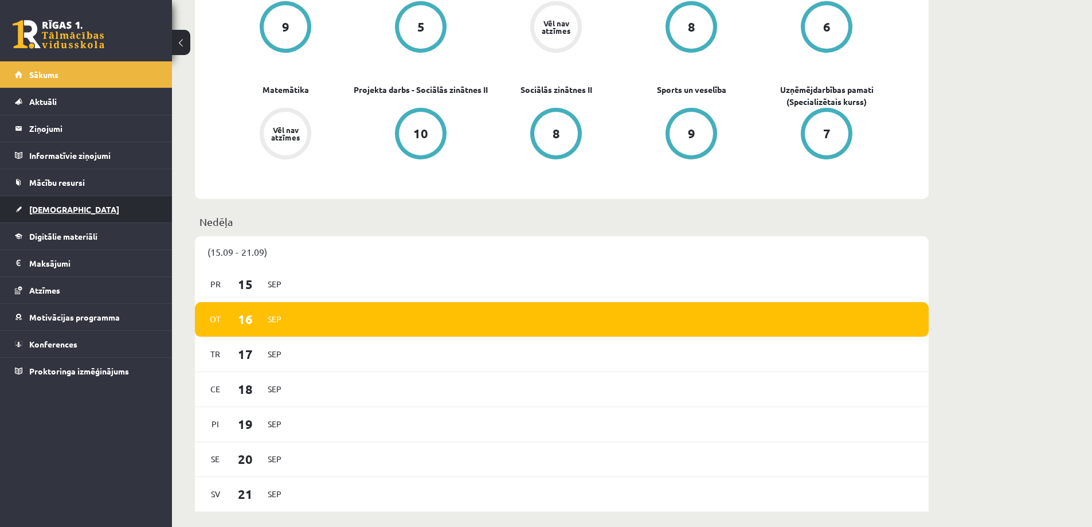
click at [82, 207] on link "[DEMOGRAPHIC_DATA]" at bounding box center [86, 209] width 143 height 26
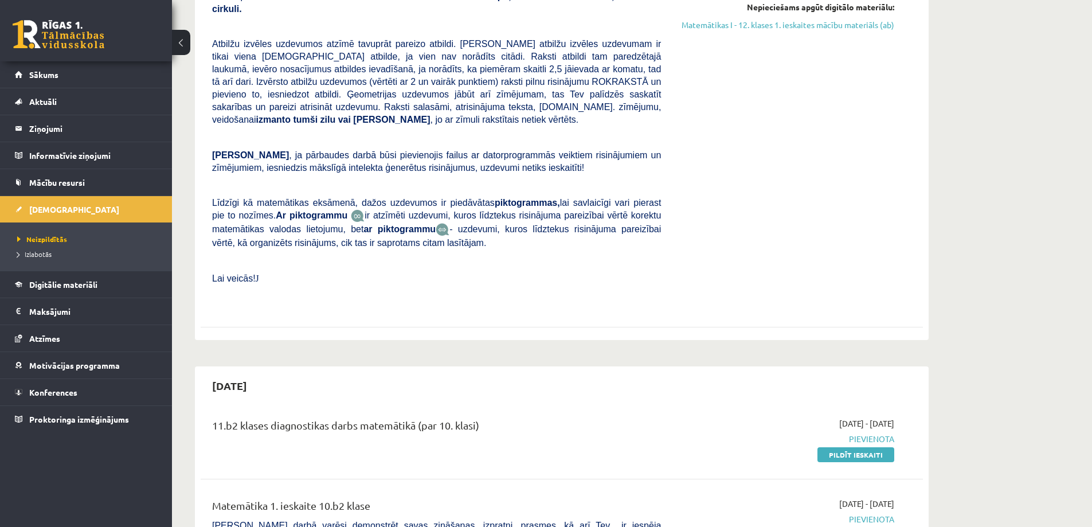
scroll to position [344, 0]
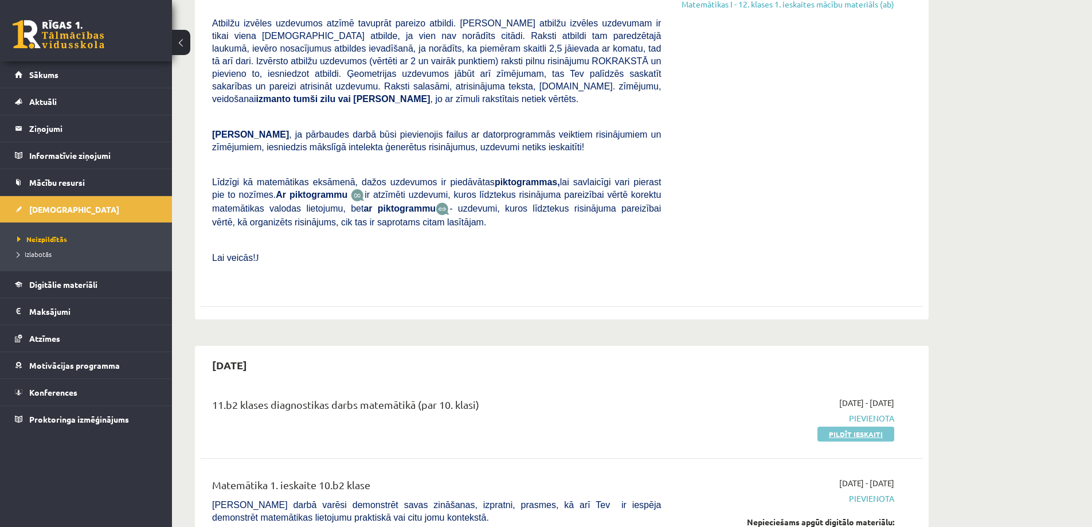
click at [863, 426] on link "Pildīt ieskaiti" at bounding box center [855, 433] width 77 height 15
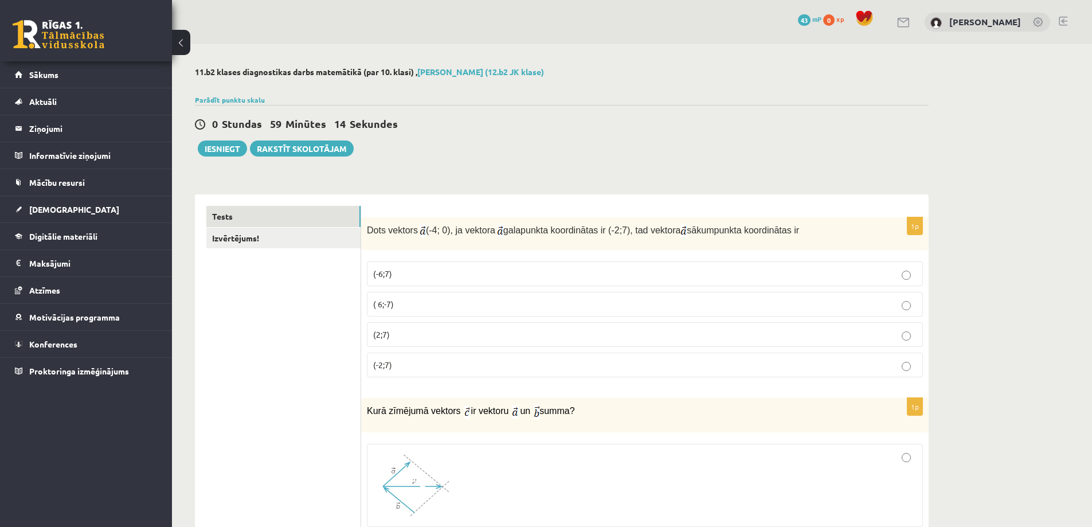
drag, startPoint x: 367, startPoint y: 230, endPoint x: 776, endPoint y: 224, distance: 409.3
click at [776, 224] on p "Dots vektors (-4; 0), ja vektora galapunkta koordinātas ir (-2;7), tad vektora …" at bounding box center [616, 230] width 499 height 15
copy p "Dots vektors (-4; 0), ja vektora galapunkta koordinātas ir (-2;7), tad vektora …"
click at [440, 325] on label "(2;7)" at bounding box center [645, 334] width 556 height 25
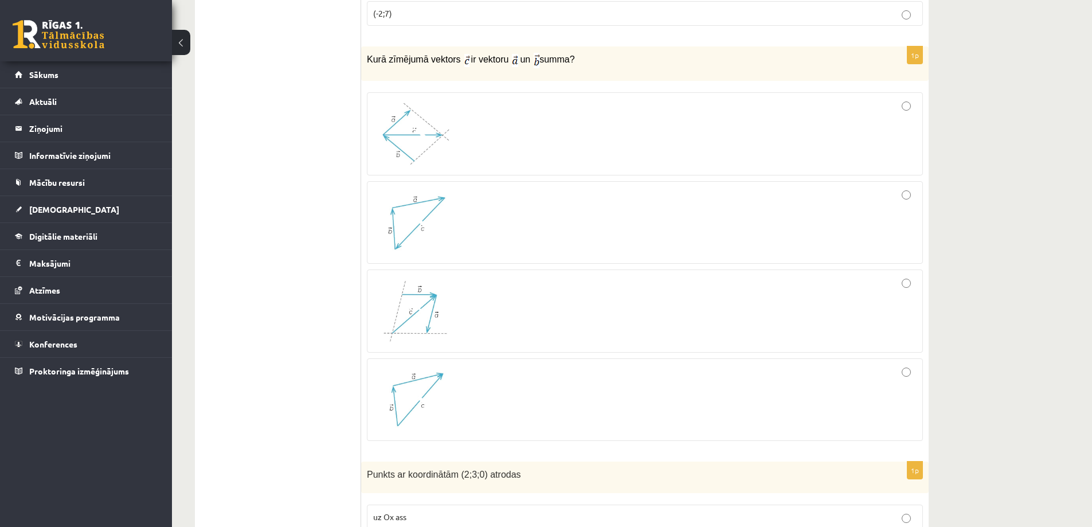
scroll to position [344, 0]
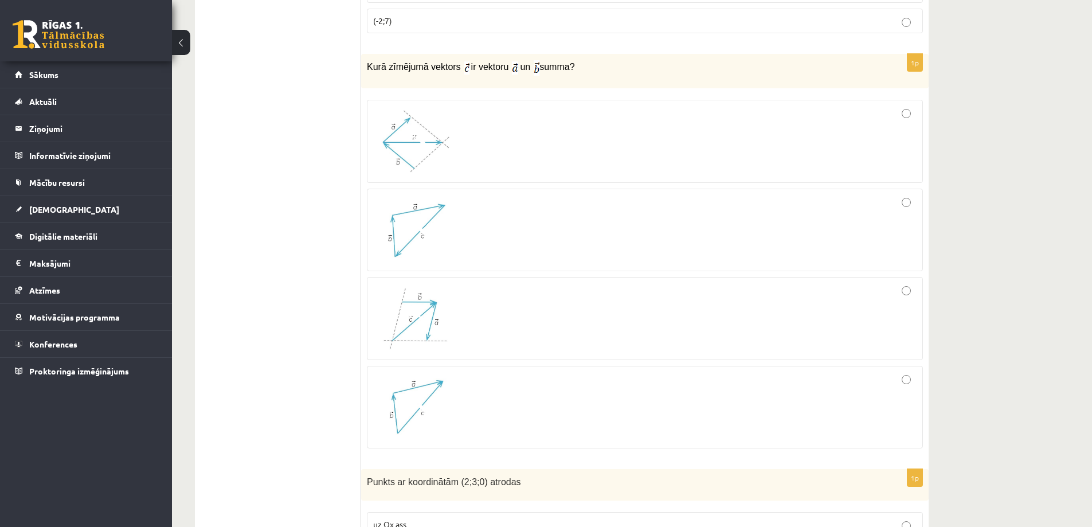
click at [504, 142] on div at bounding box center [644, 141] width 543 height 71
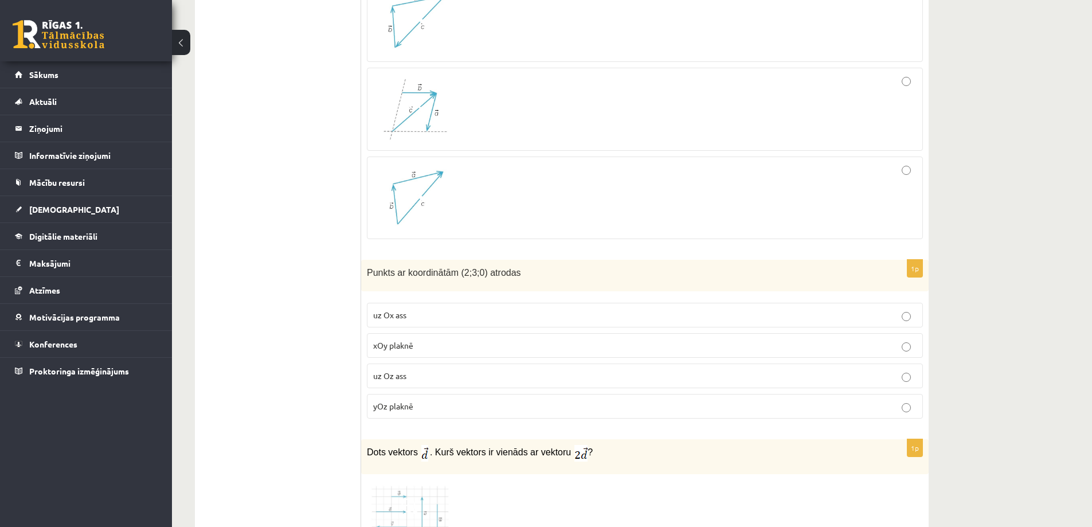
scroll to position [573, 0]
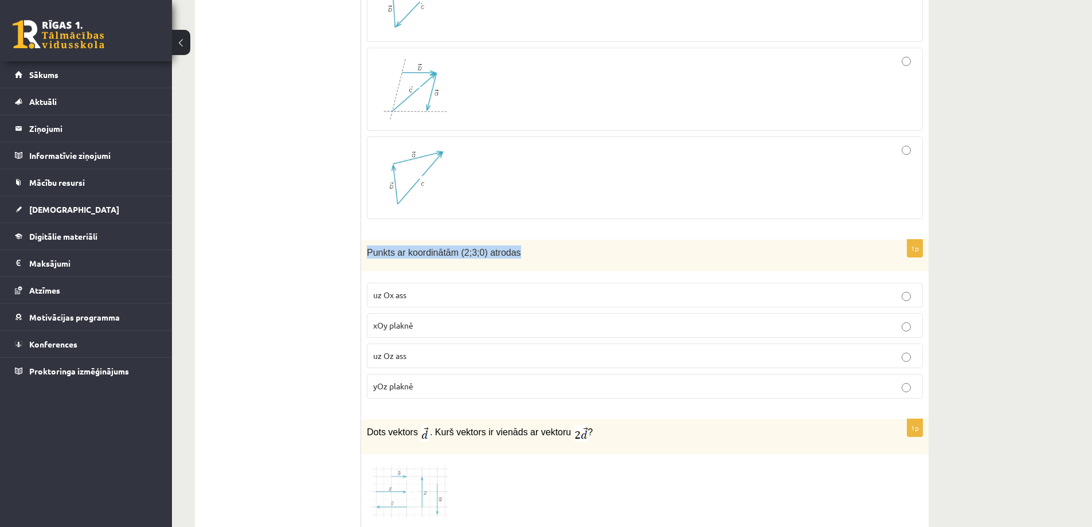
drag, startPoint x: 367, startPoint y: 249, endPoint x: 512, endPoint y: 249, distance: 144.4
click at [512, 249] on p "Punkts ar koordinātām (2;3;0) atrodas" at bounding box center [616, 251] width 499 height 13
copy span "Punkts ar koordinātām (2;3;0) atrodas"
drag, startPoint x: 506, startPoint y: 253, endPoint x: 494, endPoint y: 394, distance: 141.5
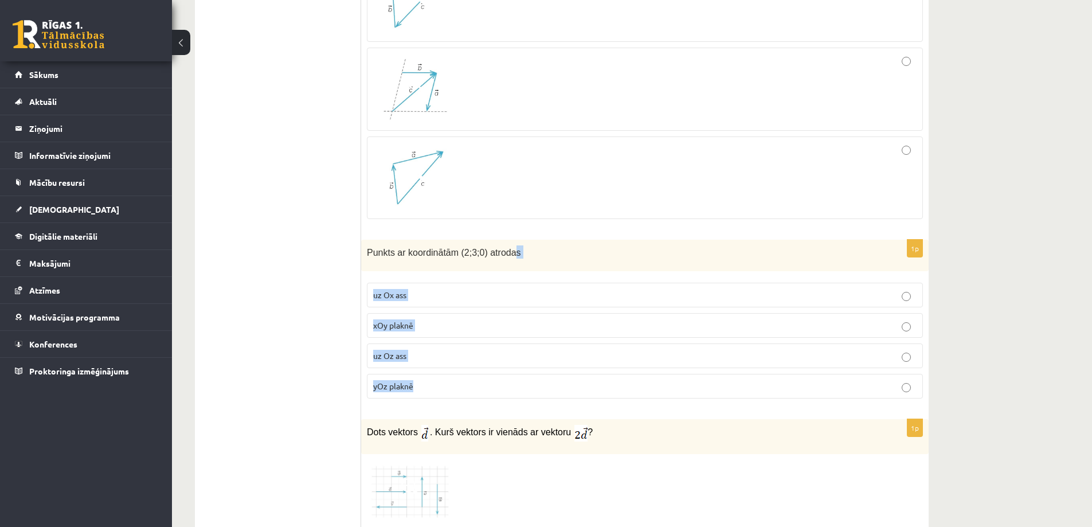
click at [494, 394] on div "1p Punkts ar koordinātām (2;3;0) atrodas uz Ox ass xOy plaknē uz Oz ass yOz pla…" at bounding box center [644, 324] width 567 height 168
copy div "s uz Ox ass xOy plaknē uz Oz ass yOz plaknē"
click at [443, 320] on p "xOy plaknē" at bounding box center [644, 325] width 543 height 12
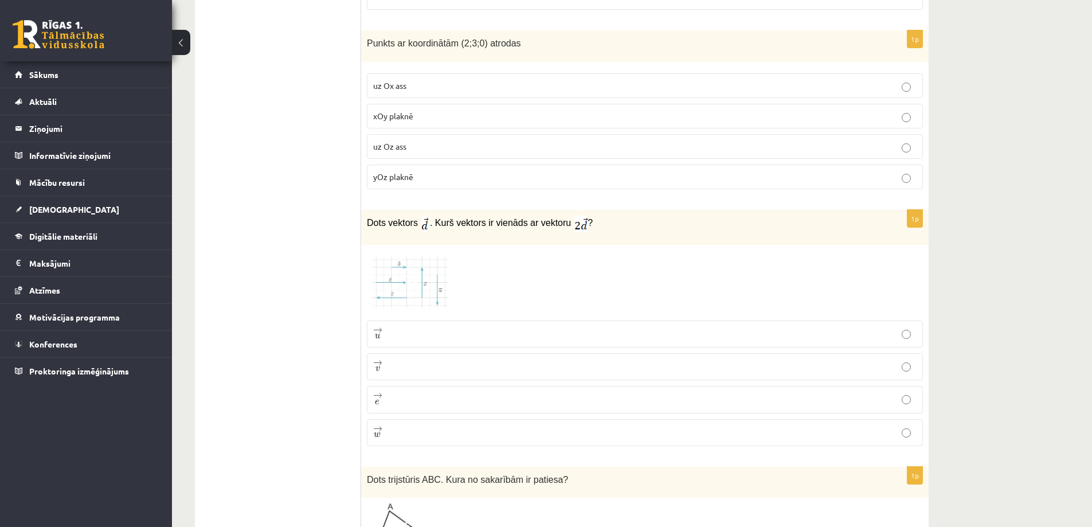
scroll to position [802, 0]
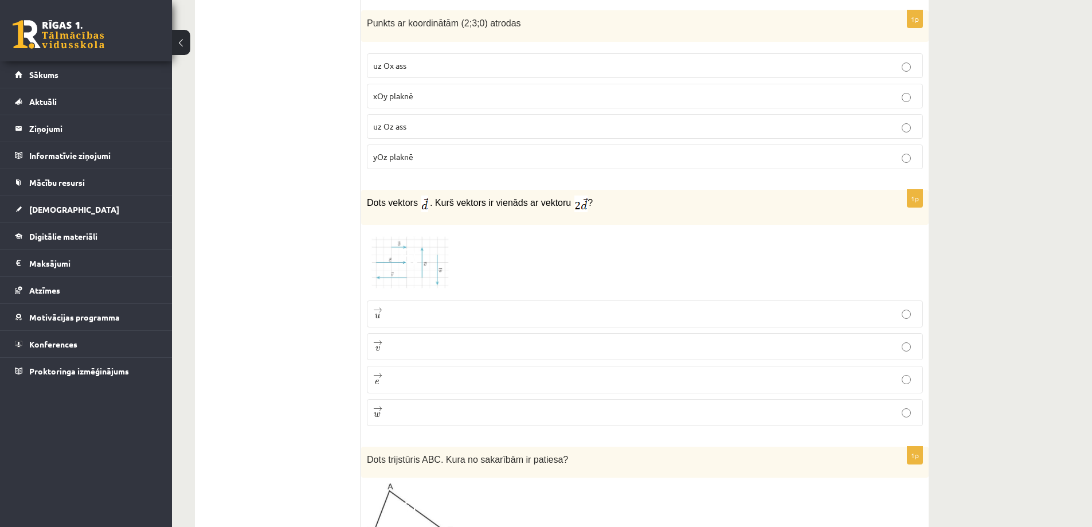
click at [433, 265] on img at bounding box center [410, 262] width 86 height 64
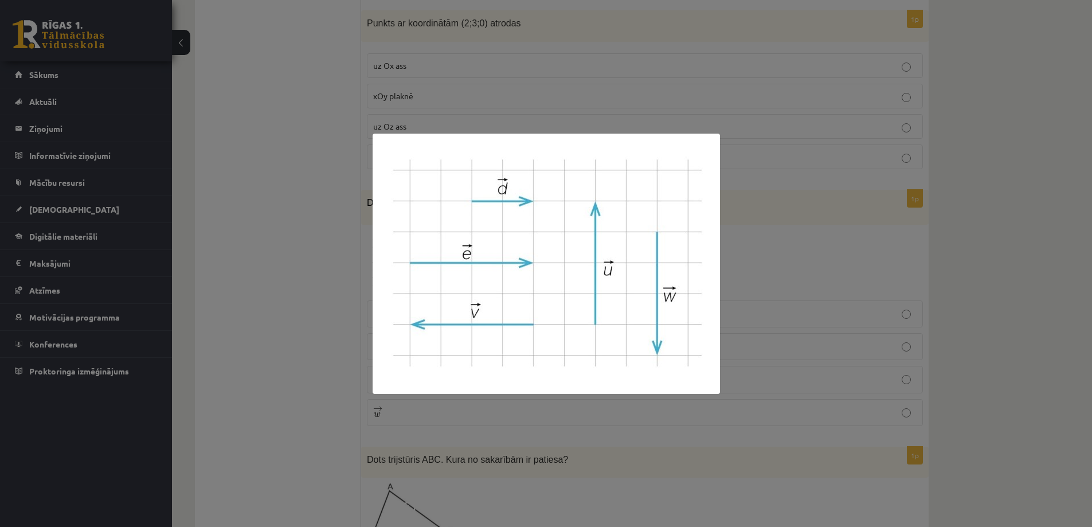
click at [819, 216] on div at bounding box center [546, 263] width 1092 height 527
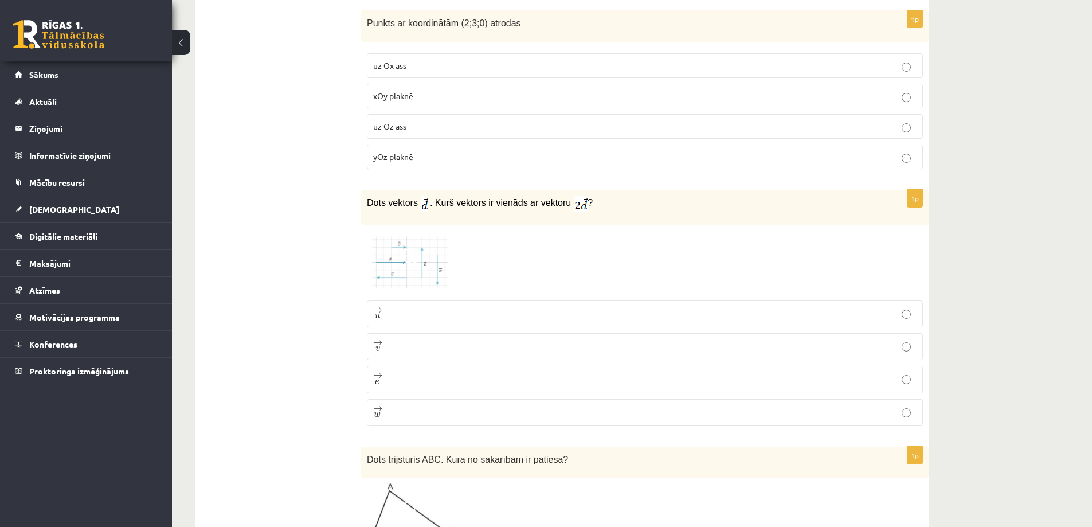
click at [409, 376] on p "→ e e →" at bounding box center [644, 379] width 543 height 14
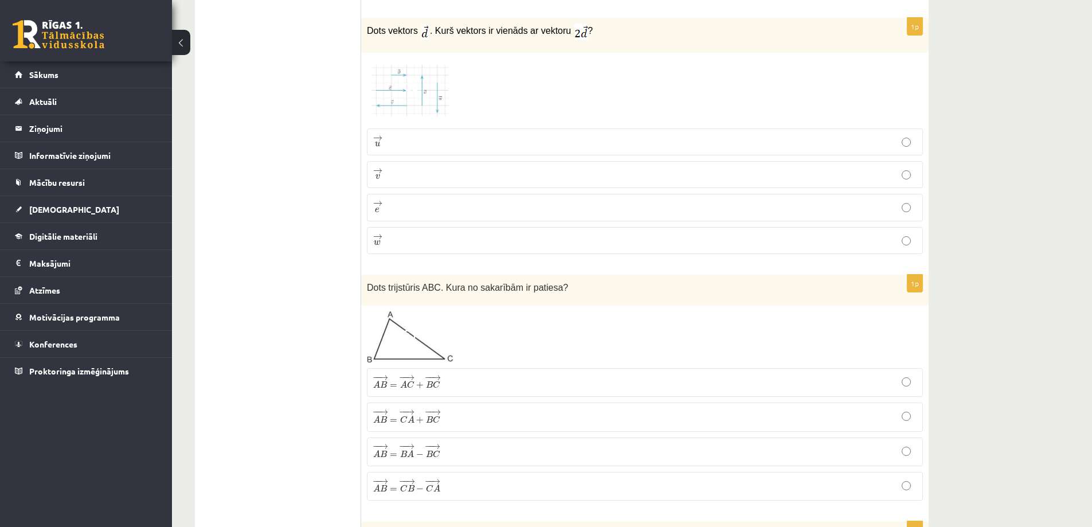
scroll to position [1032, 0]
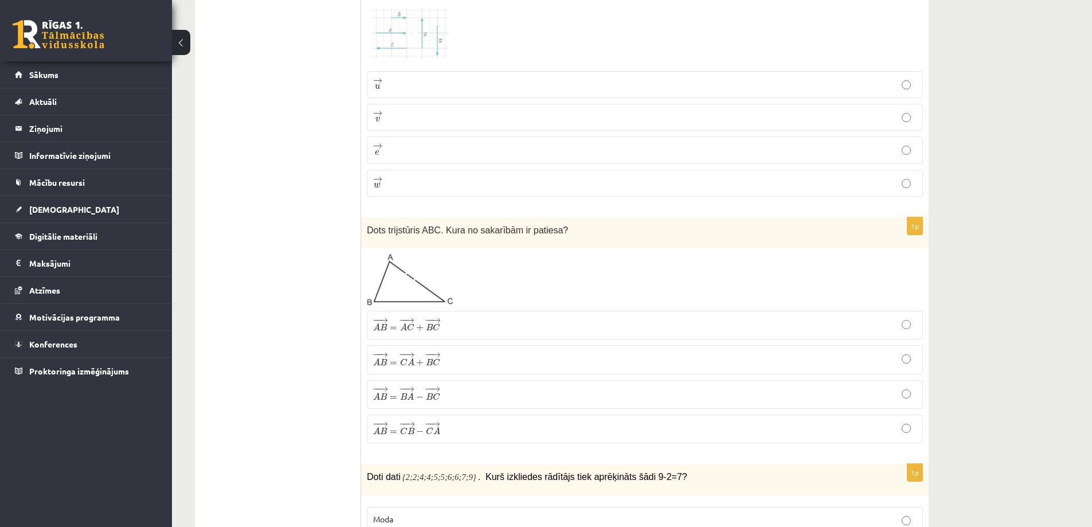
click at [397, 434] on span "=" at bounding box center [393, 431] width 7 height 3
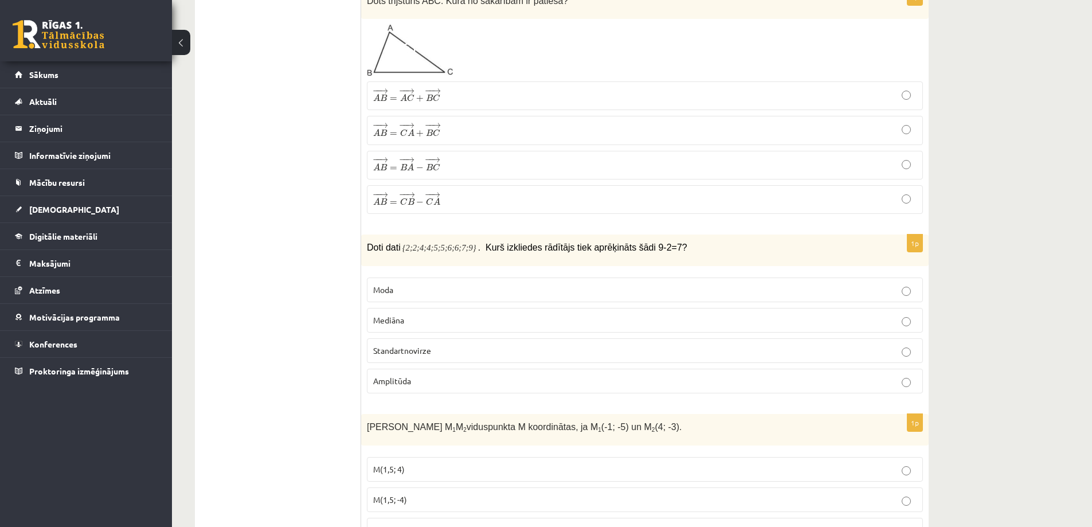
scroll to position [1204, 0]
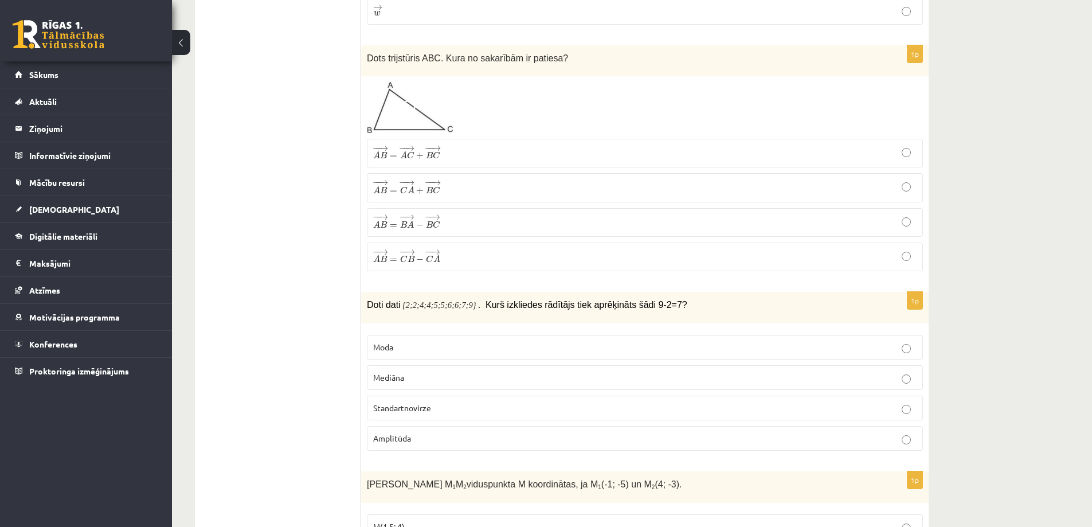
click at [656, 444] on p "Amplitūda" at bounding box center [644, 438] width 543 height 12
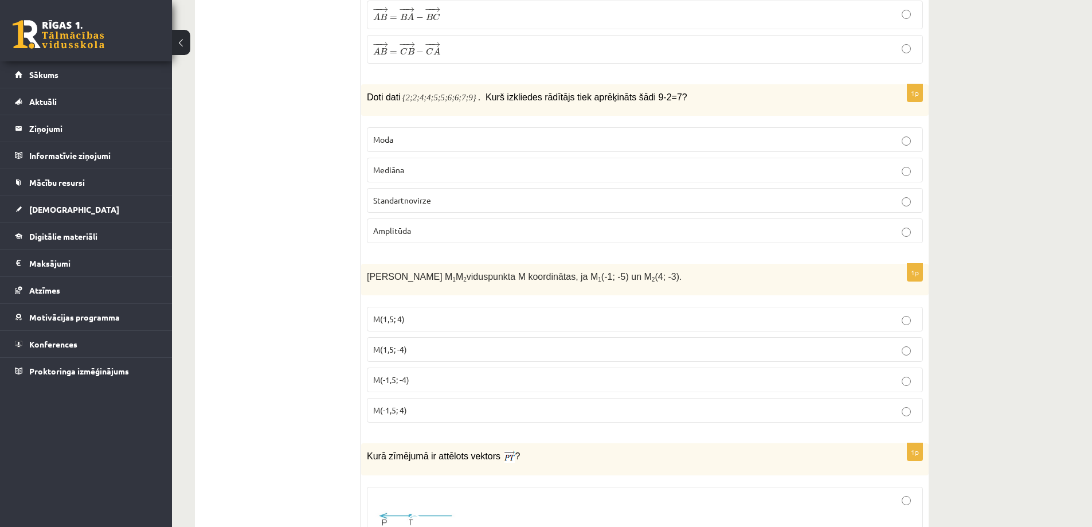
scroll to position [1433, 0]
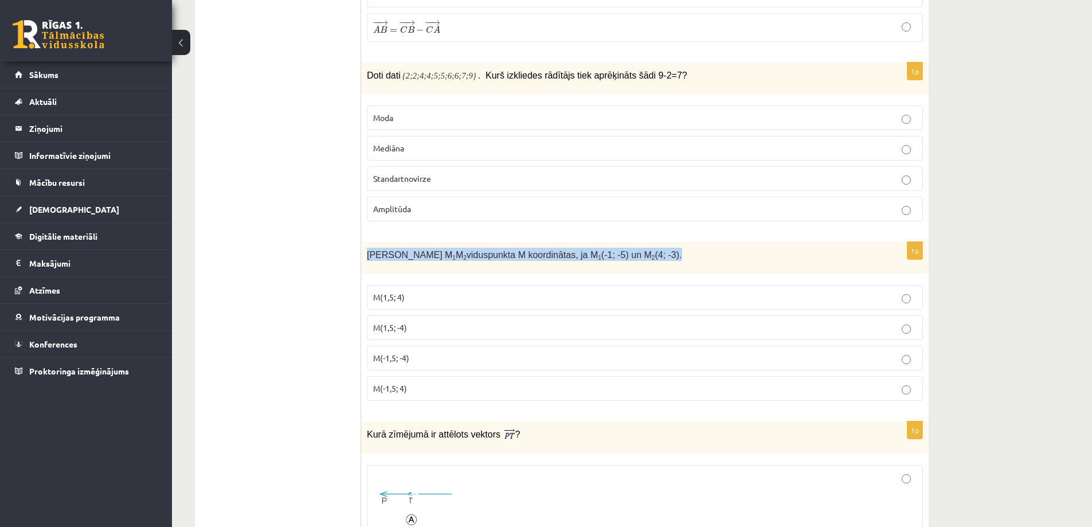
drag, startPoint x: 367, startPoint y: 259, endPoint x: 659, endPoint y: 256, distance: 291.8
click at [659, 256] on p "Nosaki nogriežņa M 1 M 2 viduspunkta M koordinātas, ja M 1 (-1; -5) un M 2 (4; …" at bounding box center [616, 254] width 499 height 13
copy span "Nosaki nogriežņa M 1 M 2 viduspunkta M koordinātas, ja M 1 (-1; -5) un M 2 (4; …"
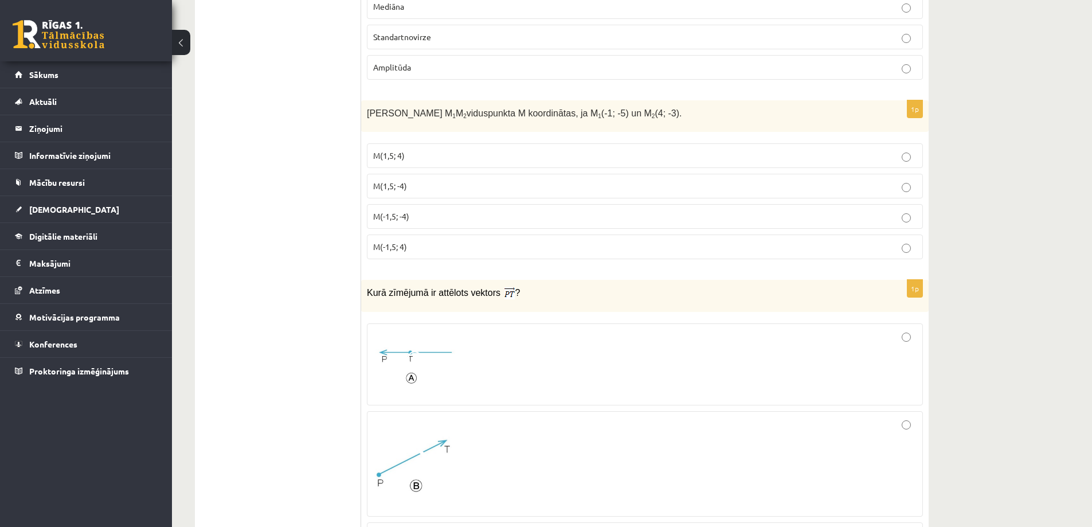
scroll to position [1548, 0]
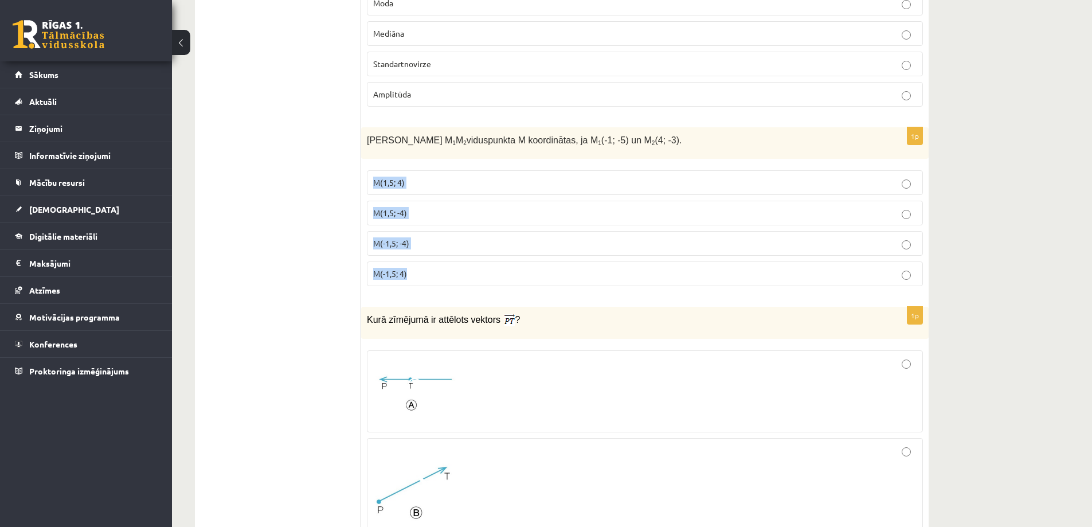
drag, startPoint x: 655, startPoint y: 141, endPoint x: 662, endPoint y: 283, distance: 142.3
click at [662, 283] on div "1p Nosaki nogriežņa M 1 M 2 viduspunkta M koordinātas, ja M 1 (-1; -5) un M 2 (…" at bounding box center [644, 211] width 567 height 168
copy div "M(1,5; 4) M(1,5; -4) M(-1,5; -4) M(-1,5; 4)"
click at [439, 214] on p "M(1,5; -4)" at bounding box center [644, 213] width 543 height 12
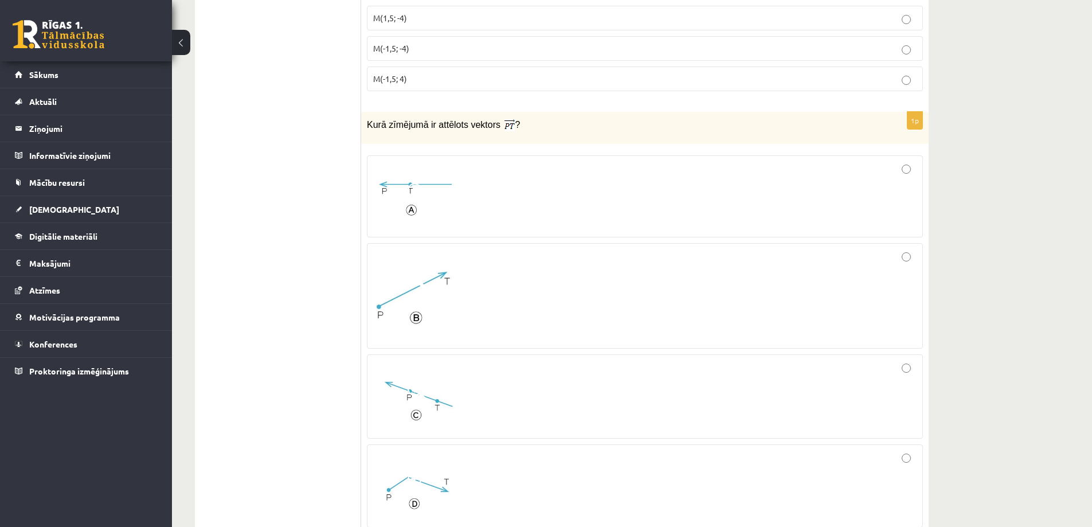
scroll to position [1777, 0]
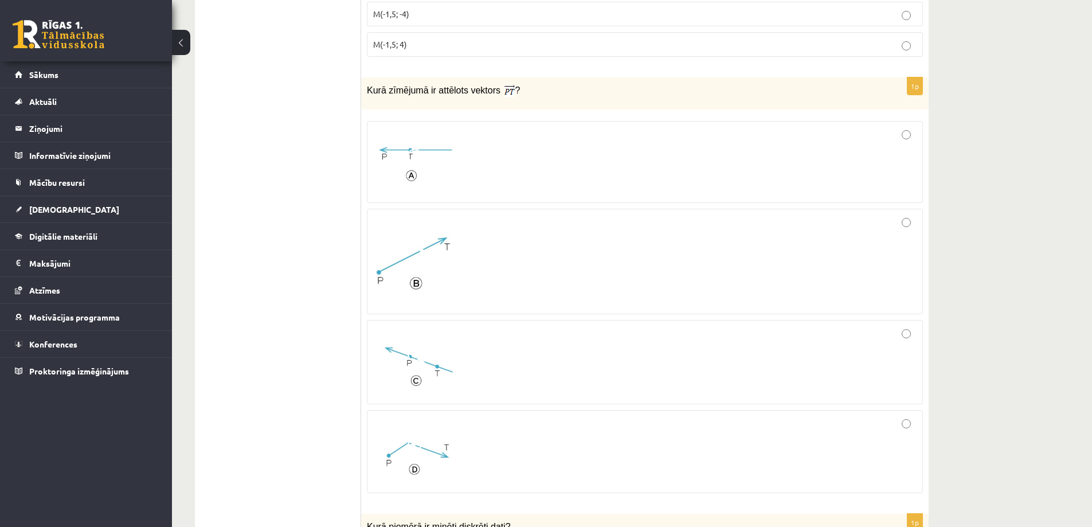
click at [564, 250] on div at bounding box center [644, 261] width 543 height 93
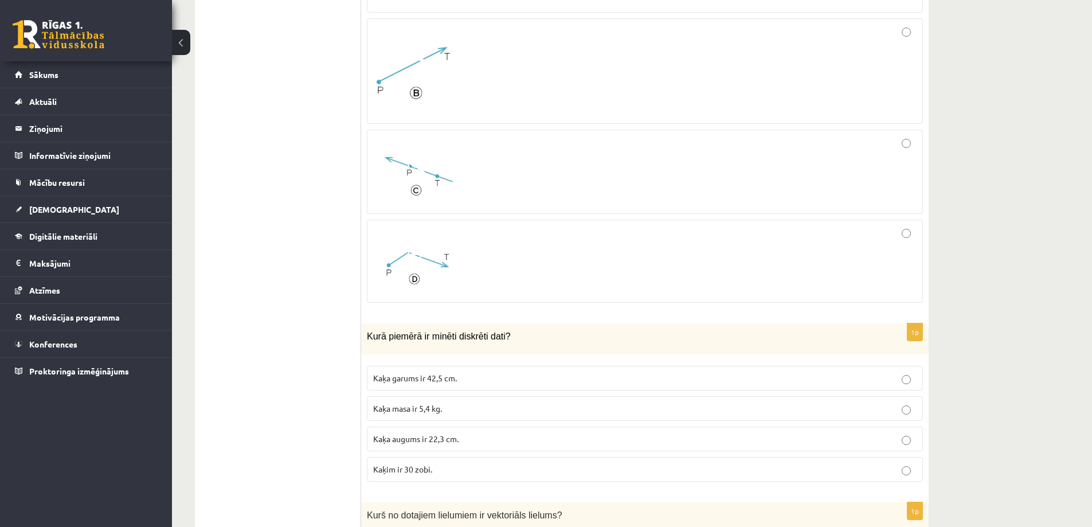
scroll to position [2121, 0]
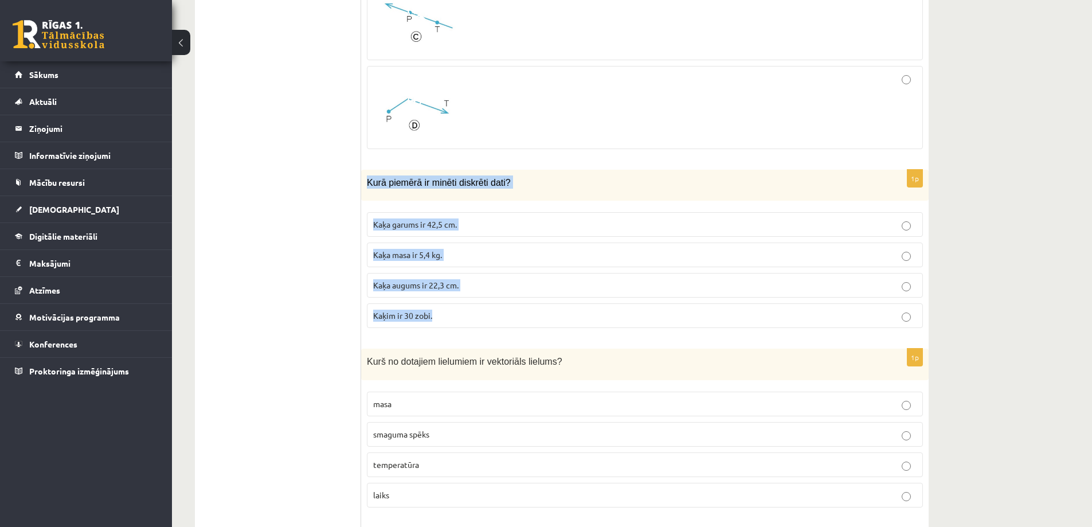
drag, startPoint x: 367, startPoint y: 186, endPoint x: 447, endPoint y: 312, distance: 149.2
click at [447, 312] on div "1p Kurā piemērā ir minēti diskrēti dati? Kaķa garums ir 42,5 cm. Kaķa masa ir 5…" at bounding box center [644, 254] width 567 height 168
copy div "Kurā piemērā ir minēti diskrēti dati? Kaķa garums ir 42,5 cm. Kaķa masa ir 5,4 …"
click at [471, 312] on label "Kaķim ir 30 zobi." at bounding box center [645, 315] width 556 height 25
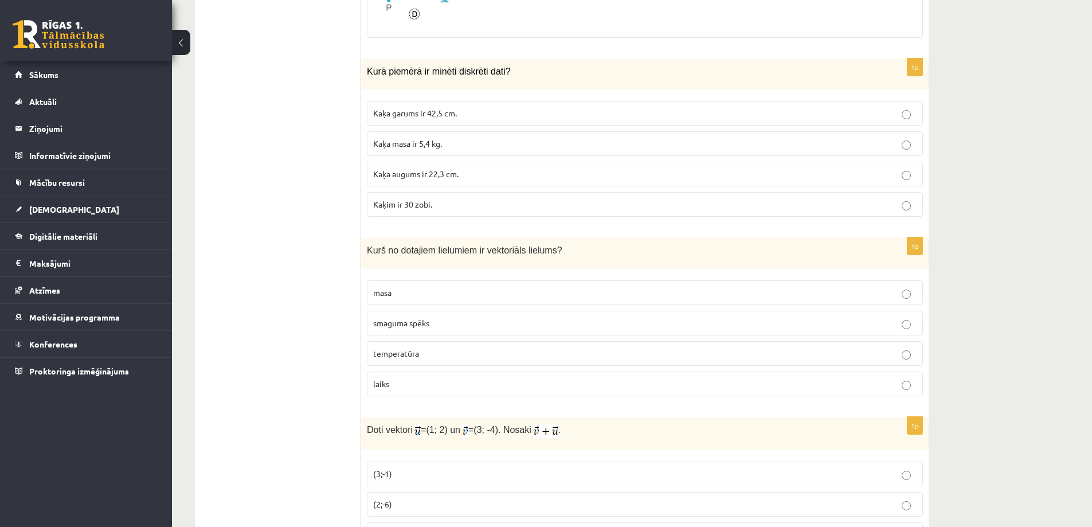
scroll to position [2235, 0]
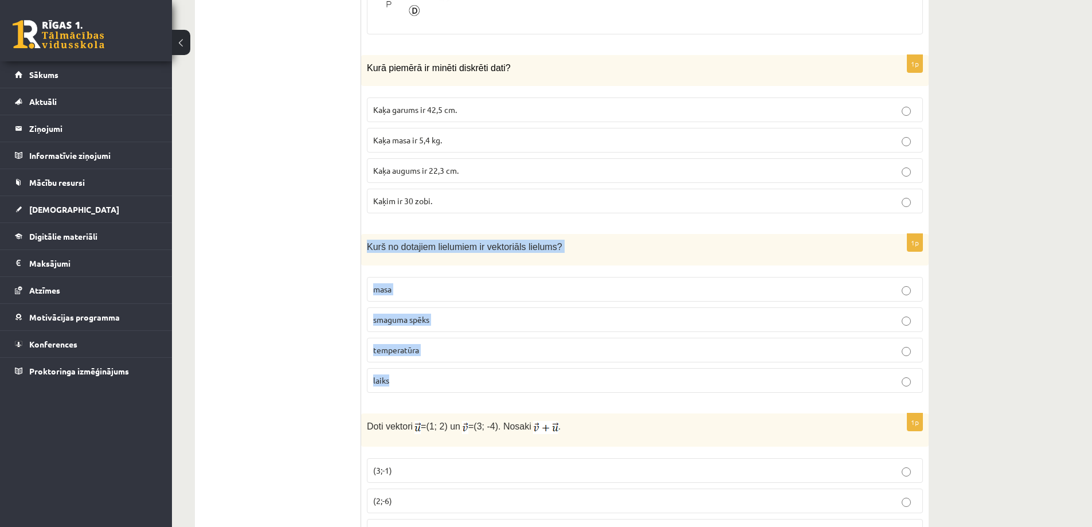
drag, startPoint x: 367, startPoint y: 250, endPoint x: 418, endPoint y: 400, distance: 157.5
click at [418, 400] on div "1p Kurš no dotajiem lielumiem ir vektoriāls lielums? masa smaguma spēks tempera…" at bounding box center [644, 318] width 567 height 168
copy div "Kurš no dotajiem lielumiem ir vektoriāls lielums? masa smaguma spēks temperatūr…"
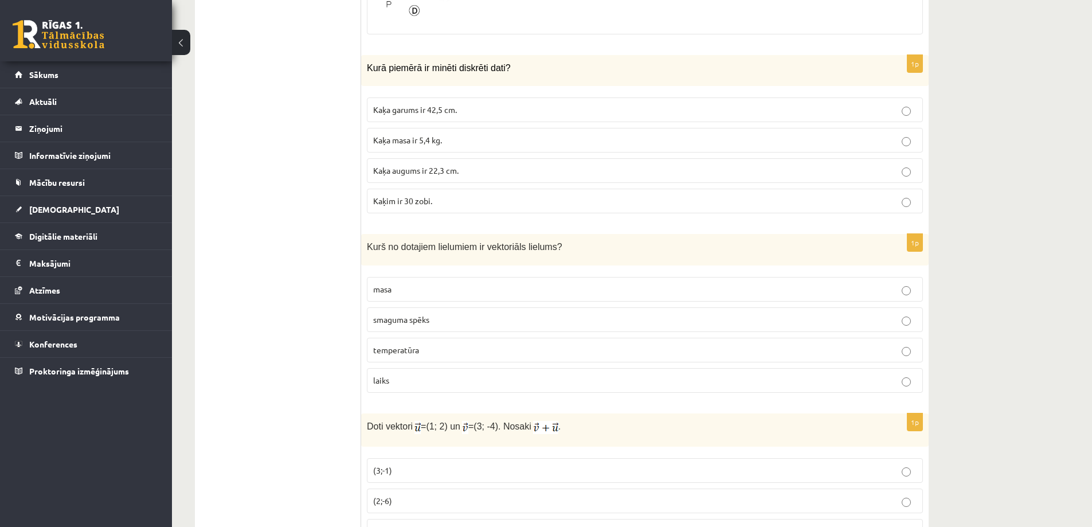
click at [398, 324] on span "smaguma spēks" at bounding box center [401, 319] width 56 height 10
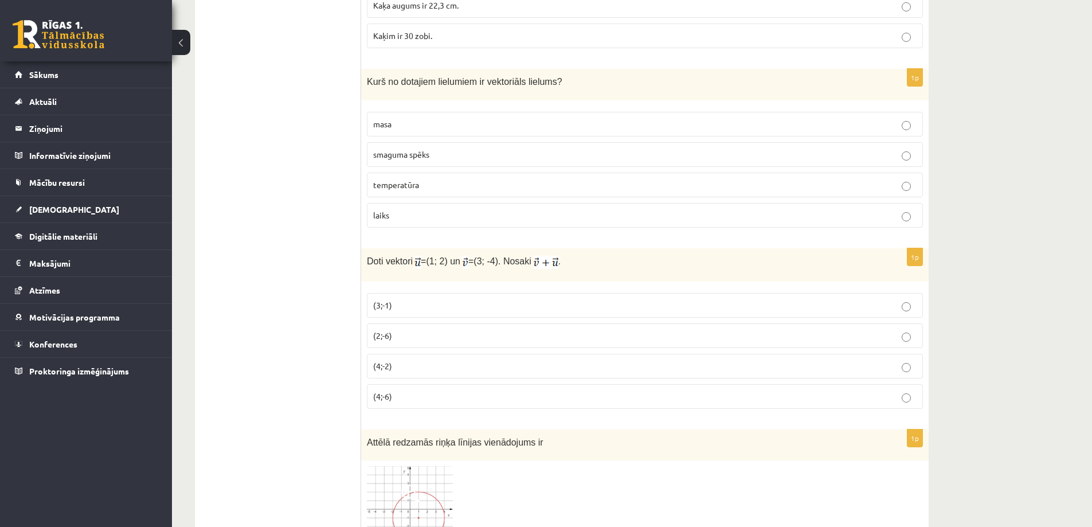
scroll to position [2465, 0]
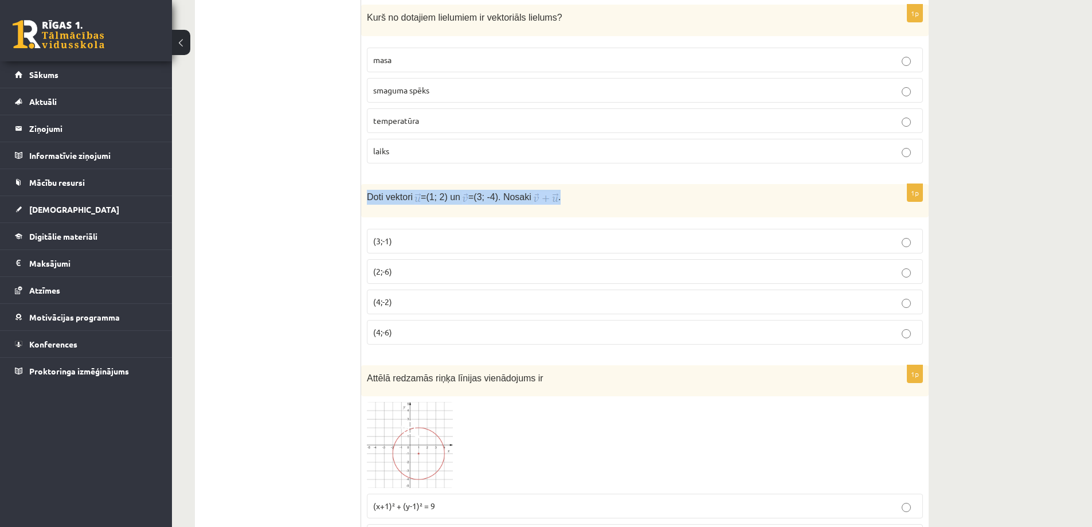
drag, startPoint x: 368, startPoint y: 198, endPoint x: 607, endPoint y: 190, distance: 239.1
click at [607, 190] on div "Doti vektori = (1; 2) un = (3; -4). Nosaki ." at bounding box center [644, 200] width 567 height 33
copy p "Doti vektori = (1; 2) un = (3; -4). Nosaki ."
click at [424, 305] on p "(4;-2)" at bounding box center [644, 302] width 543 height 12
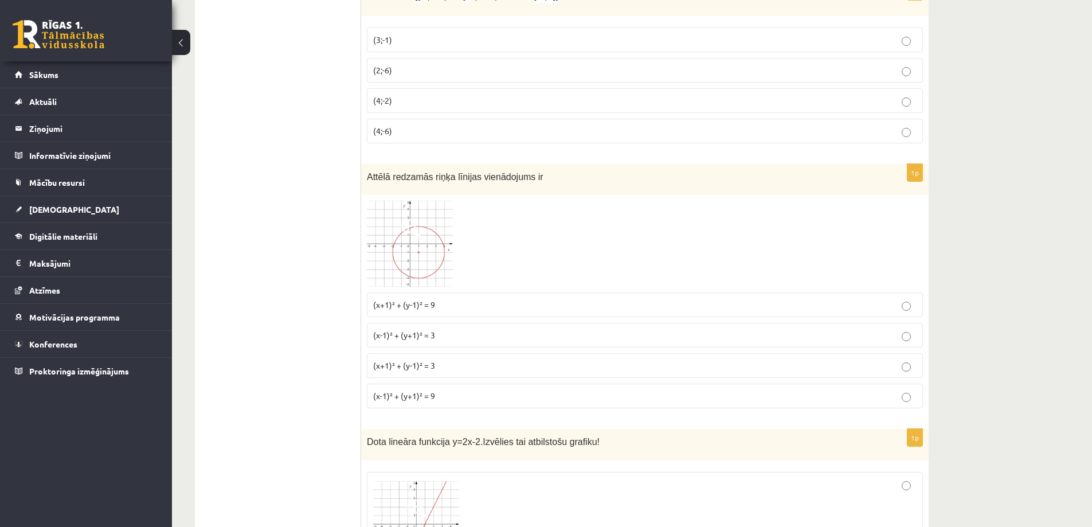
scroll to position [2694, 0]
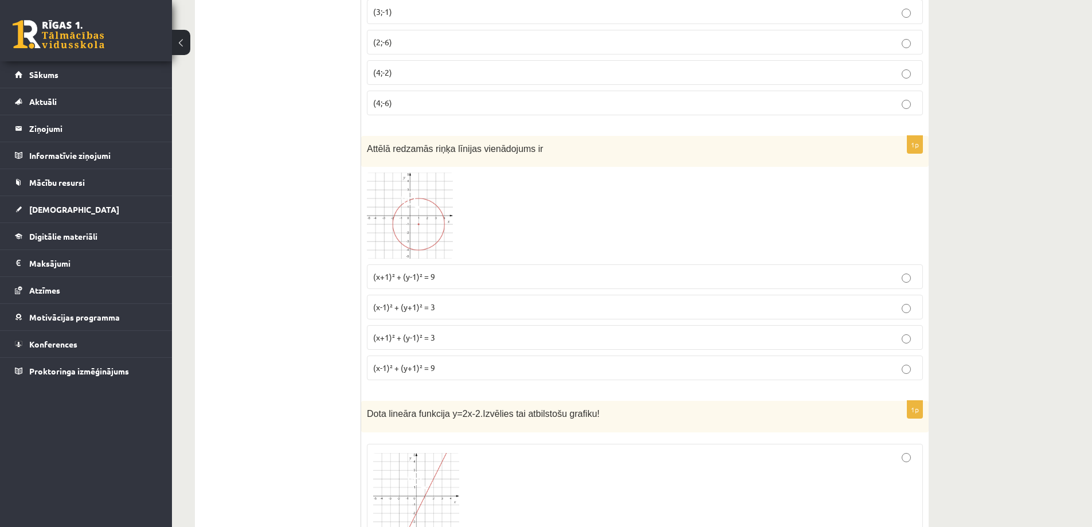
click at [502, 335] on label "(x+1)² + (y-1)² = 3" at bounding box center [645, 337] width 556 height 25
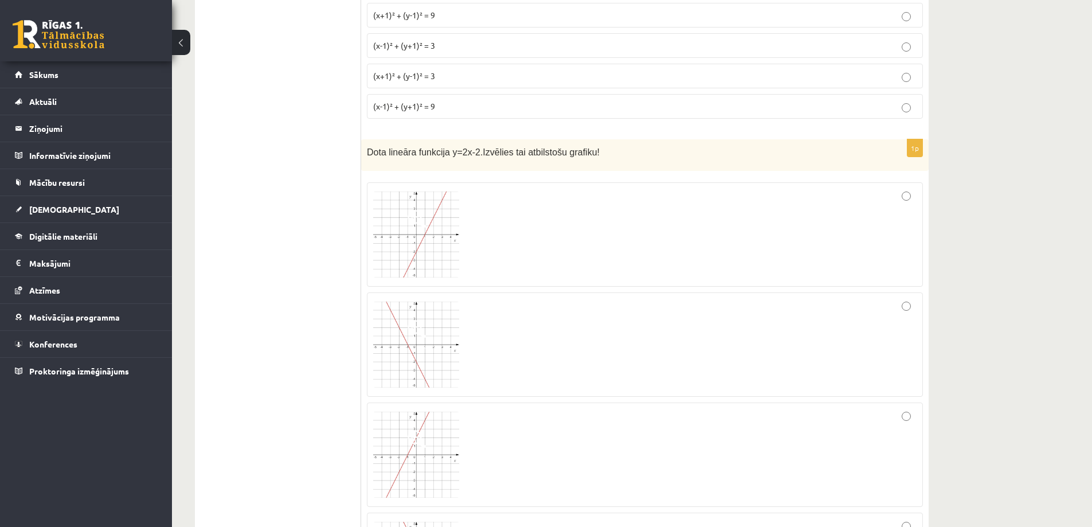
scroll to position [2981, 0]
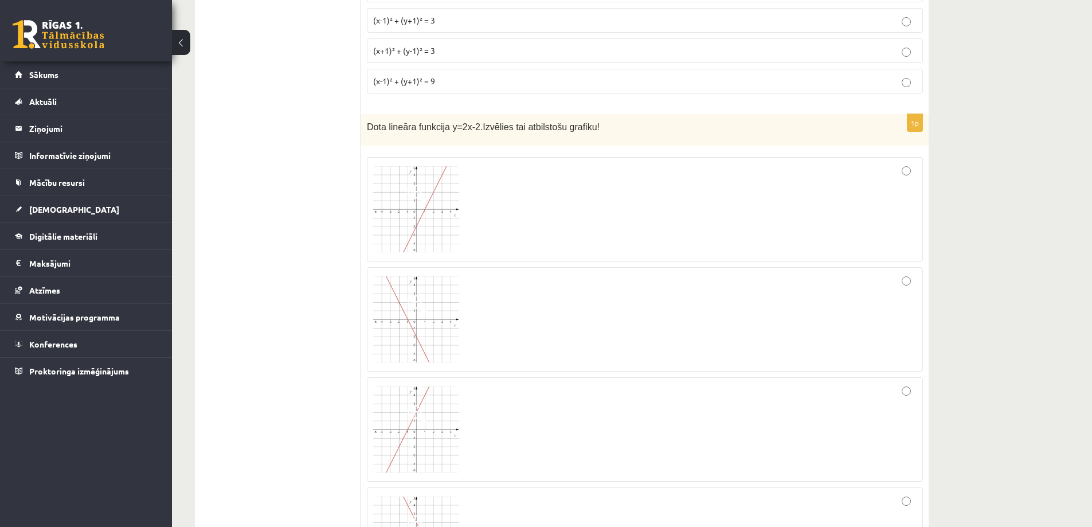
click at [401, 197] on img at bounding box center [416, 209] width 86 height 86
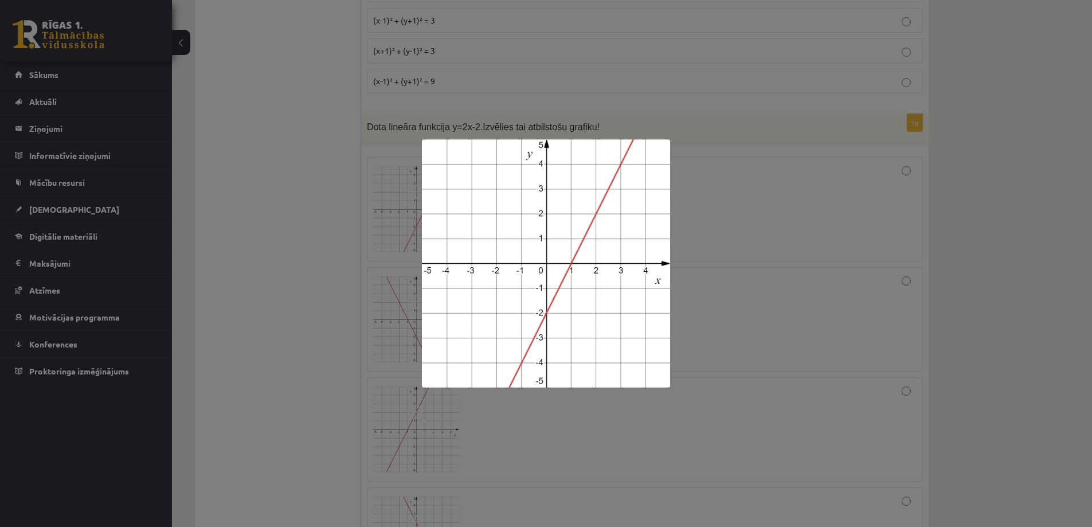
click at [778, 206] on div at bounding box center [546, 263] width 1092 height 527
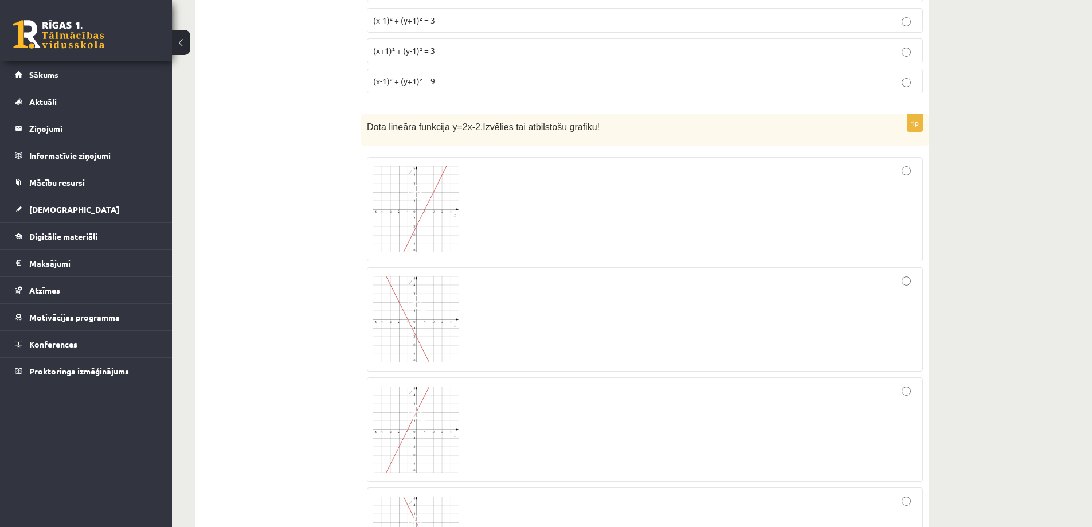
click at [746, 214] on div at bounding box center [644, 209] width 543 height 92
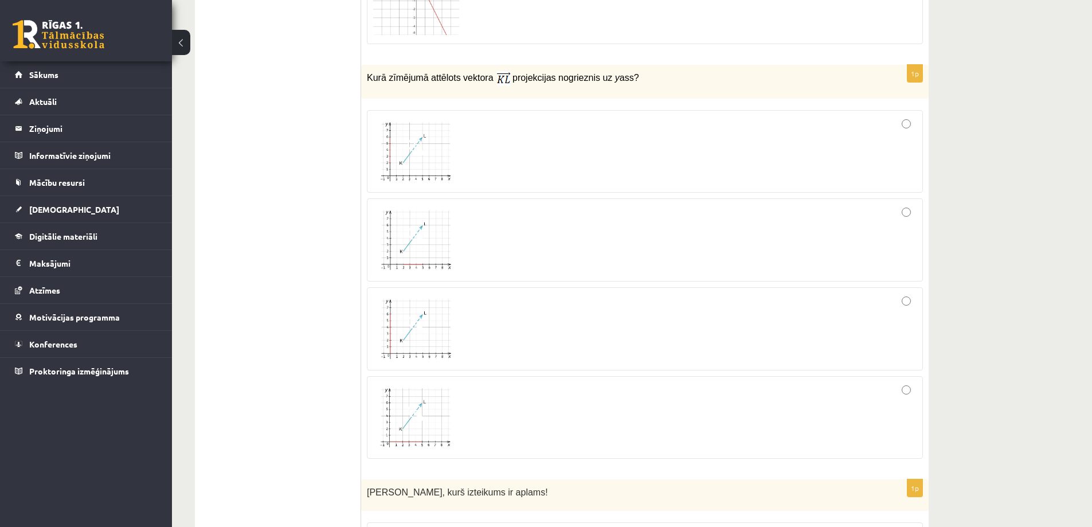
scroll to position [3554, 0]
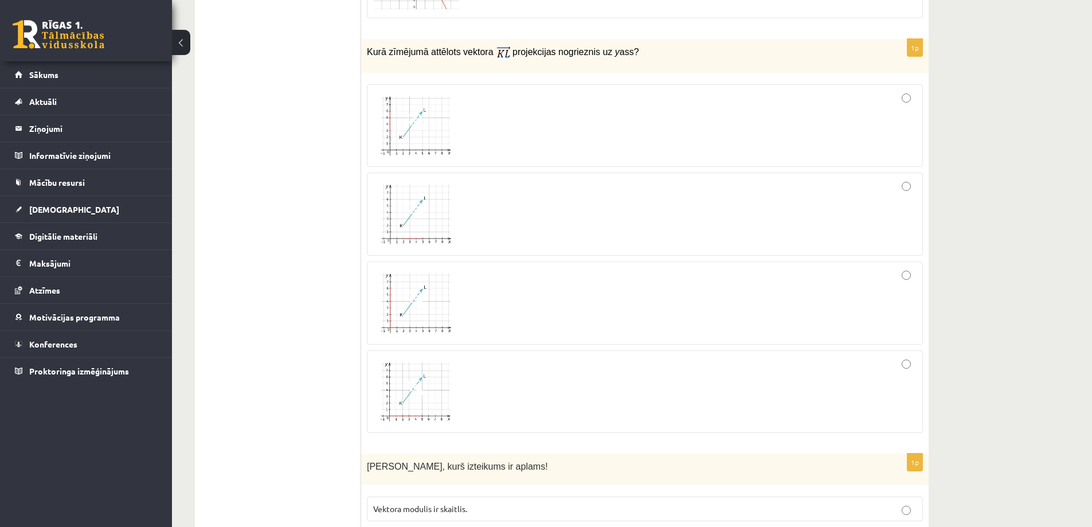
click at [416, 130] on span at bounding box center [417, 121] width 18 height 18
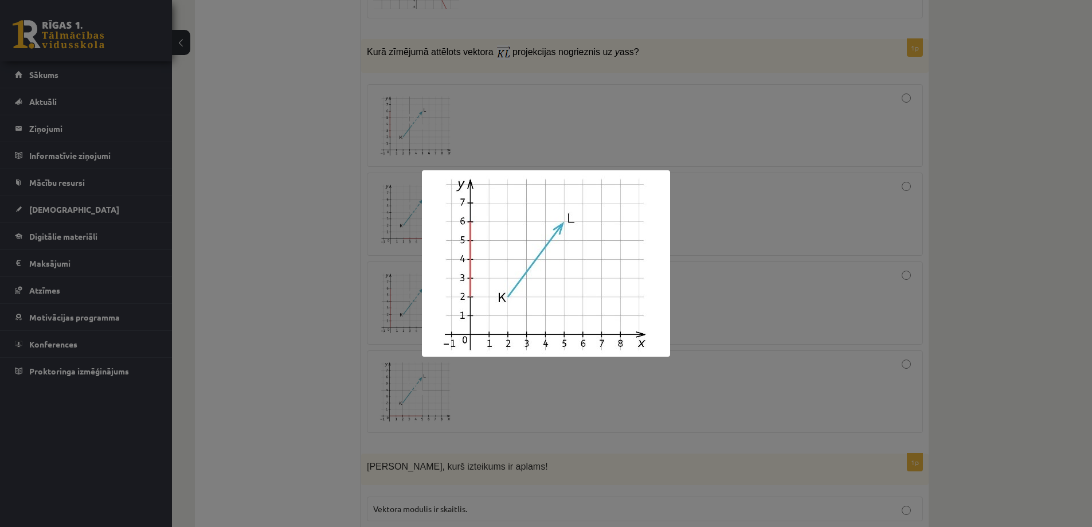
click at [256, 232] on div at bounding box center [546, 263] width 1092 height 527
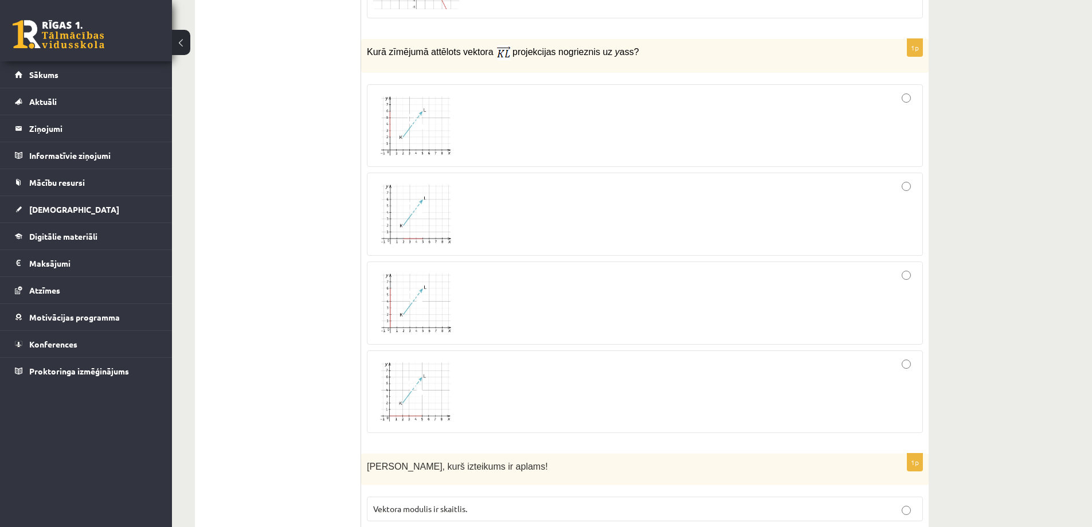
click at [431, 195] on img at bounding box center [416, 214] width 86 height 65
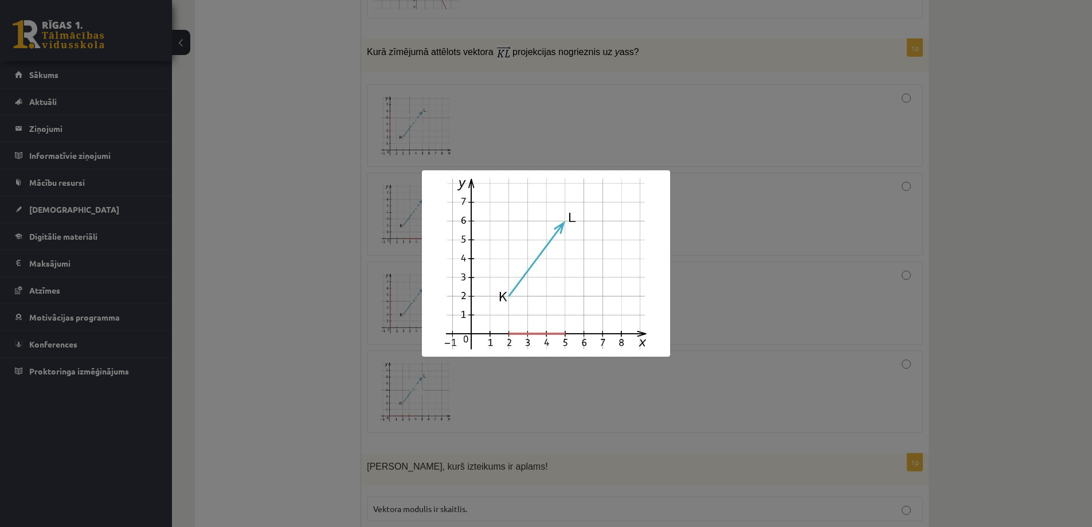
click at [326, 224] on div at bounding box center [546, 263] width 1092 height 527
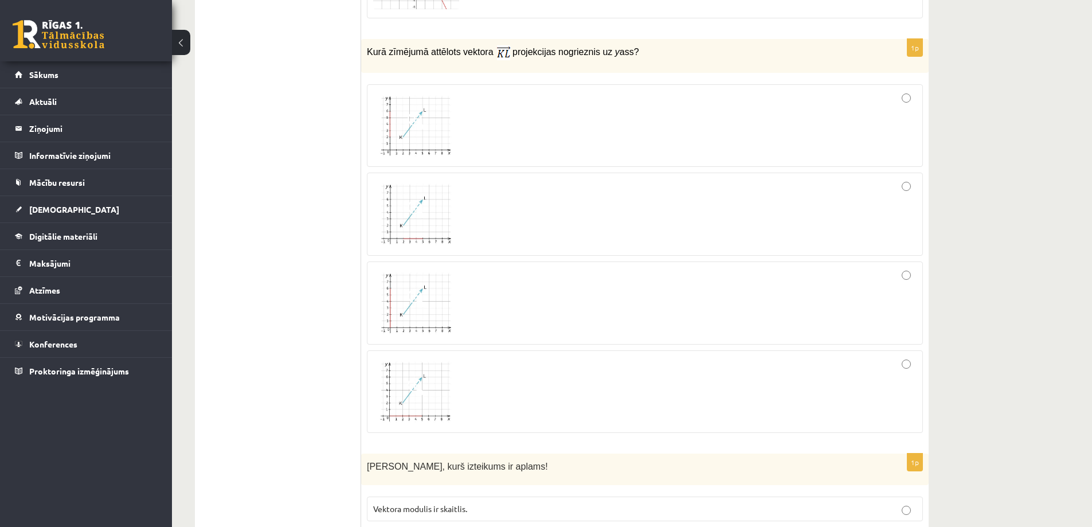
click at [397, 301] on img at bounding box center [416, 303] width 86 height 65
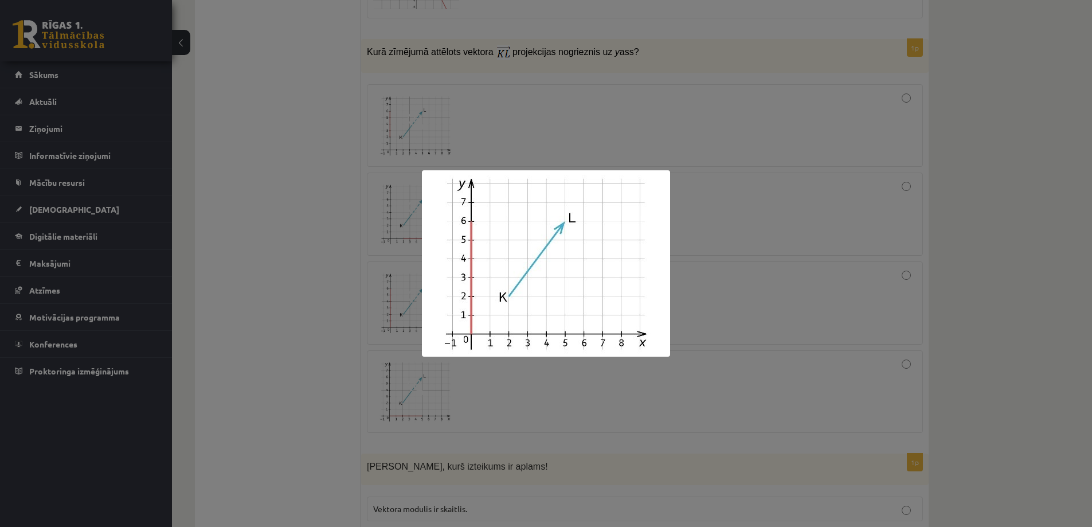
click at [294, 291] on div at bounding box center [546, 263] width 1092 height 527
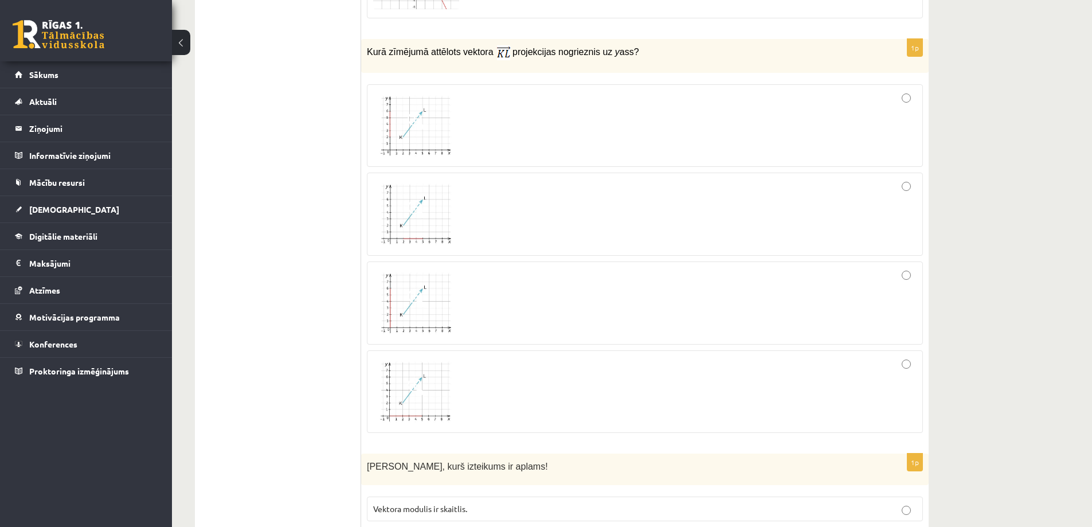
click at [420, 416] on img at bounding box center [416, 391] width 86 height 65
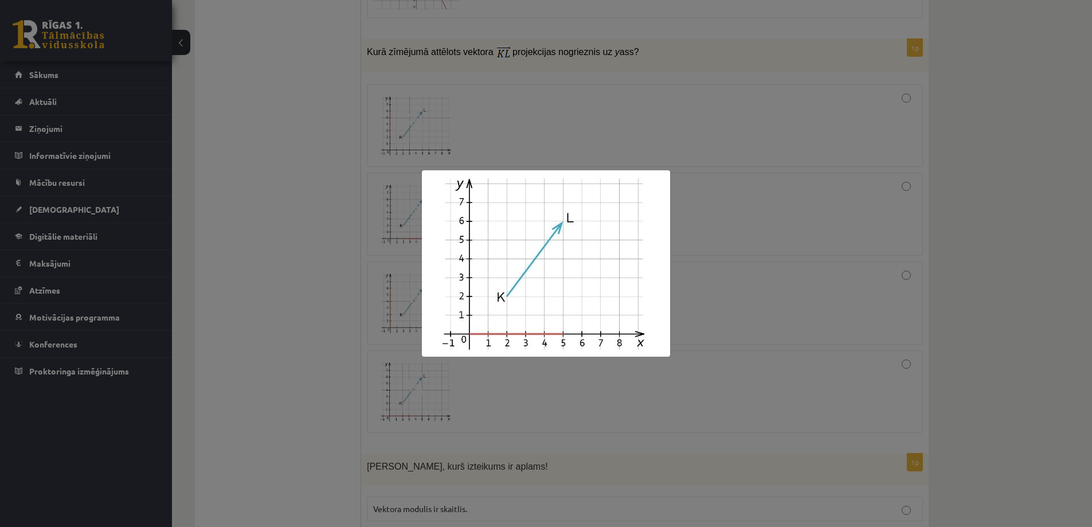
click at [327, 350] on div at bounding box center [546, 263] width 1092 height 527
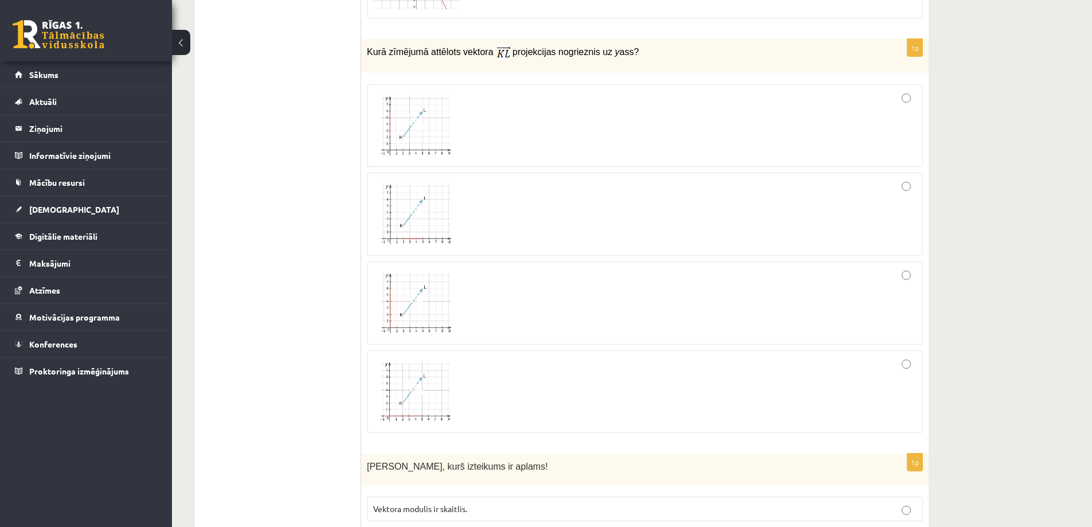
click at [447, 140] on img at bounding box center [416, 125] width 86 height 65
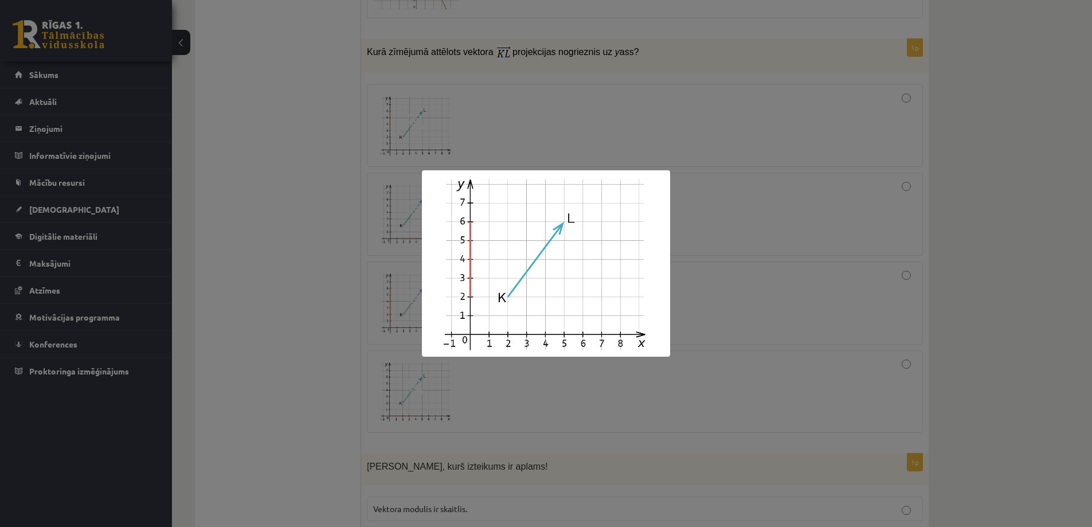
click at [277, 299] on div at bounding box center [546, 263] width 1092 height 527
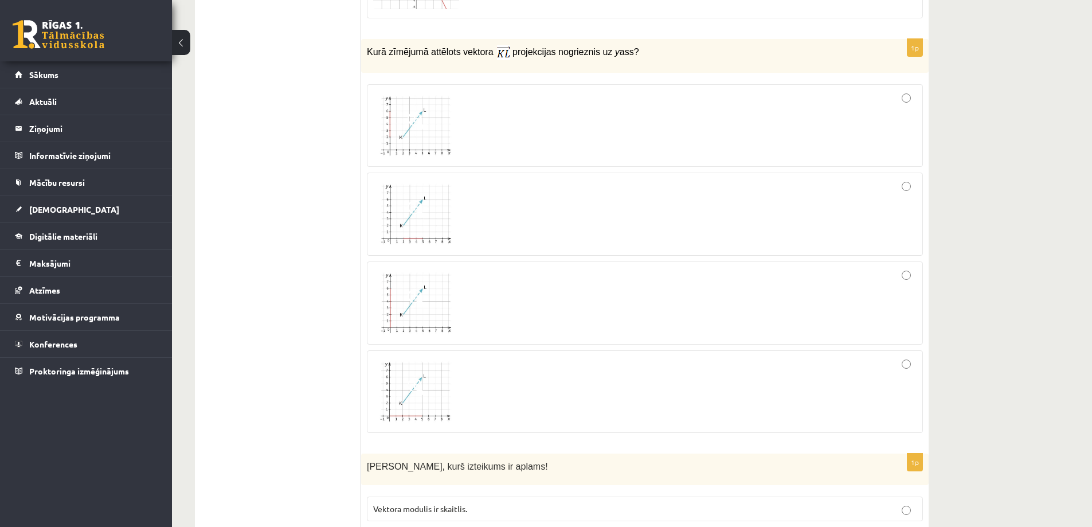
click at [421, 223] on img at bounding box center [416, 214] width 86 height 65
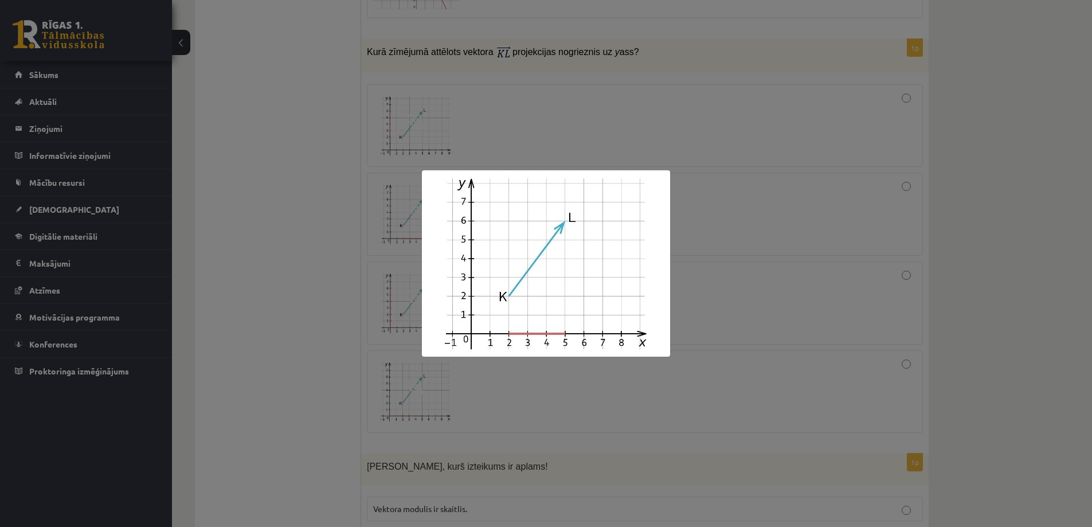
click at [281, 247] on div at bounding box center [546, 263] width 1092 height 527
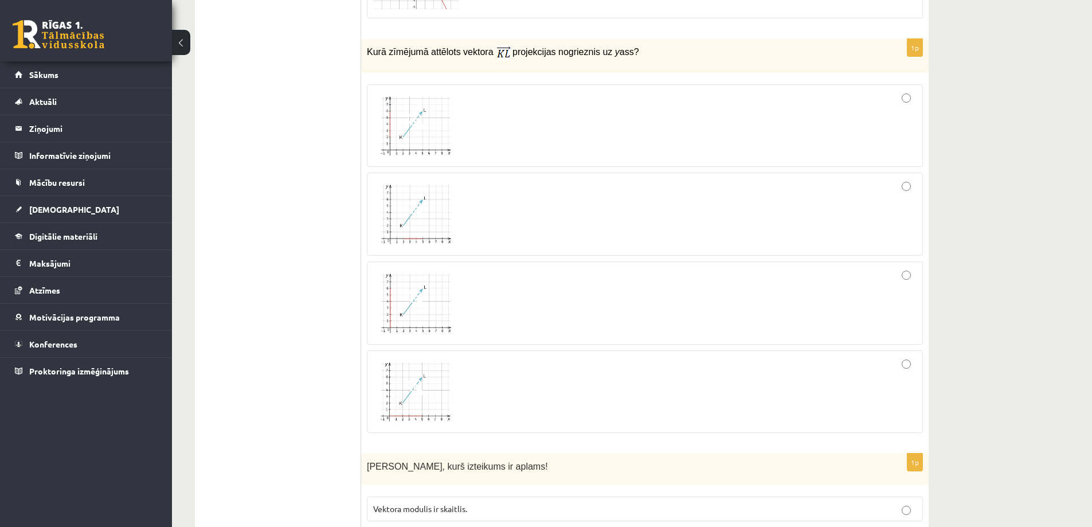
click at [414, 311] on img at bounding box center [416, 303] width 86 height 65
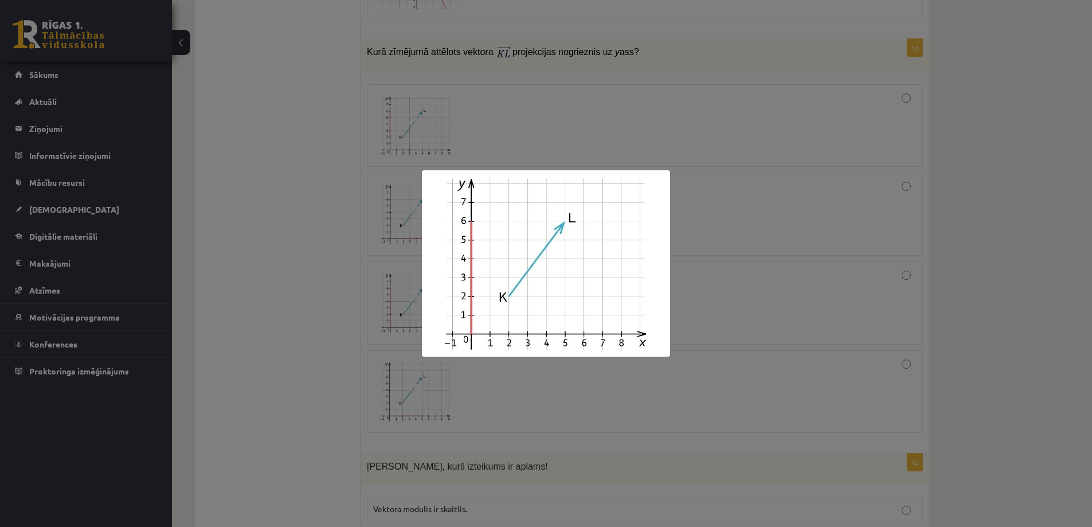
click at [345, 303] on div at bounding box center [546, 263] width 1092 height 527
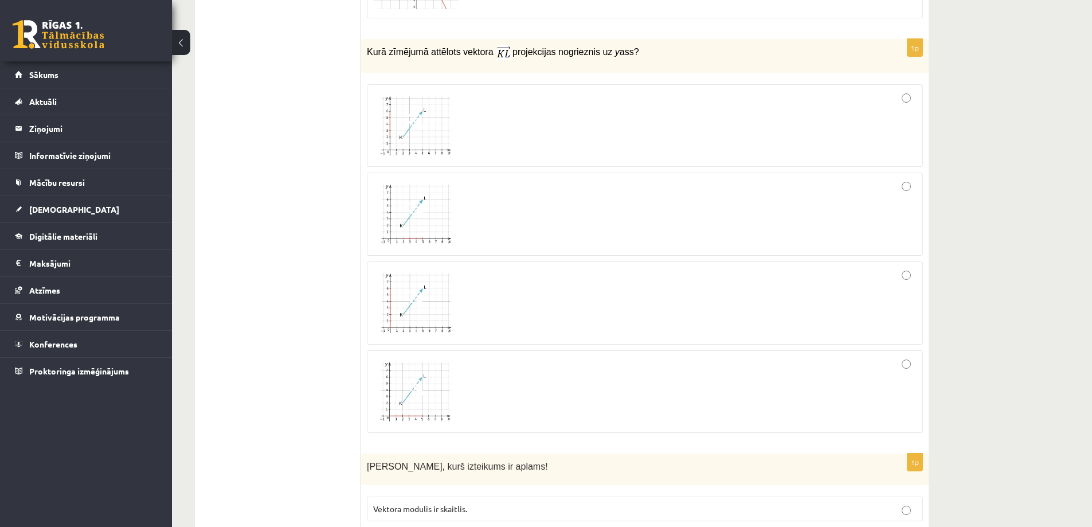
click at [405, 396] on img at bounding box center [416, 391] width 86 height 65
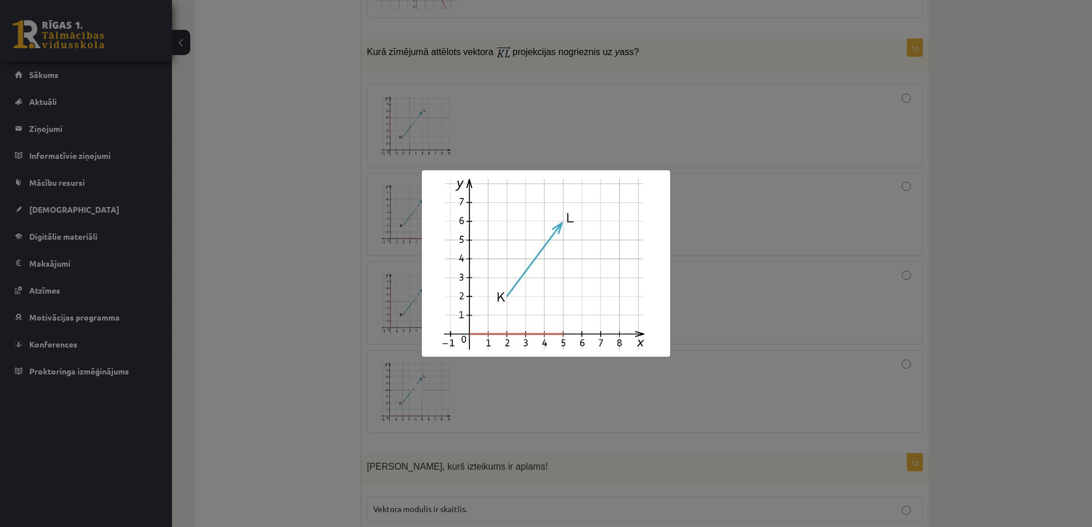
click at [283, 296] on div at bounding box center [546, 263] width 1092 height 527
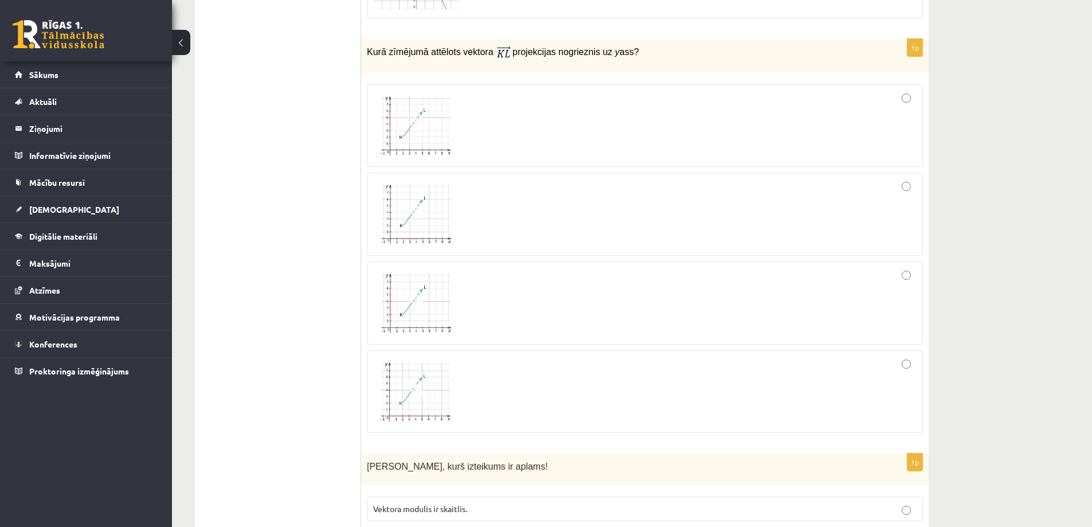
click at [424, 305] on span at bounding box center [417, 298] width 18 height 18
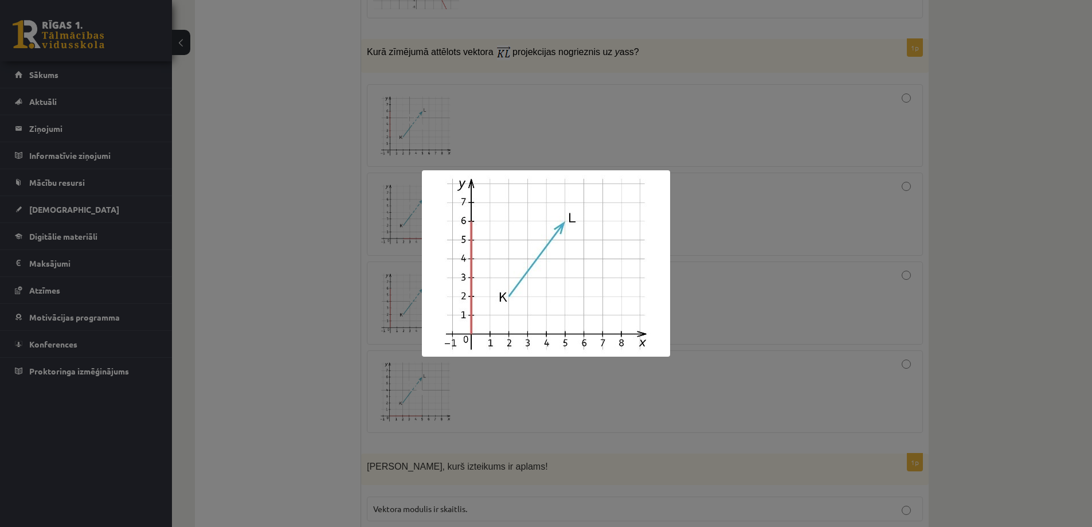
click at [303, 303] on div at bounding box center [546, 263] width 1092 height 527
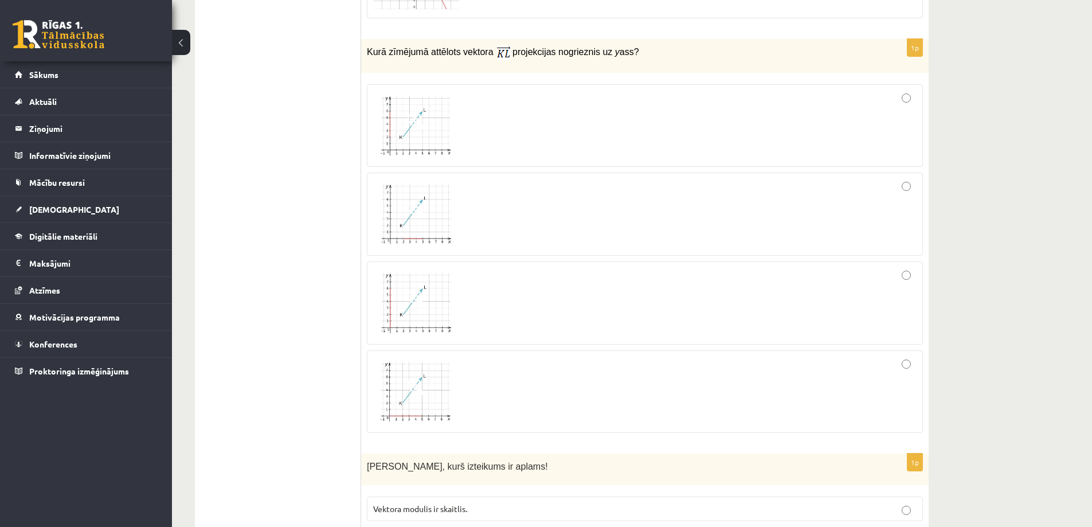
click at [411, 117] on span at bounding box center [417, 121] width 18 height 18
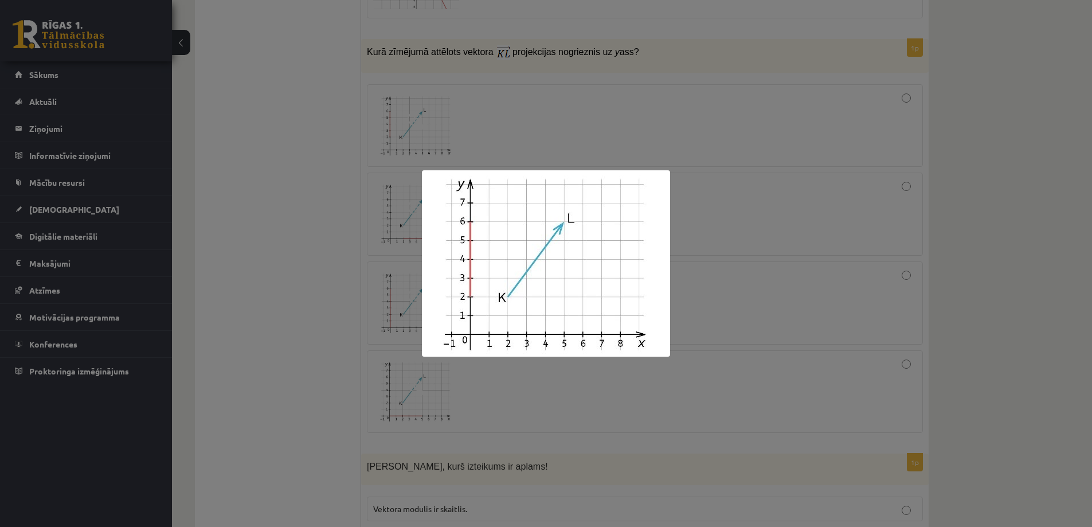
click at [329, 190] on div at bounding box center [546, 263] width 1092 height 527
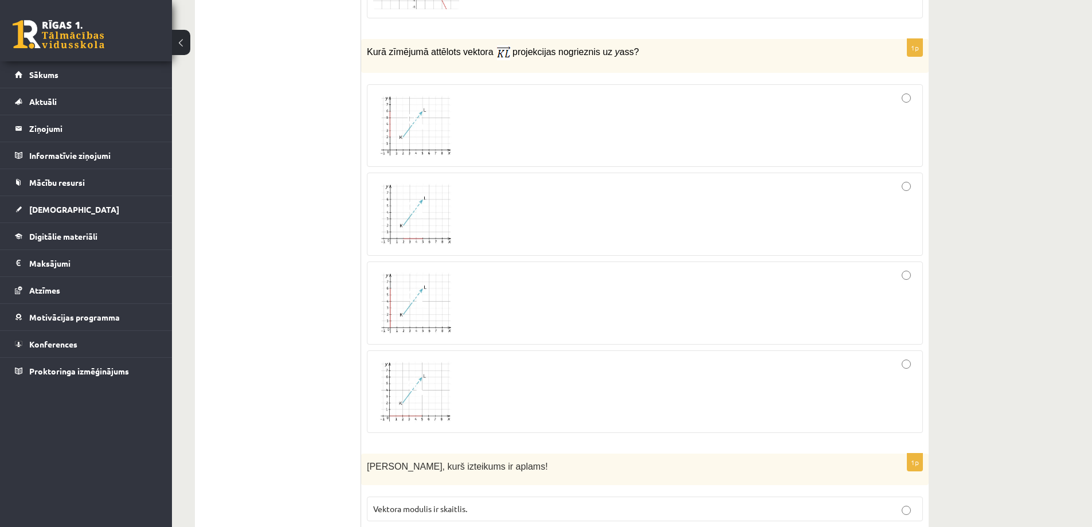
click at [491, 108] on div at bounding box center [644, 126] width 543 height 71
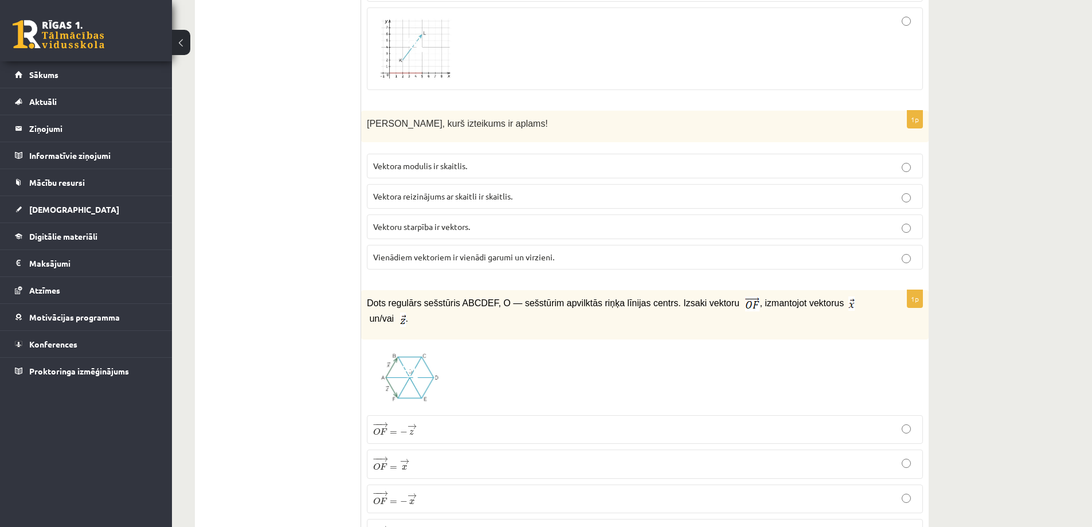
scroll to position [3898, 0]
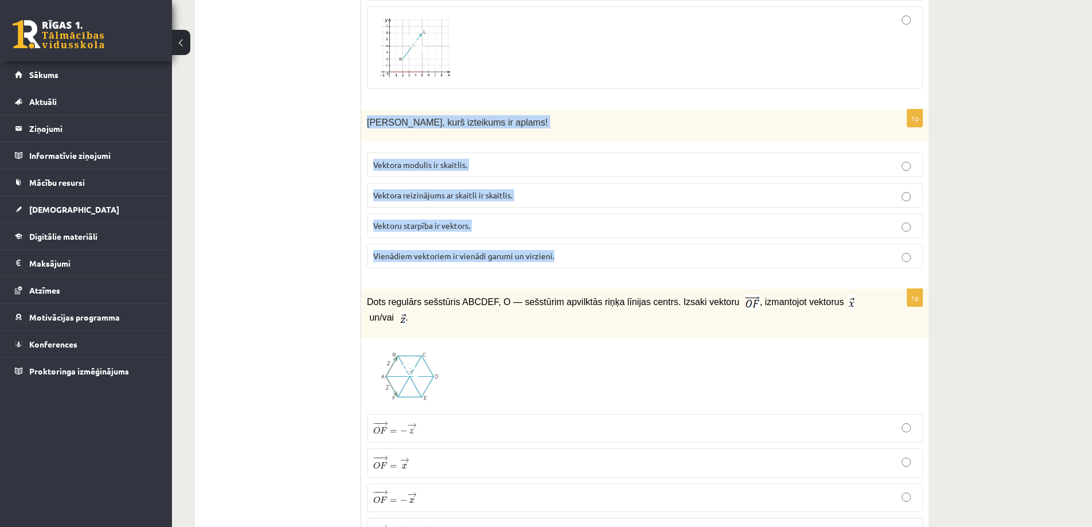
drag, startPoint x: 369, startPoint y: 124, endPoint x: 555, endPoint y: 262, distance: 231.6
click at [555, 262] on div "1p Nosaki, kurš izteikums ir aplams! Vektora modulis ir skaitlis. Vektora reizi…" at bounding box center [644, 193] width 567 height 168
copy div "Nosaki, kurš izteikums ir aplams! Vektora modulis ir skaitlis. Vektora reizināj…"
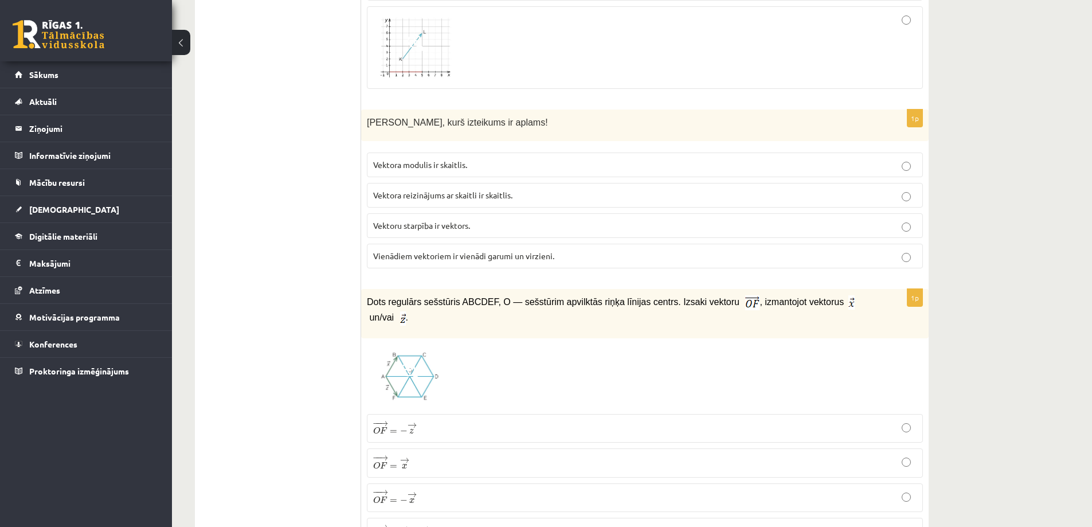
click at [504, 193] on p "Vektora reizinājums ar skaitli ir skaitlis." at bounding box center [644, 195] width 543 height 12
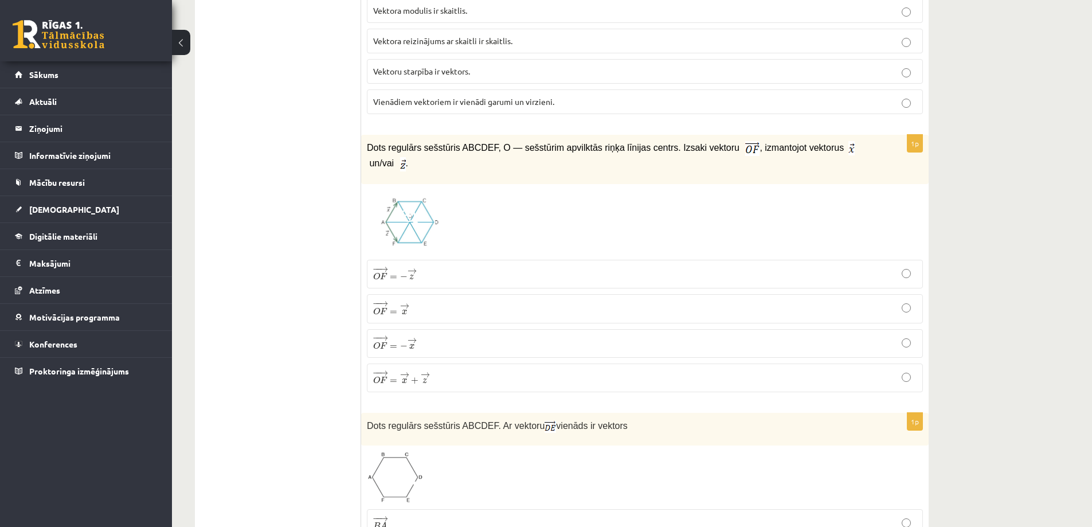
scroll to position [4070, 0]
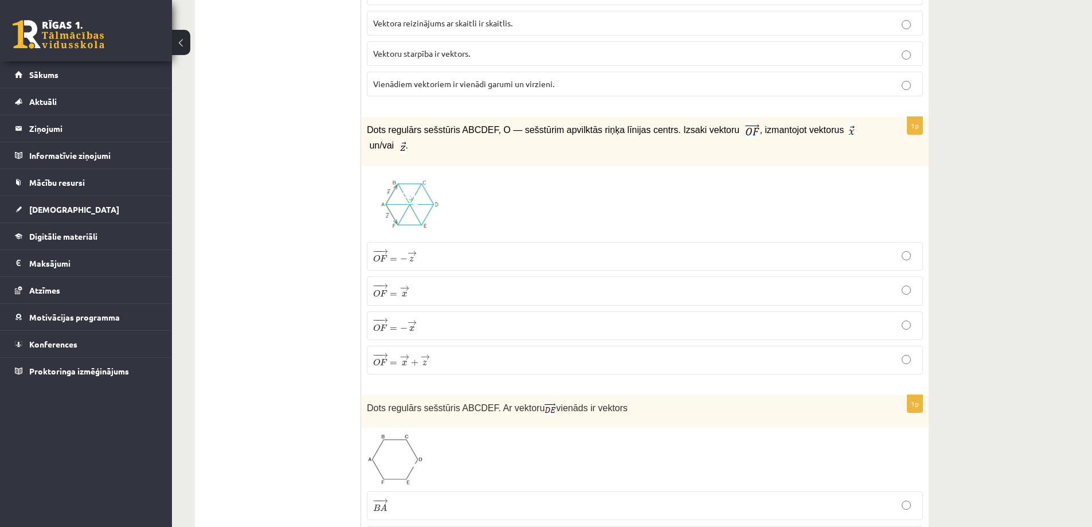
click at [417, 190] on span at bounding box center [410, 199] width 18 height 18
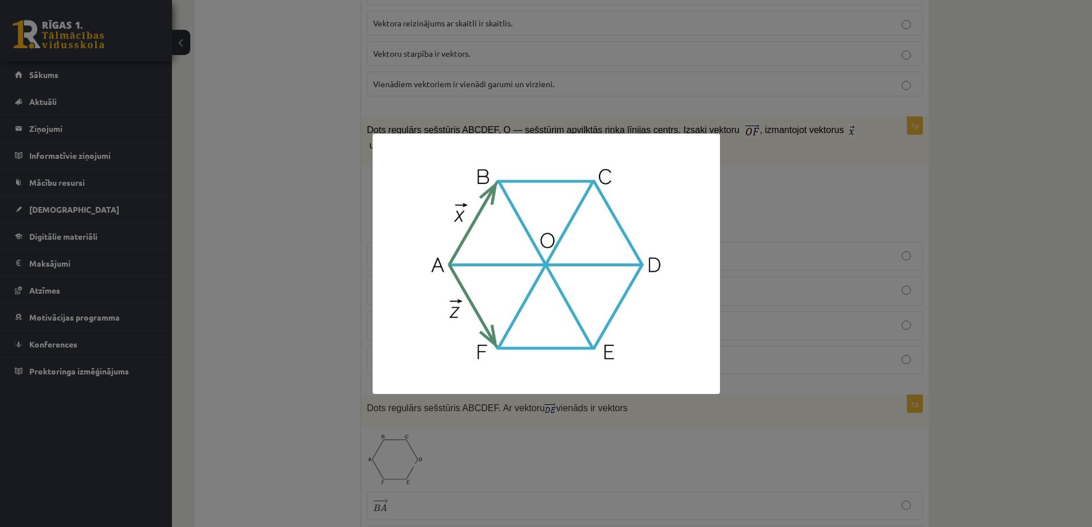
click at [333, 226] on div at bounding box center [546, 263] width 1092 height 527
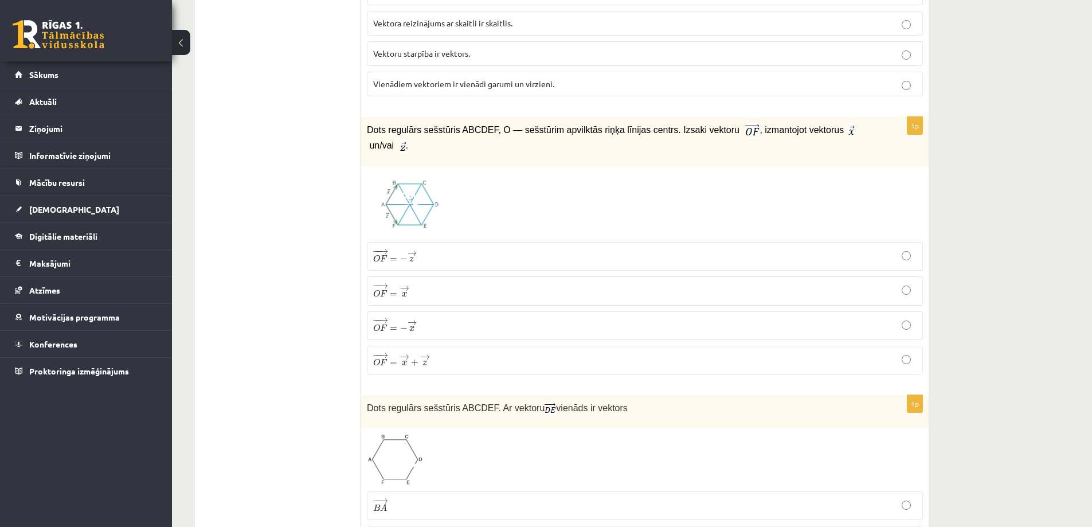
click at [430, 286] on p "− − → O F = → x O F → = x →" at bounding box center [644, 291] width 543 height 16
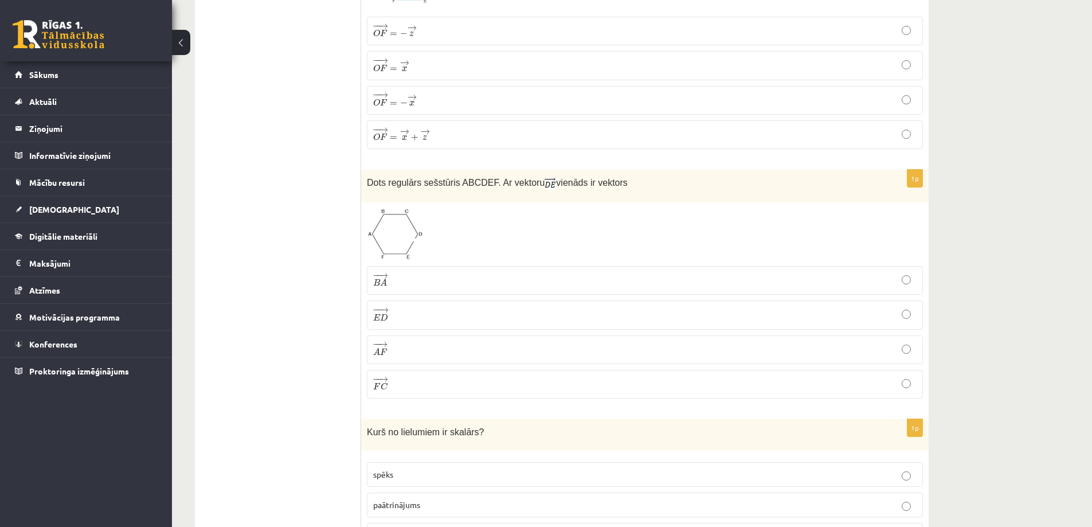
scroll to position [4299, 0]
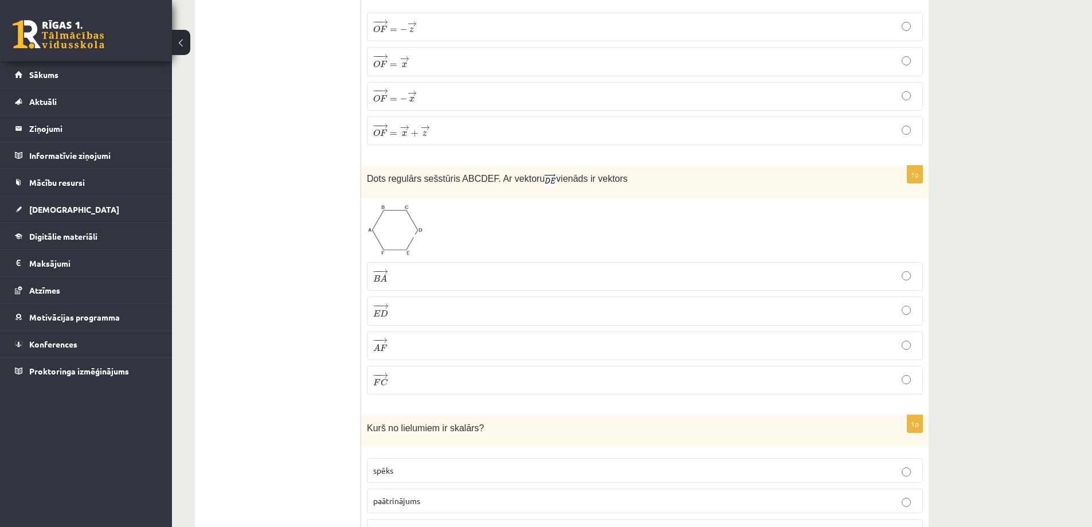
click at [401, 215] on img at bounding box center [395, 230] width 56 height 52
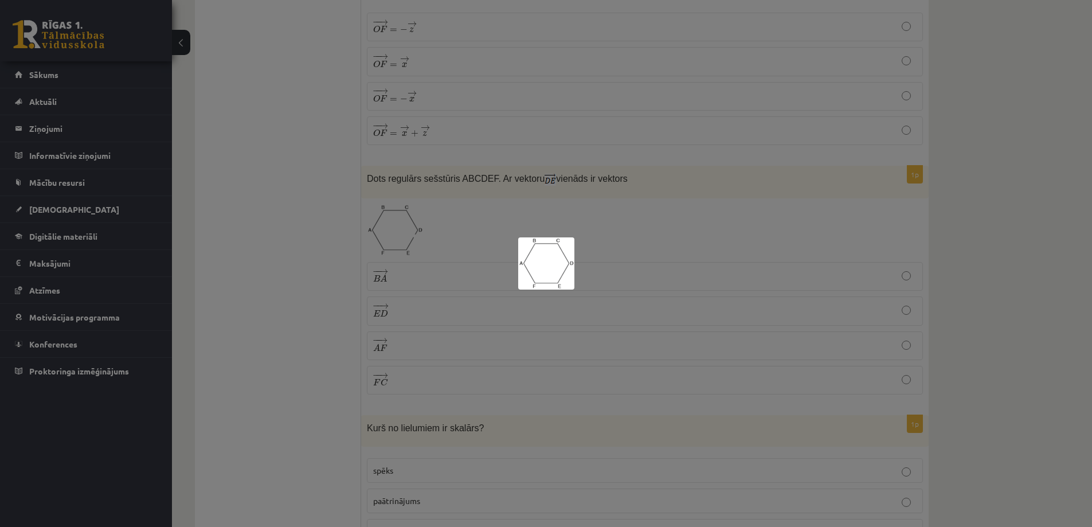
click at [468, 267] on div at bounding box center [546, 263] width 1092 height 527
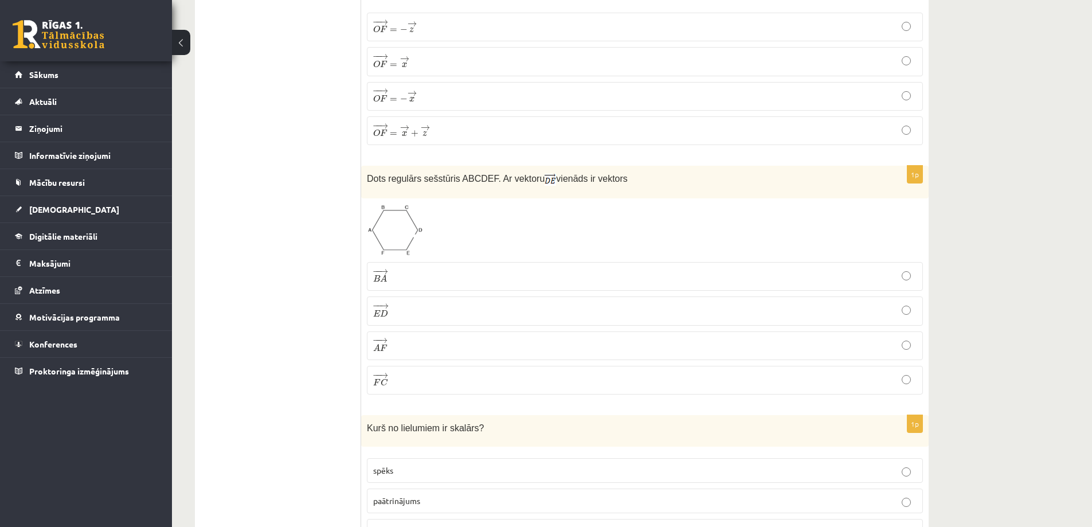
click at [468, 268] on p "− − → B A B A →" at bounding box center [644, 276] width 543 height 16
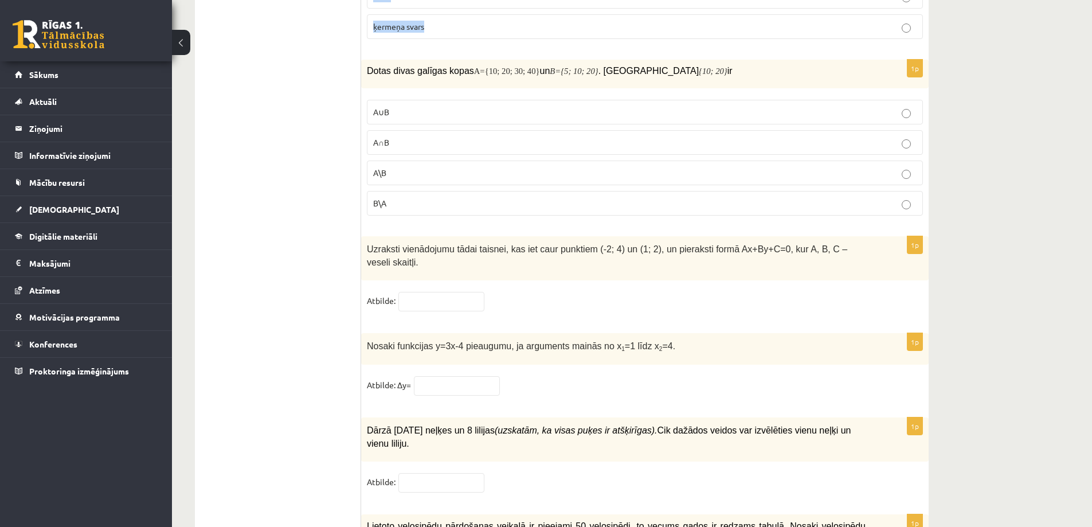
scroll to position [4828, 0]
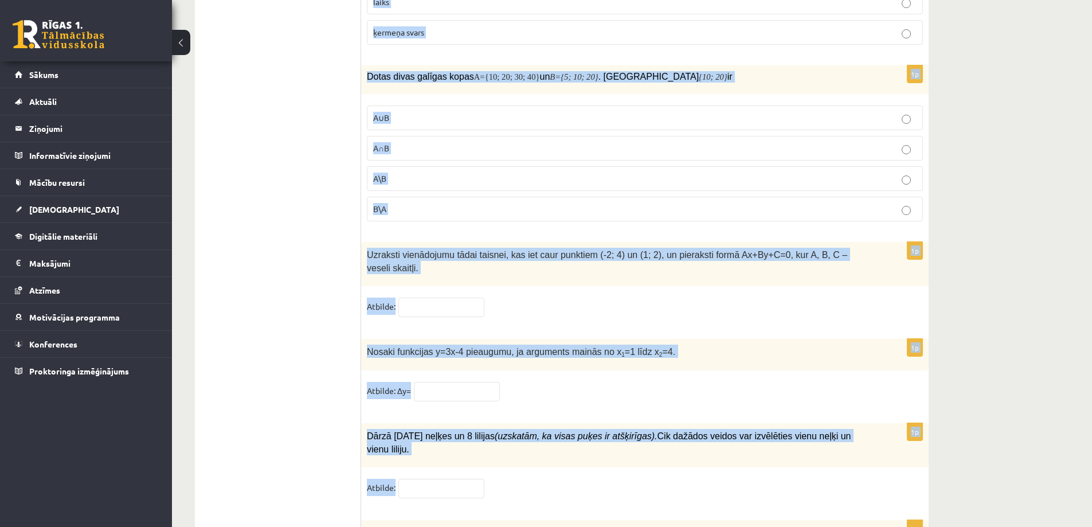
drag, startPoint x: 367, startPoint y: 192, endPoint x: 532, endPoint y: 445, distance: 301.9
copy form "Kurš no lielumiem ir skalārs? spēks paātrinājums laiks ķermeņa svars 1p Dotas d…"
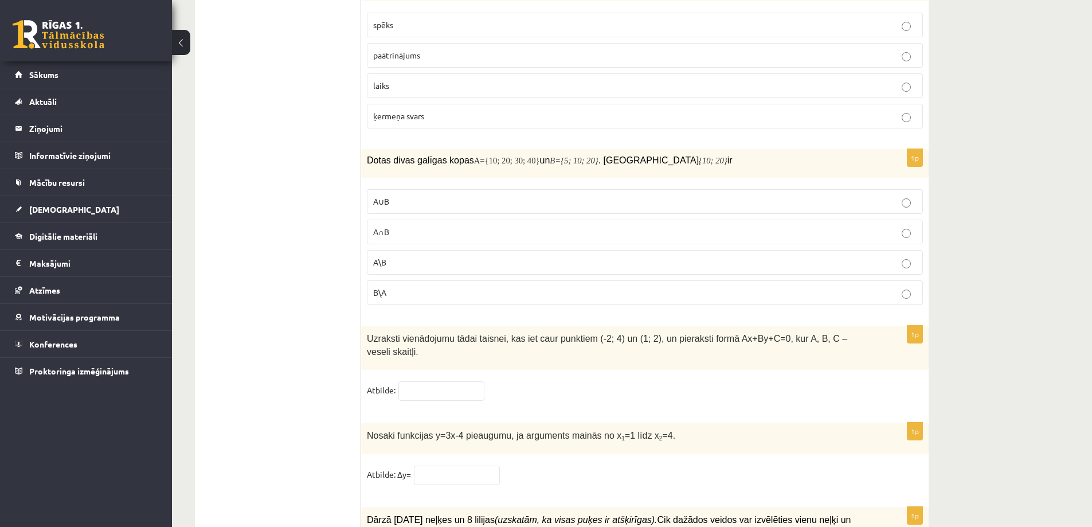
scroll to position [4656, 0]
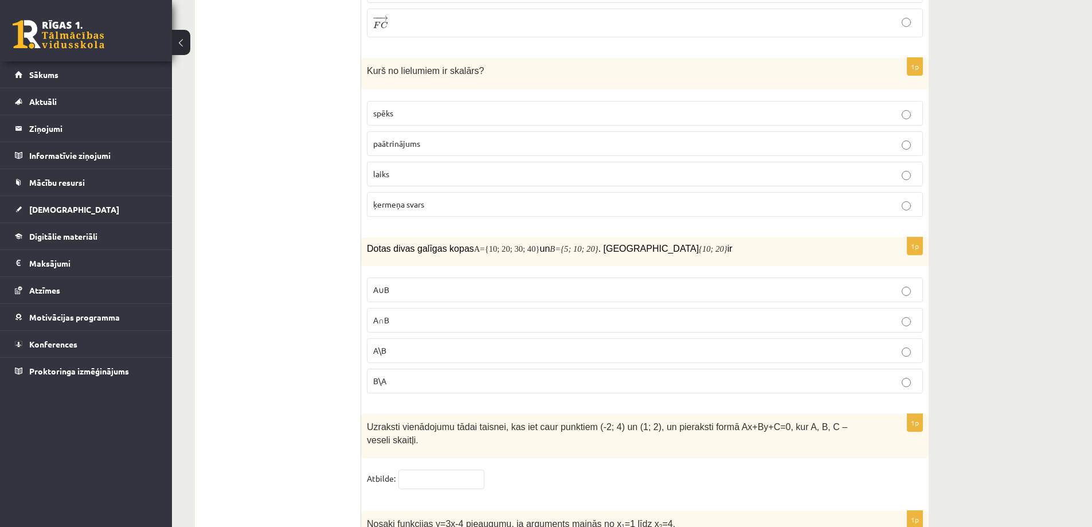
click at [408, 168] on p "laiks" at bounding box center [644, 174] width 543 height 12
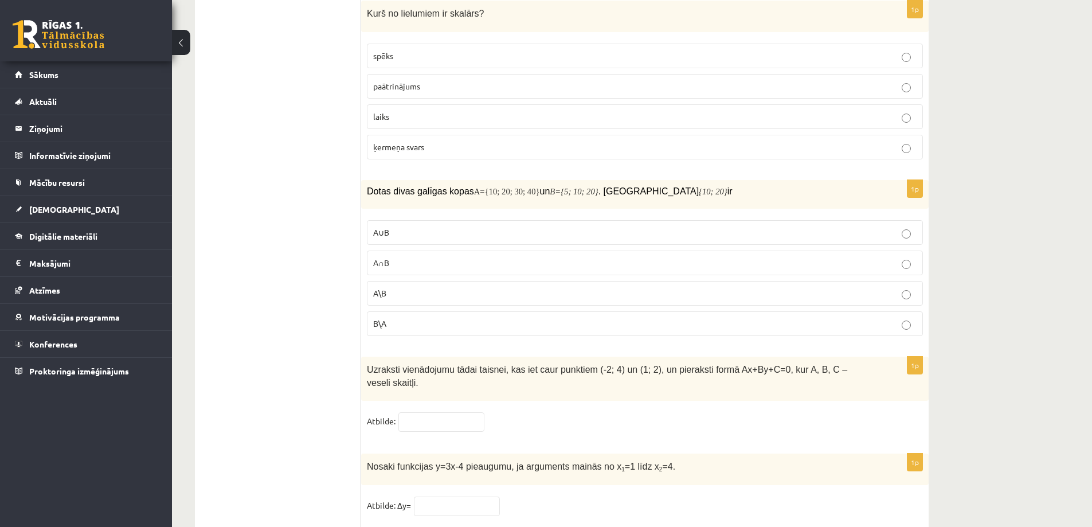
click at [385, 257] on p "A∩B" at bounding box center [644, 263] width 543 height 12
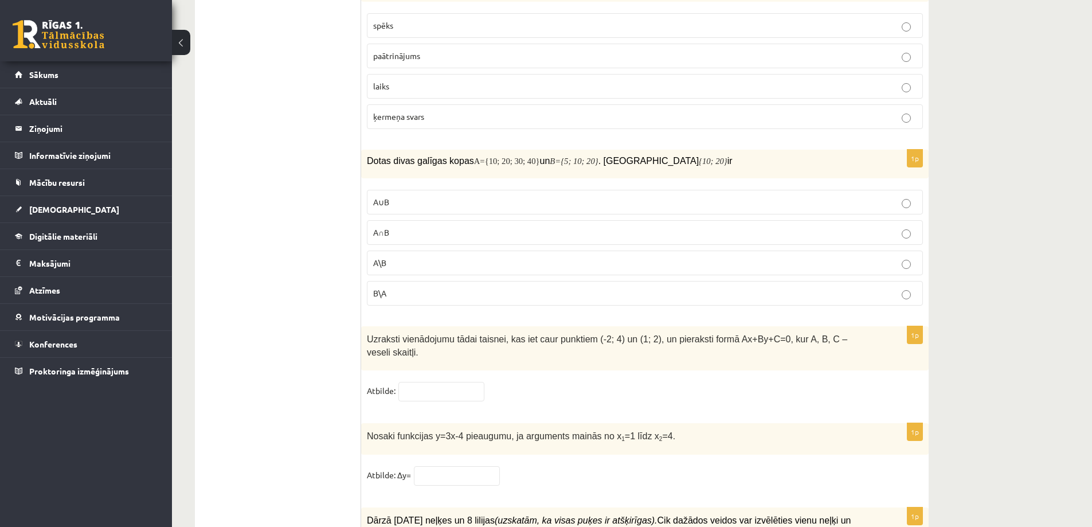
scroll to position [4771, 0]
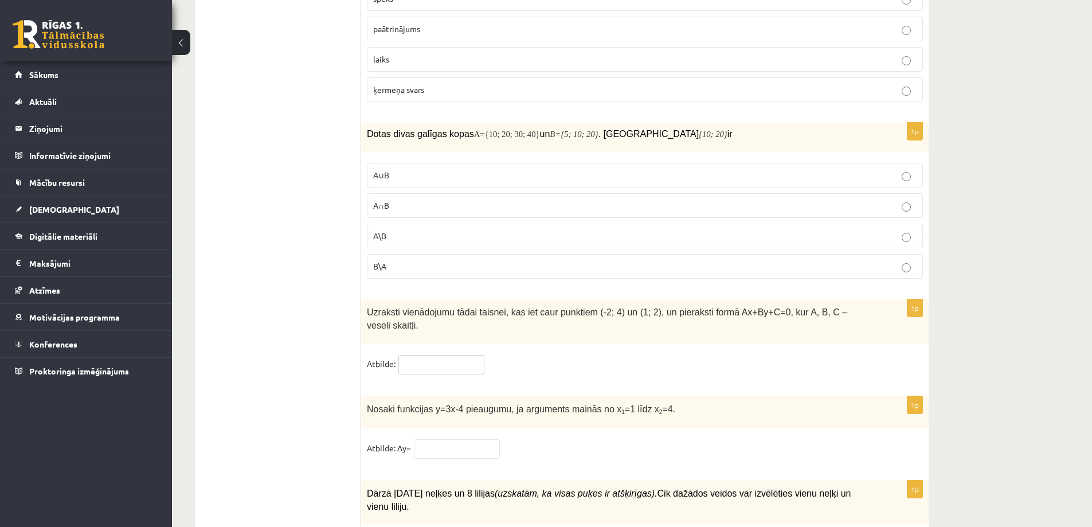
click at [472, 355] on input "text" at bounding box center [441, 364] width 86 height 19
type input "*"
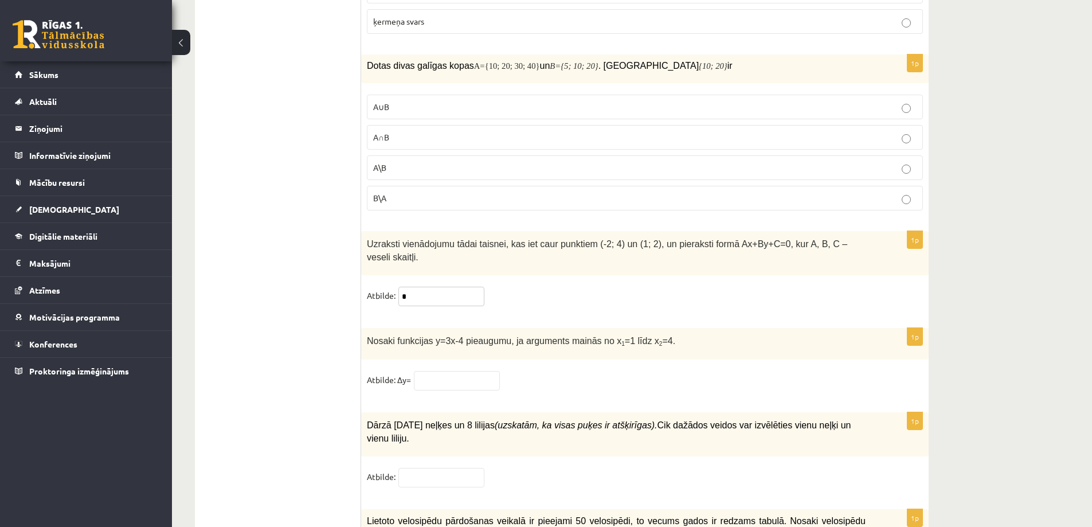
scroll to position [4943, 0]
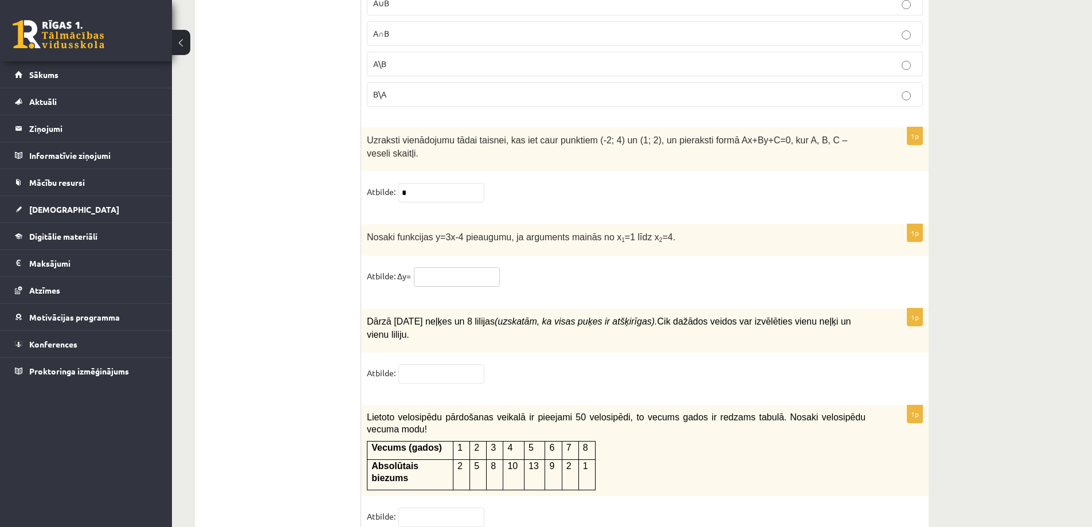
click at [467, 267] on input "text" at bounding box center [457, 276] width 86 height 19
type input "*"
click at [445, 364] on input "text" at bounding box center [441, 373] width 86 height 19
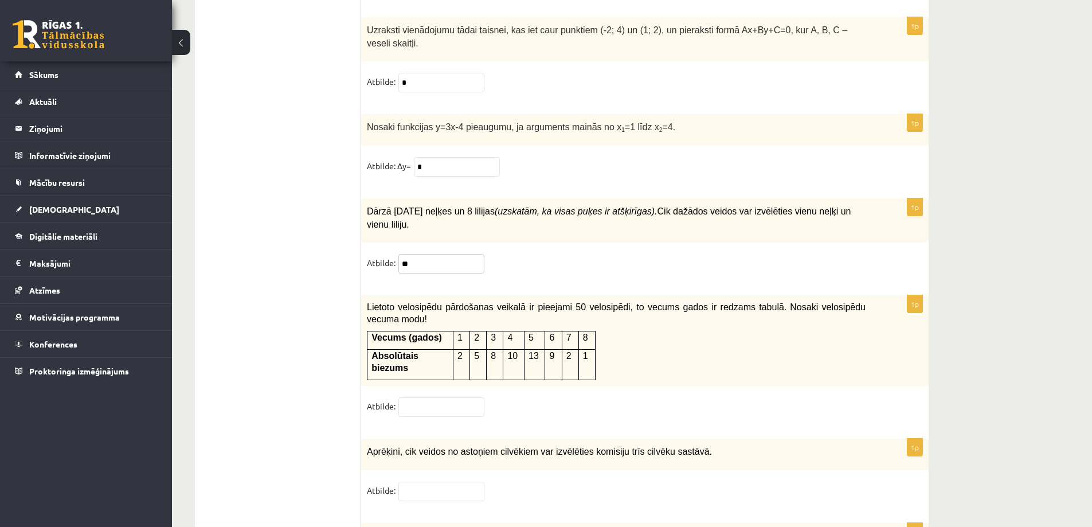
scroll to position [5057, 0]
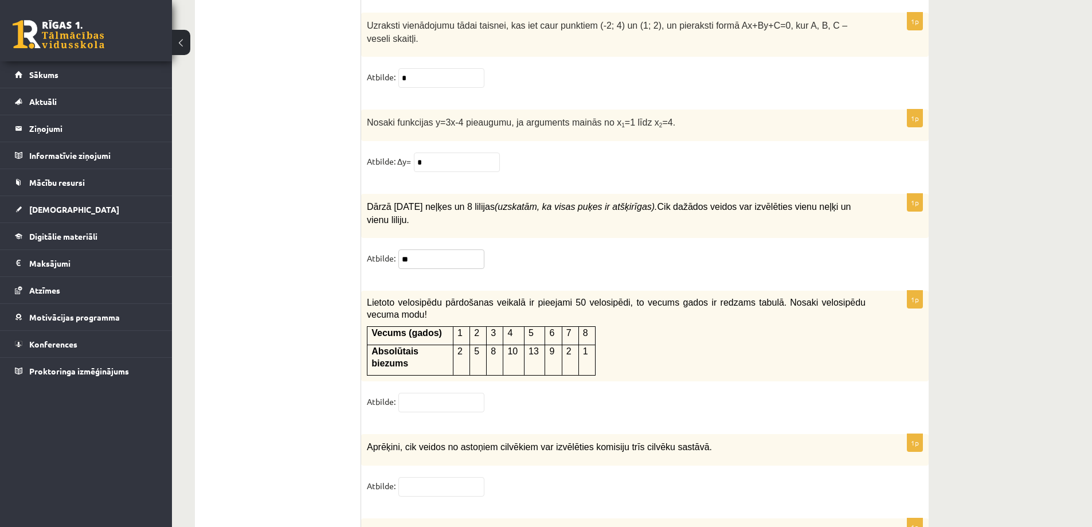
type input "**"
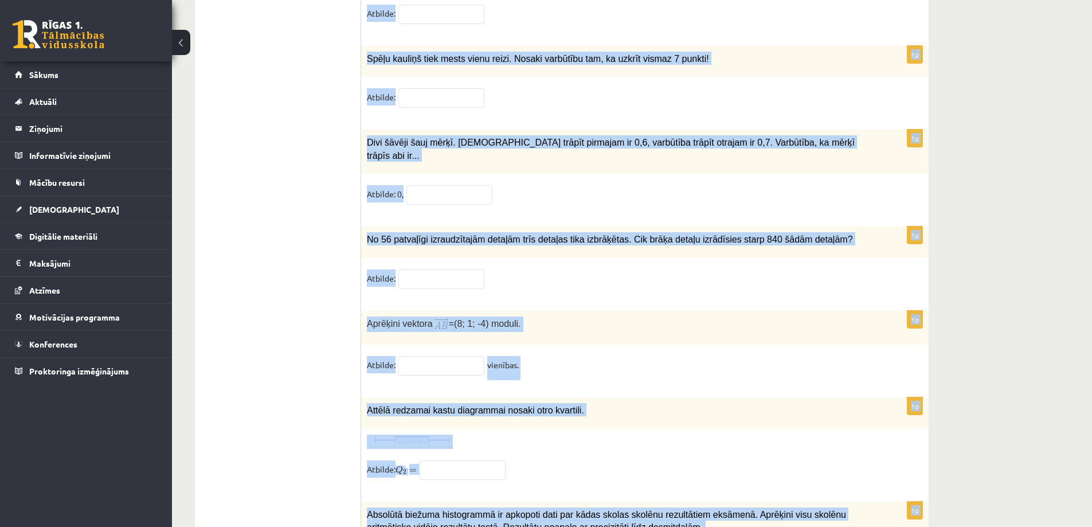
scroll to position [5548, 0]
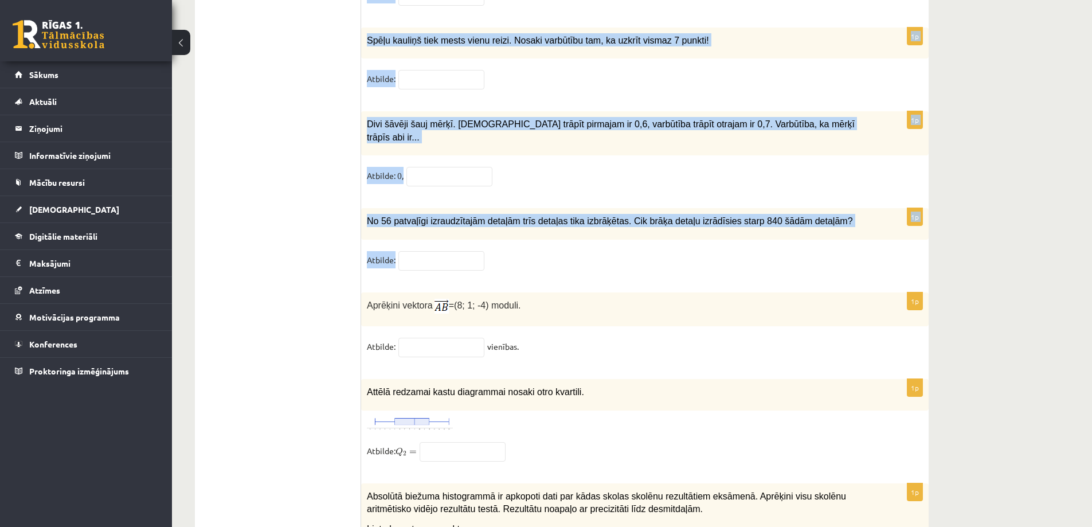
drag, startPoint x: 367, startPoint y: 271, endPoint x: 529, endPoint y: 196, distance: 178.5
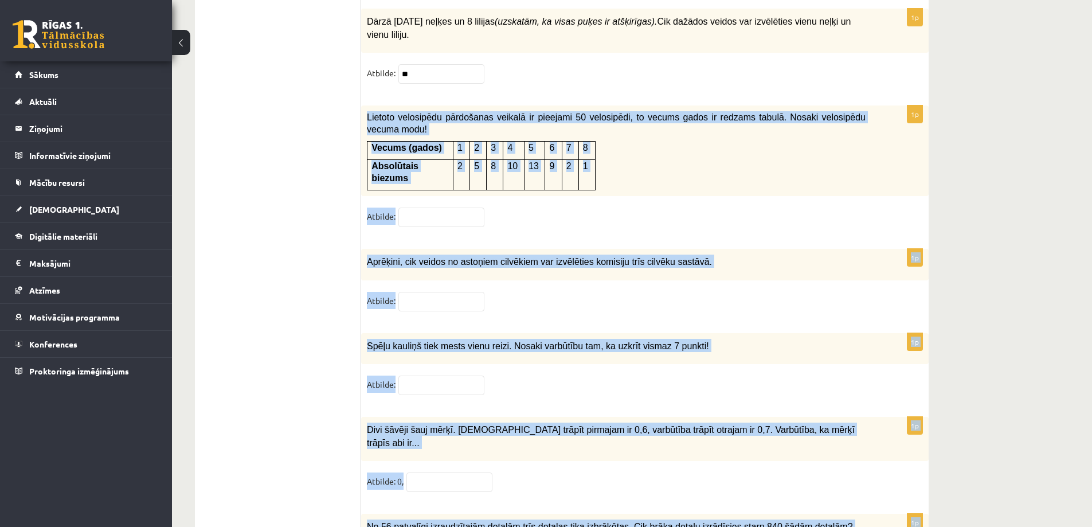
scroll to position [5261, 0]
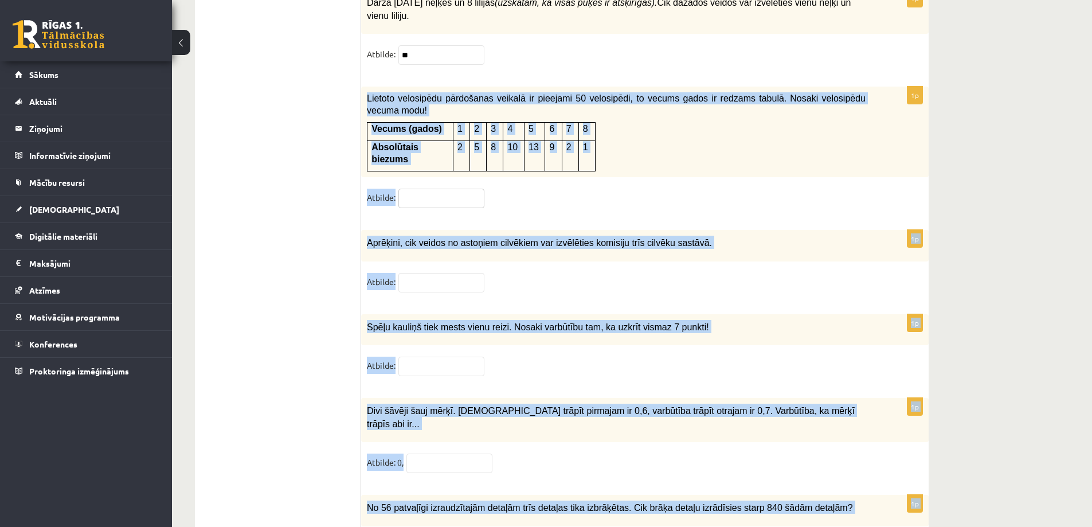
click at [438, 189] on input "text" at bounding box center [441, 198] width 86 height 19
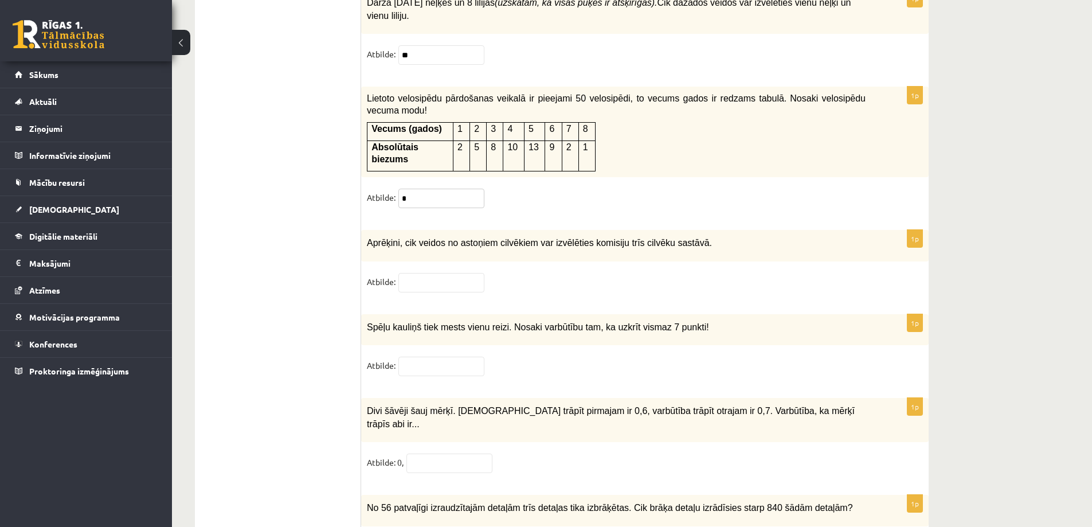
type input "*"
click at [425, 273] on input "text" at bounding box center [441, 282] width 86 height 19
type input "**"
click at [432, 357] on input "text" at bounding box center [441, 366] width 86 height 19
type input "*"
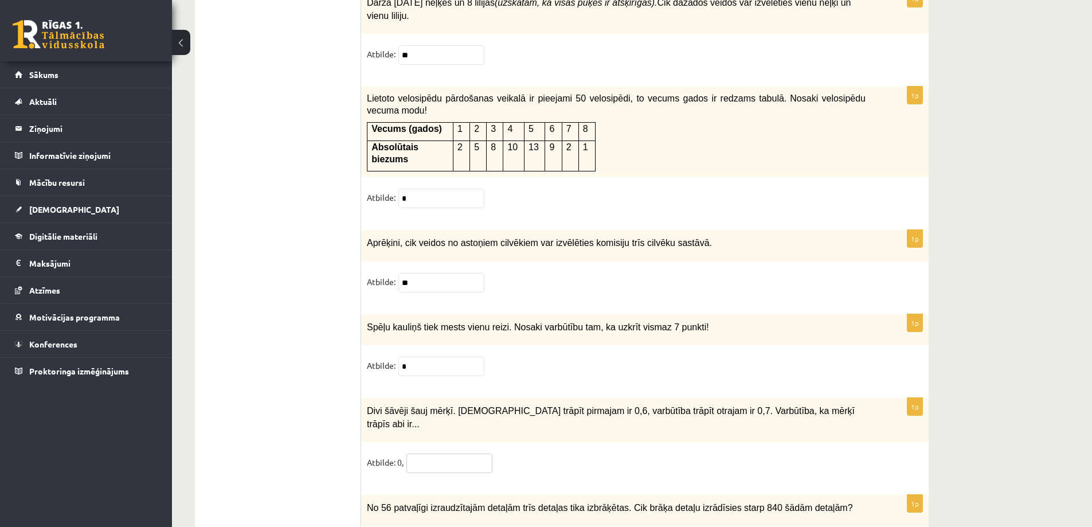
click at [467, 453] on input "text" at bounding box center [449, 462] width 86 height 19
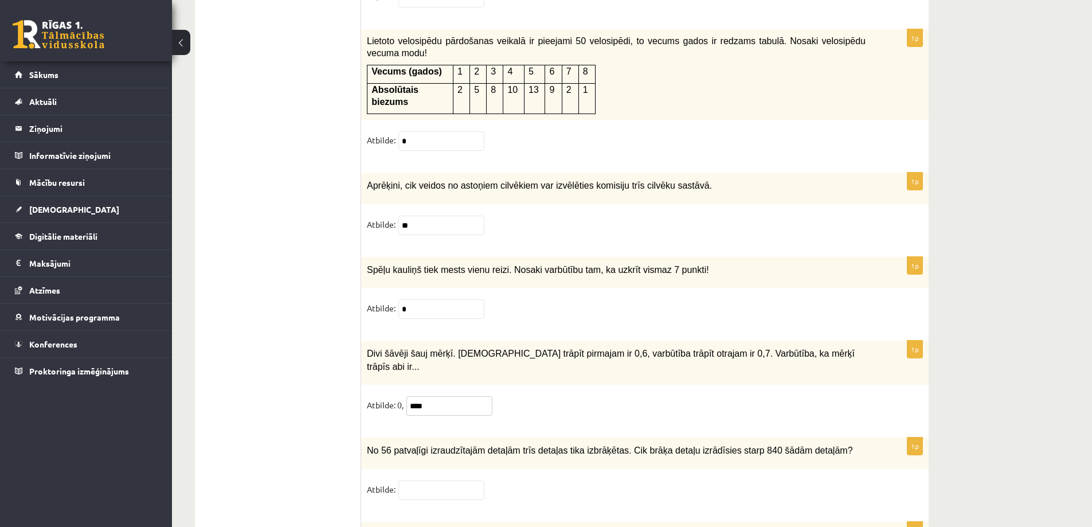
type input "****"
click at [470, 480] on input "text" at bounding box center [441, 489] width 86 height 19
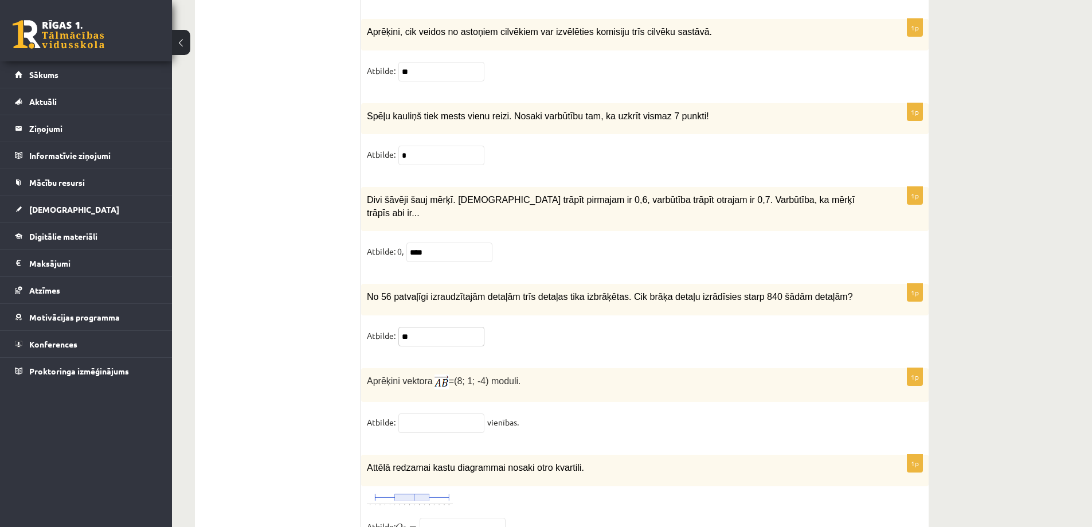
scroll to position [5491, 0]
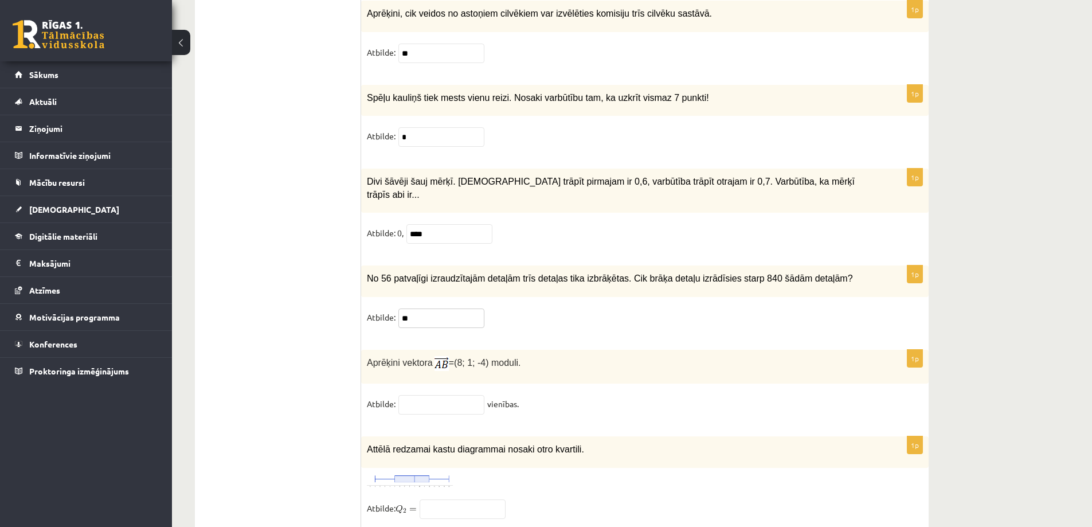
type input "**"
drag, startPoint x: 368, startPoint y: 303, endPoint x: 530, endPoint y: 338, distance: 165.9
click at [530, 350] on div "1p Aprēķini vektora =(8; 1; -4) moduli. Atbilde: vienības." at bounding box center [644, 387] width 567 height 75
click at [456, 395] on input "text" at bounding box center [441, 404] width 86 height 19
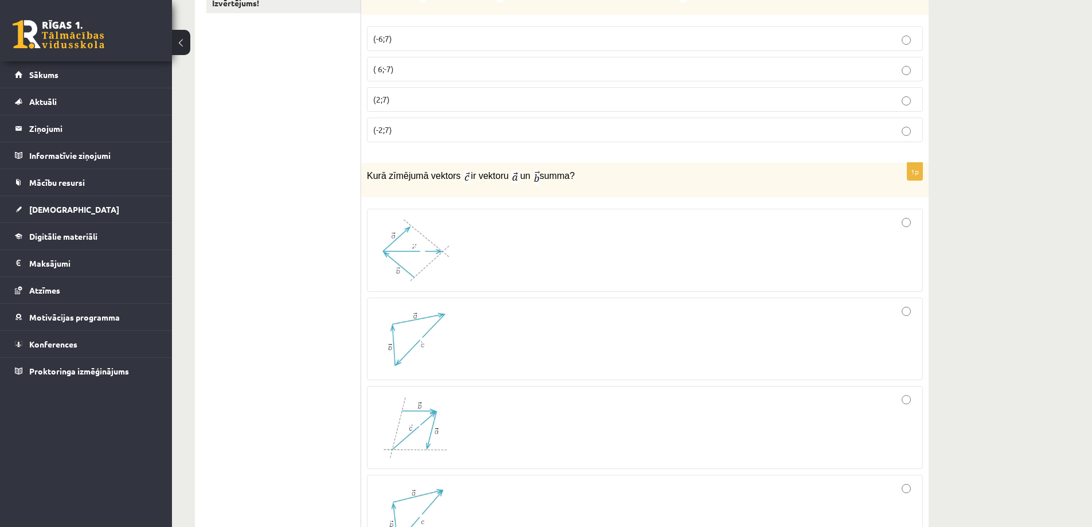
scroll to position [0, 0]
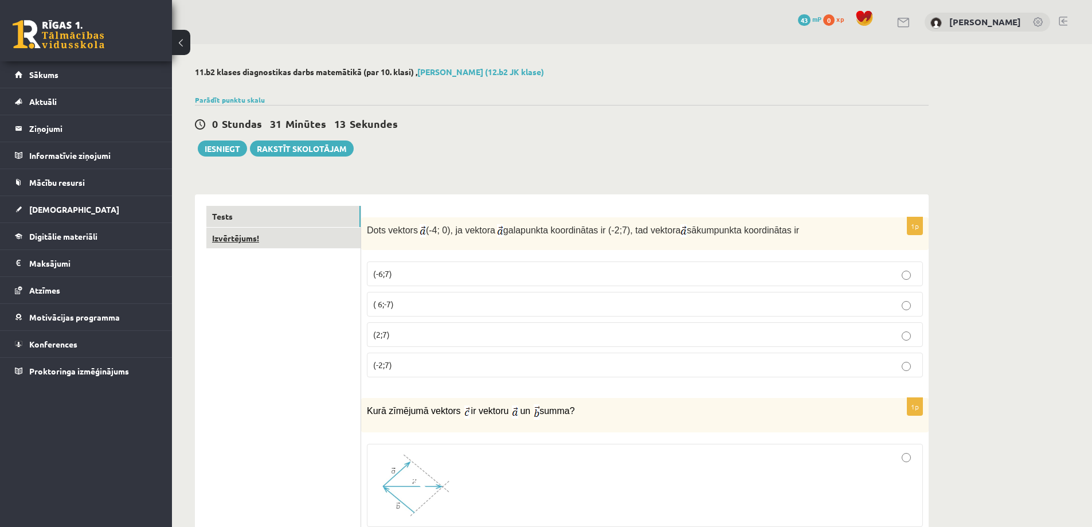
type input "*"
click at [266, 245] on link "Izvērtējums!" at bounding box center [283, 238] width 154 height 21
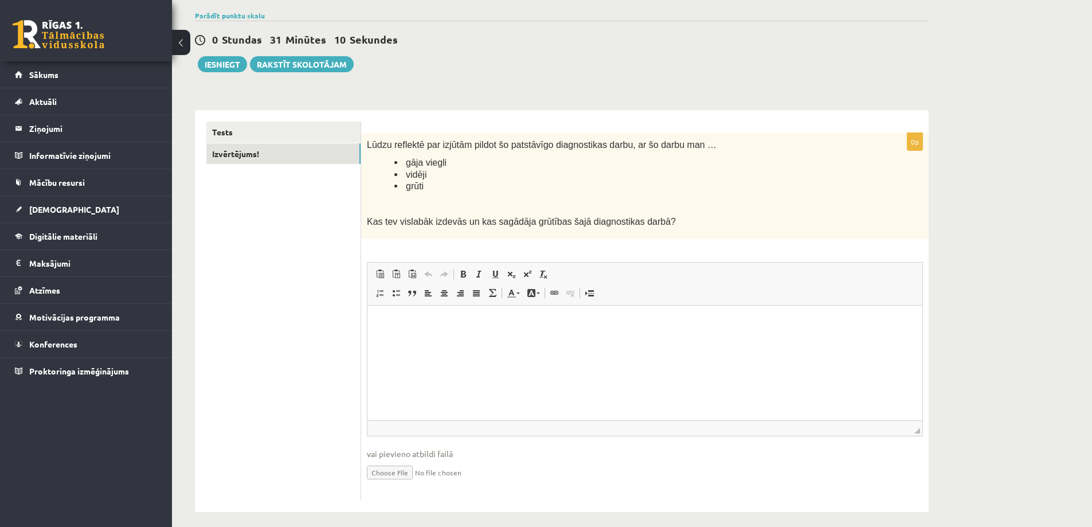
scroll to position [93, 0]
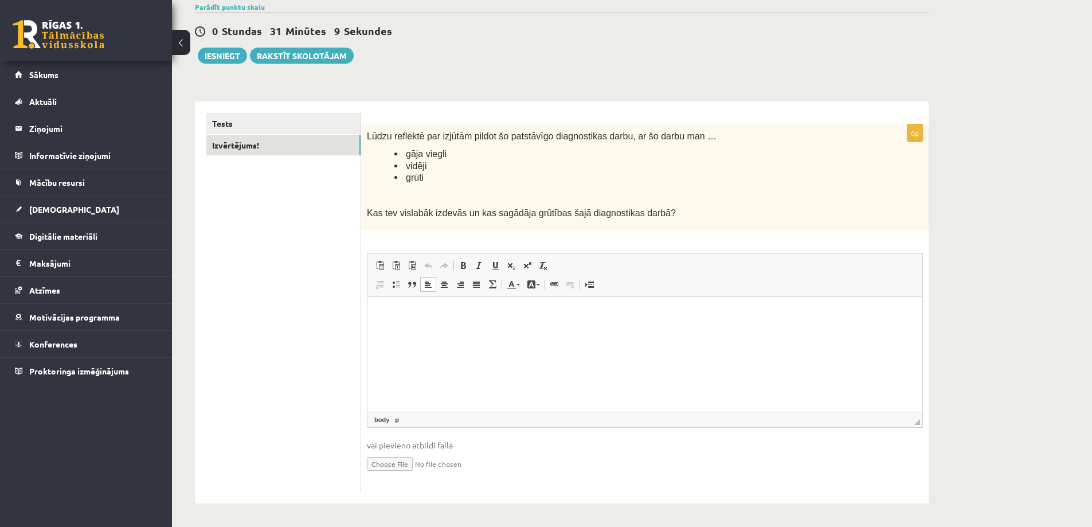
click at [463, 324] on html at bounding box center [644, 313] width 555 height 35
click at [211, 59] on button "Iesniegt" at bounding box center [222, 56] width 49 height 16
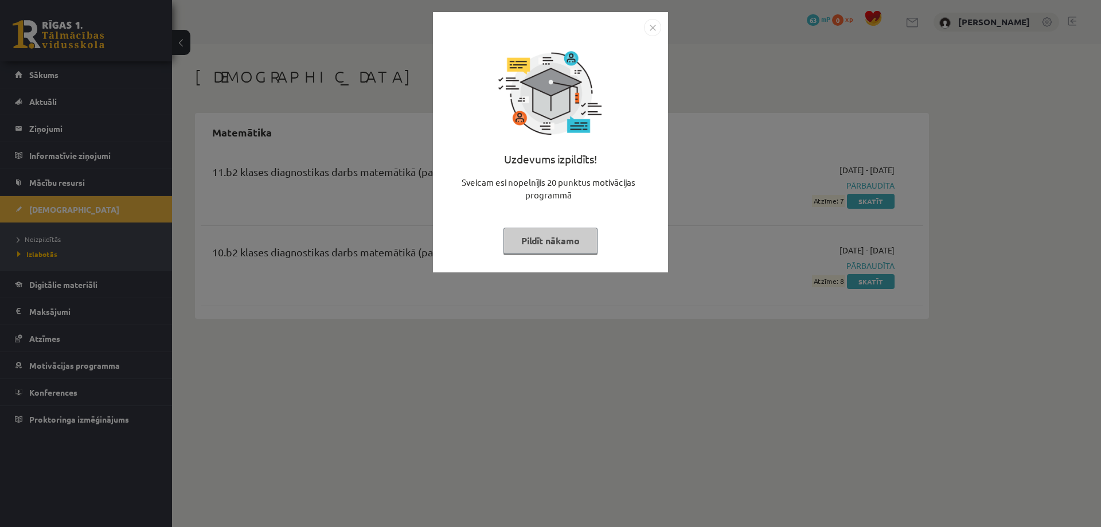
click at [560, 249] on button "Pildīt nākamo" at bounding box center [550, 241] width 94 height 26
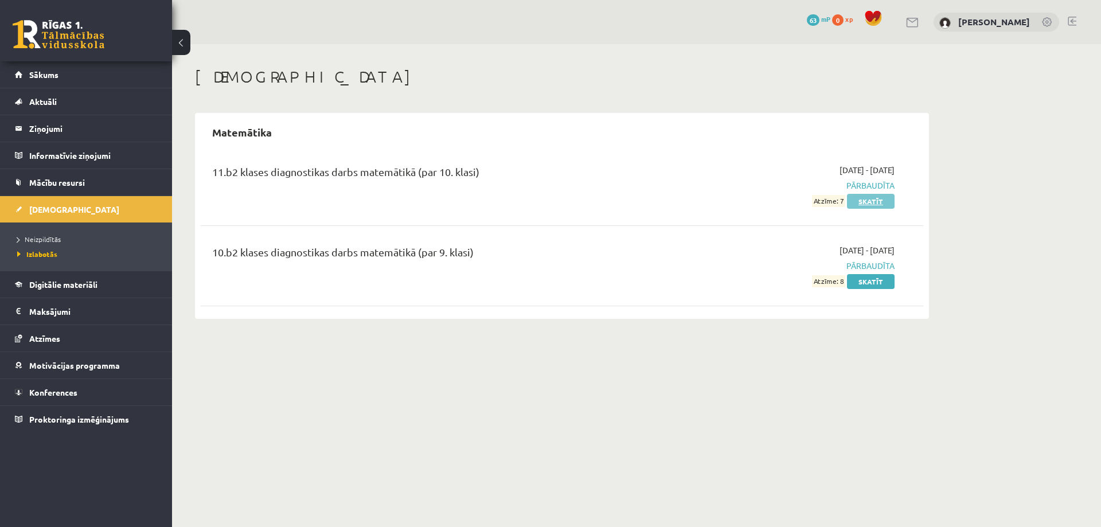
click at [863, 205] on link "Skatīt" at bounding box center [871, 201] width 48 height 15
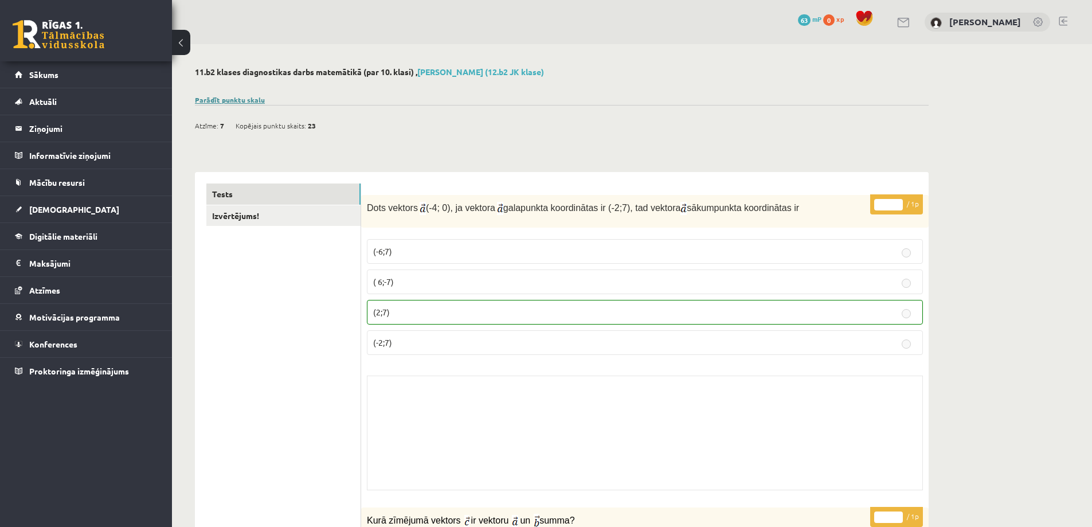
click at [232, 100] on link "Parādīt punktu skalu" at bounding box center [230, 99] width 70 height 9
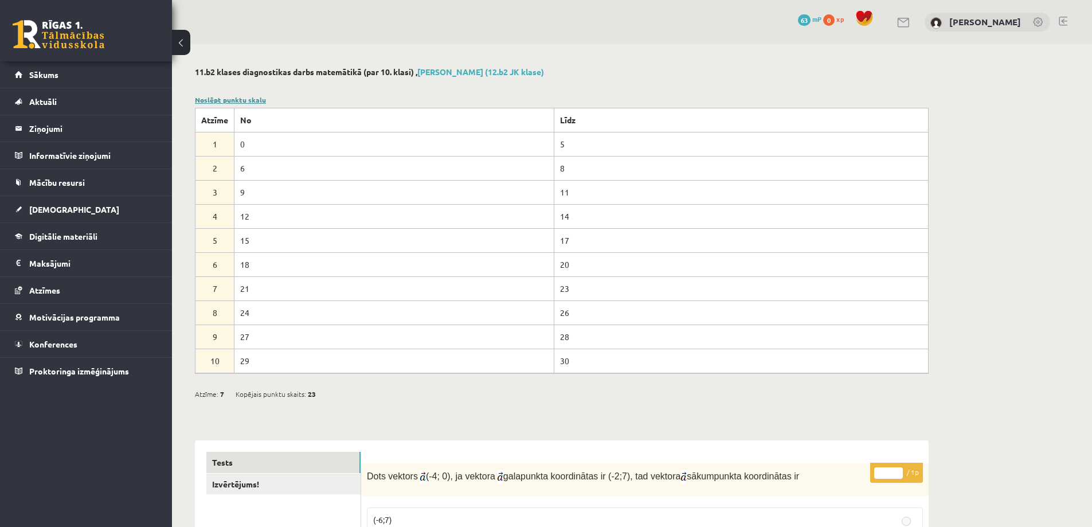
click at [232, 100] on link "Noslēpt punktu skalu" at bounding box center [230, 99] width 71 height 9
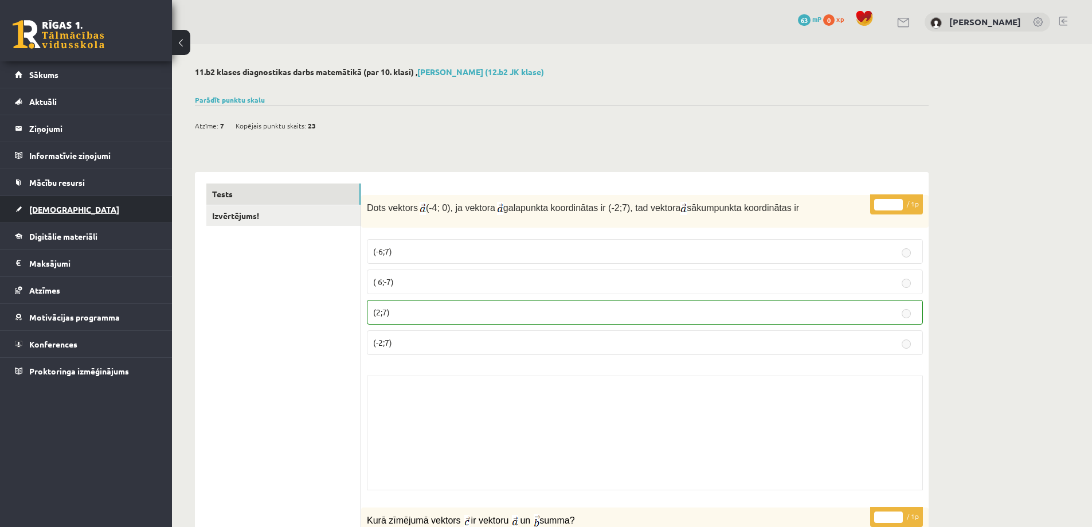
click at [90, 214] on link "[DEMOGRAPHIC_DATA]" at bounding box center [86, 209] width 143 height 26
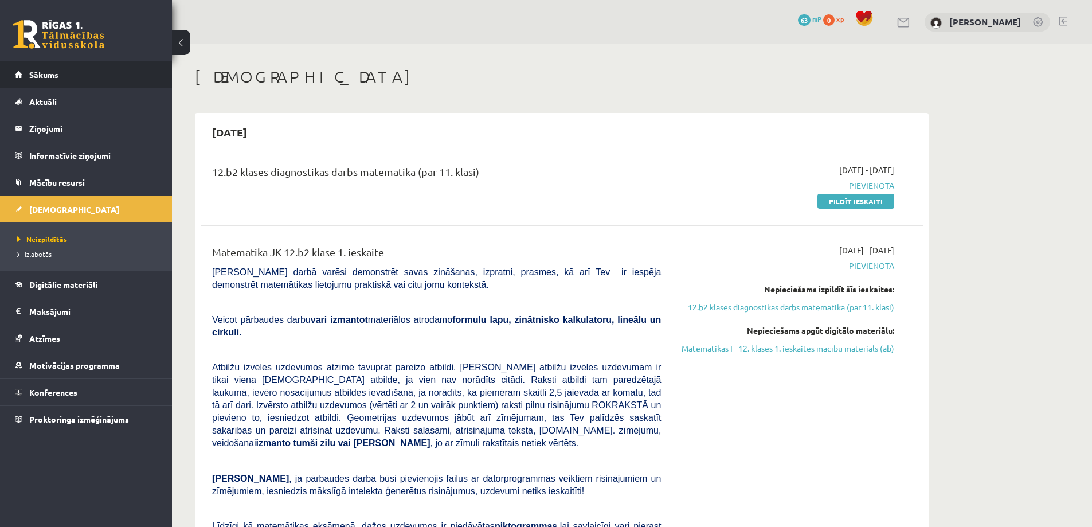
click at [119, 68] on link "Sākums" at bounding box center [86, 74] width 143 height 26
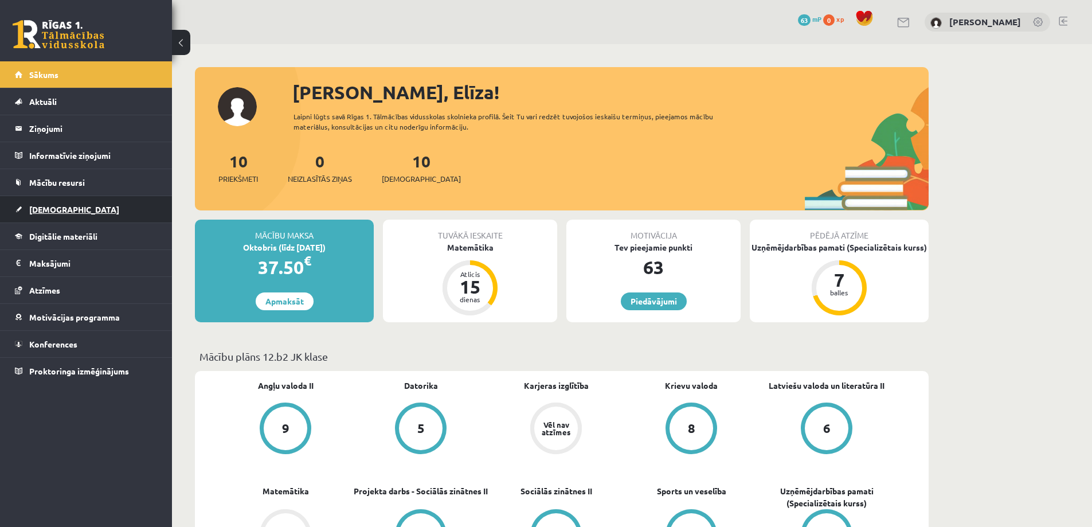
click at [94, 216] on link "[DEMOGRAPHIC_DATA]" at bounding box center [86, 209] width 143 height 26
